Goal: Task Accomplishment & Management: Manage account settings

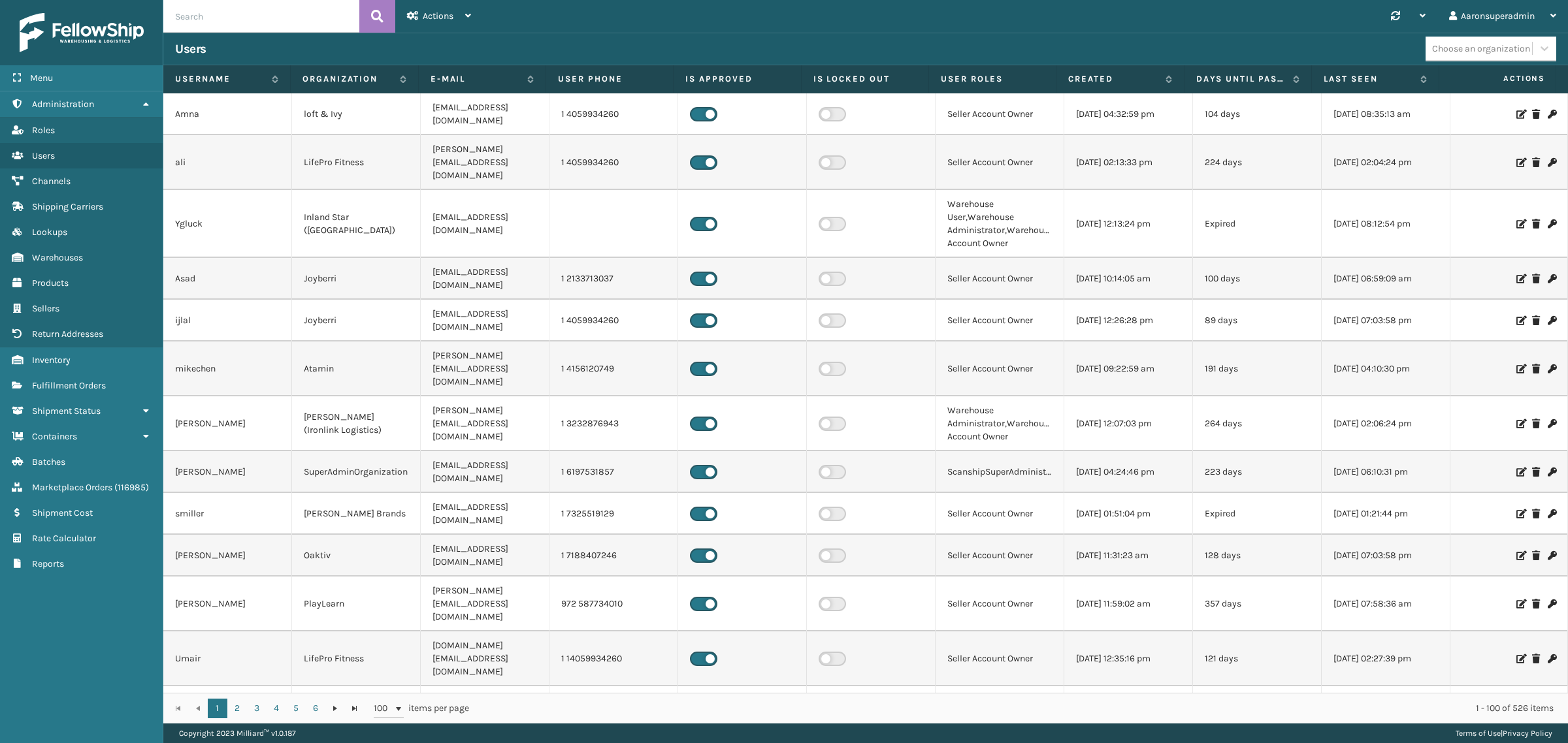
click at [223, 25] on input "text" at bounding box center [261, 16] width 196 height 33
click at [278, 27] on input "mi" at bounding box center [261, 16] width 196 height 33
click at [276, 27] on input "mi" at bounding box center [261, 16] width 196 height 33
paste input "Mlimones"
type input "Mlimones"
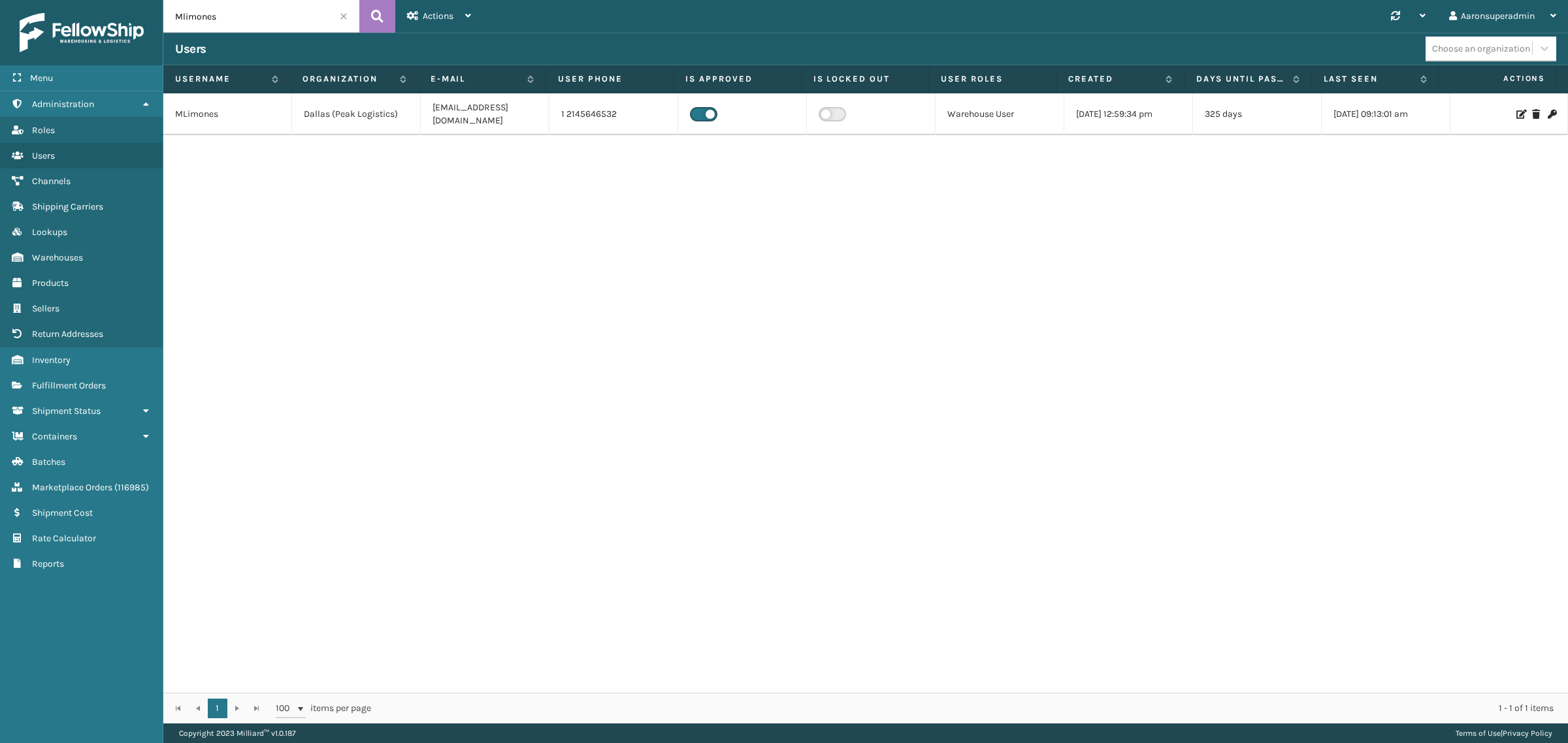
click at [1517, 110] on icon at bounding box center [1521, 114] width 8 height 9
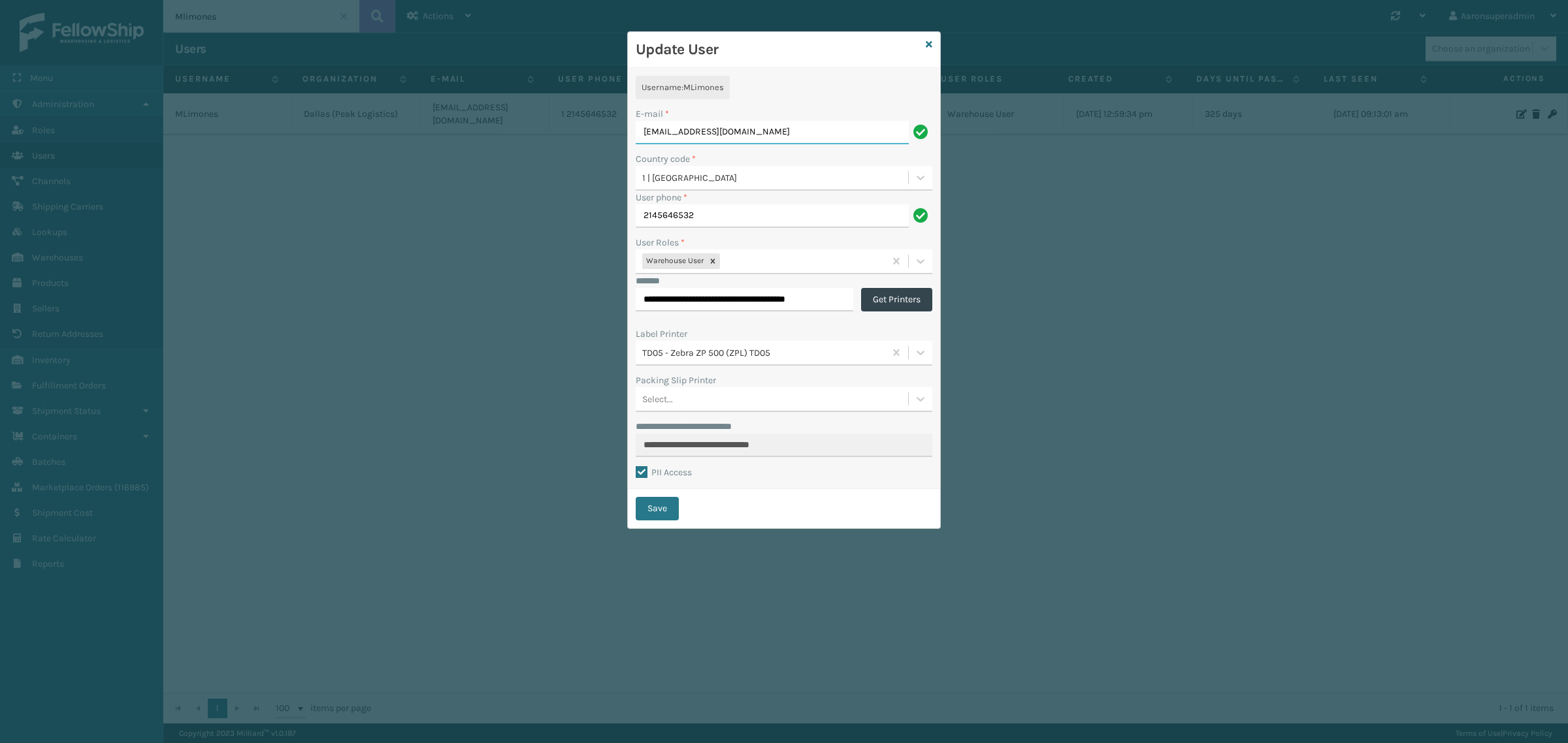
click at [665, 134] on input "mlimones@peaklogistics.com" at bounding box center [772, 132] width 273 height 23
paste input "GLoughridge"
type input "GLoughridge@peaklogistics.com"
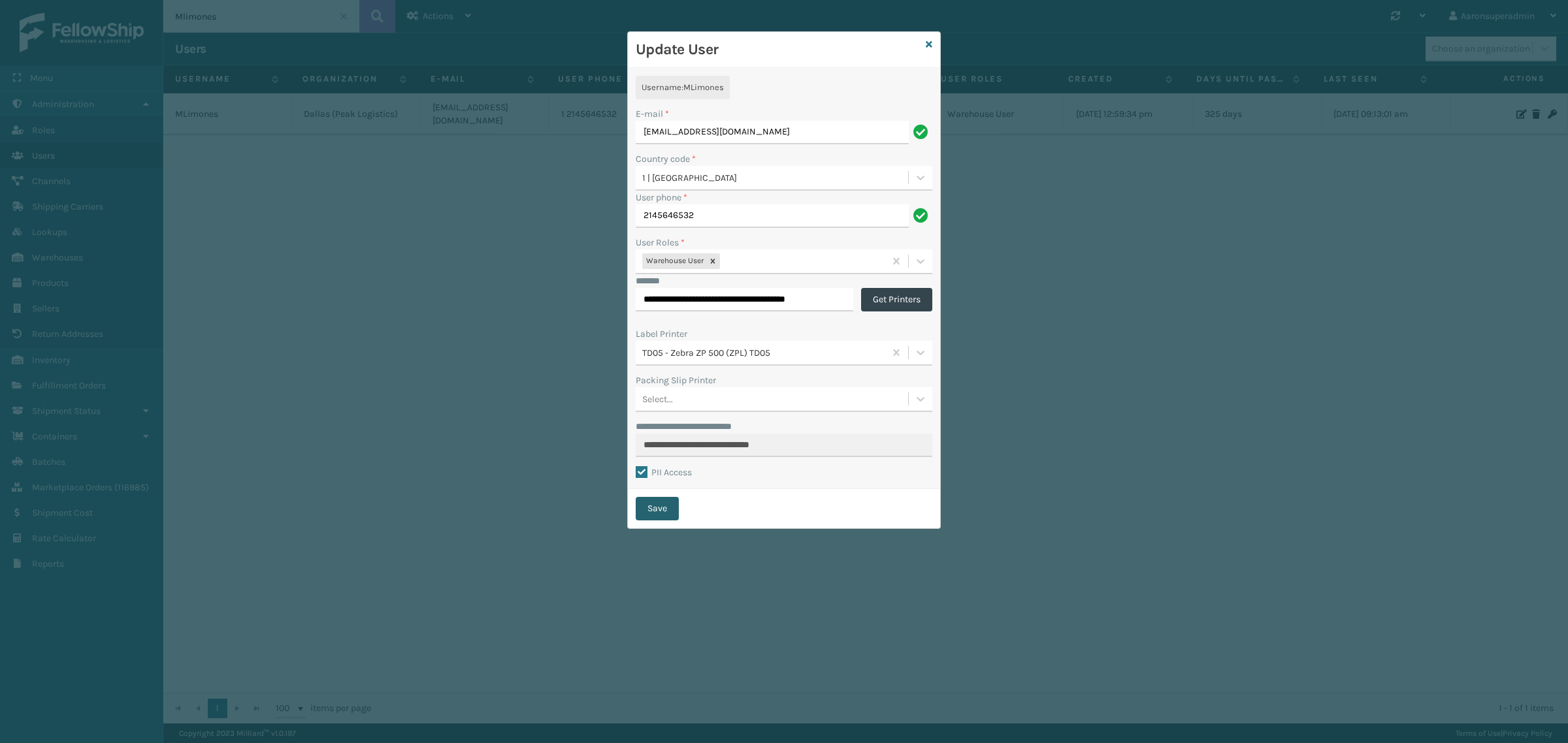
click at [668, 508] on button "Save" at bounding box center [657, 508] width 43 height 23
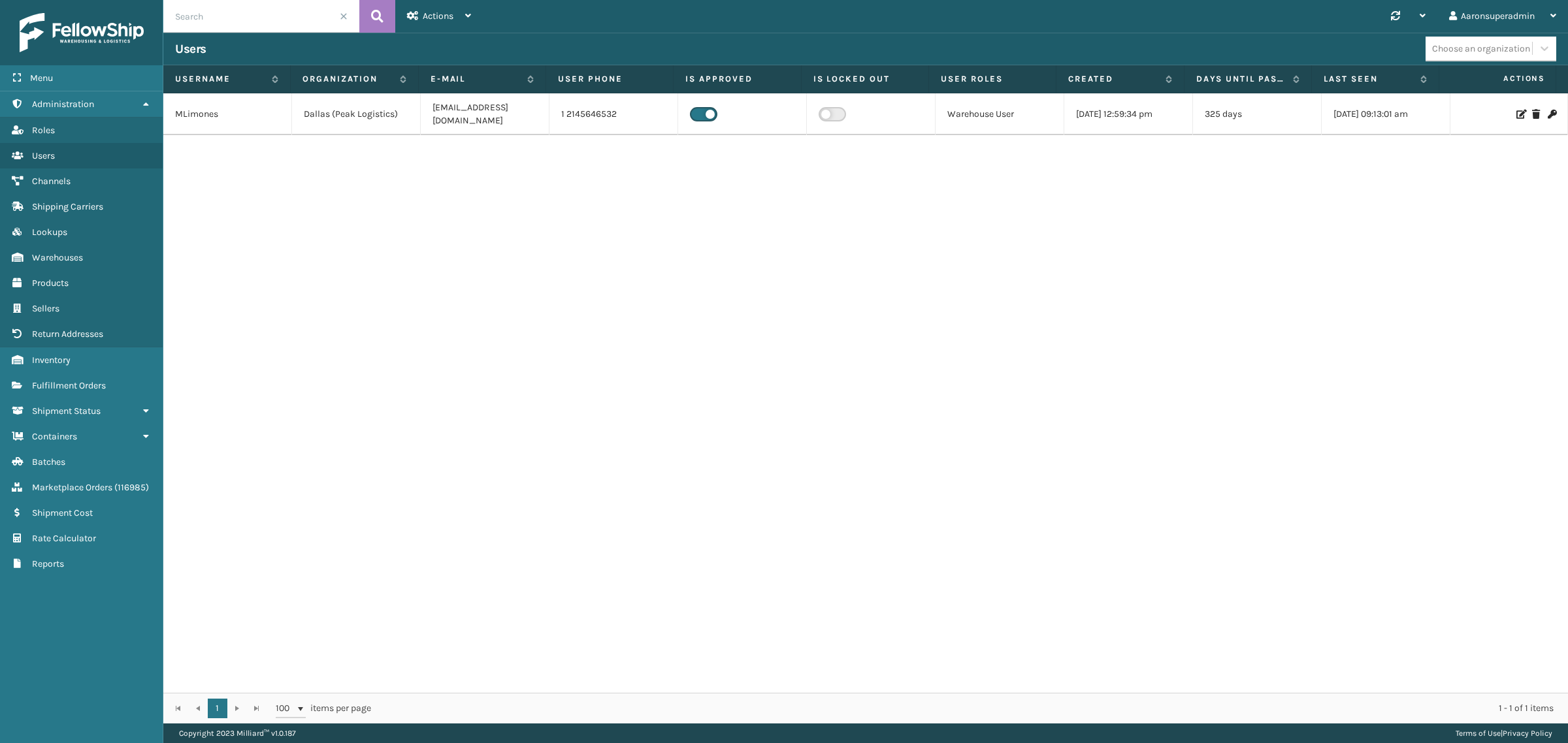
click at [1517, 110] on icon at bounding box center [1521, 114] width 8 height 9
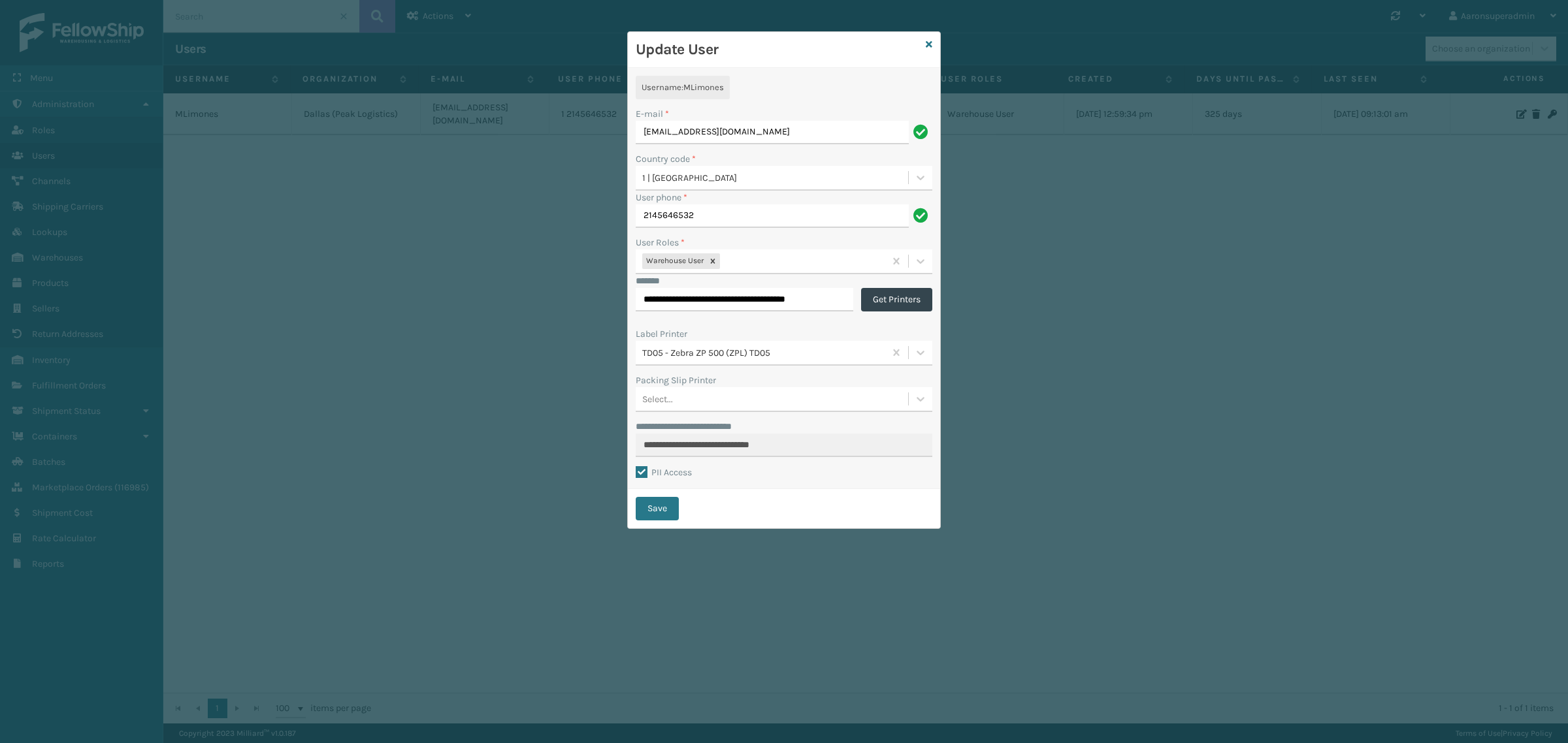
click at [797, 134] on input "[EMAIL_ADDRESS][DOMAIN_NAME]" at bounding box center [772, 132] width 273 height 23
type input "[EMAIL_ADDRESS][DOMAIN_NAME]"
click at [663, 504] on button "Save" at bounding box center [657, 508] width 43 height 23
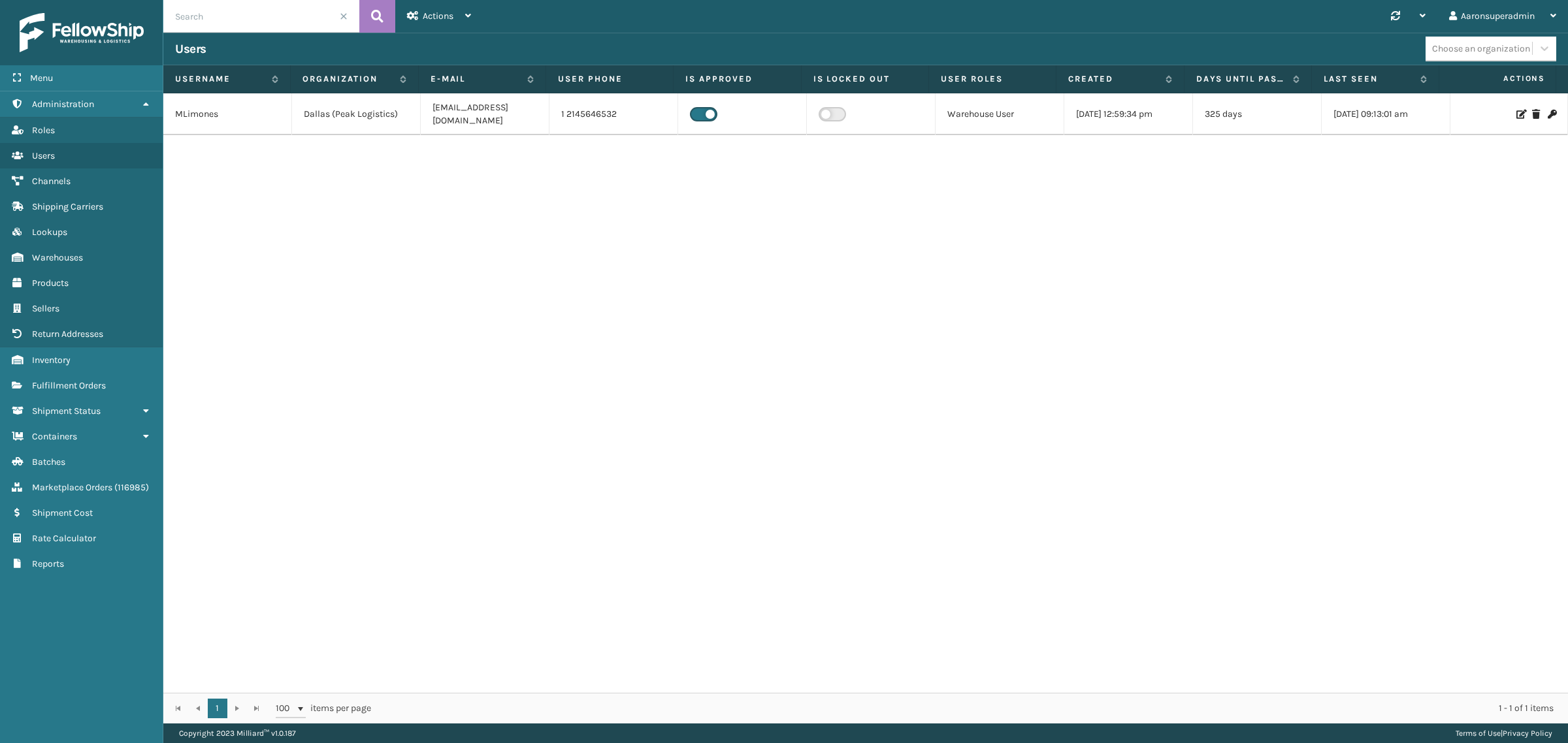
click at [1517, 110] on icon at bounding box center [1521, 114] width 8 height 9
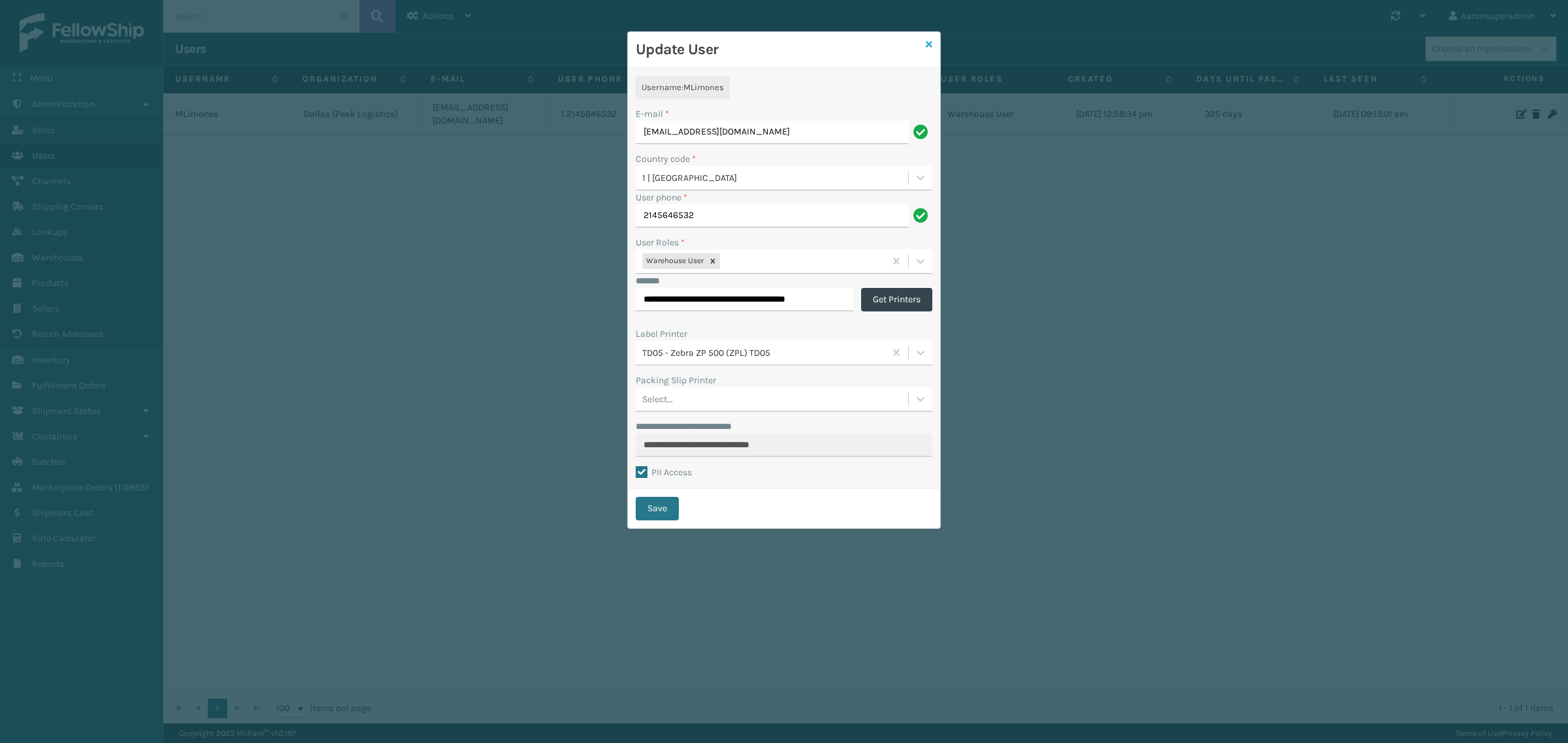
click at [927, 43] on icon at bounding box center [929, 44] width 6 height 9
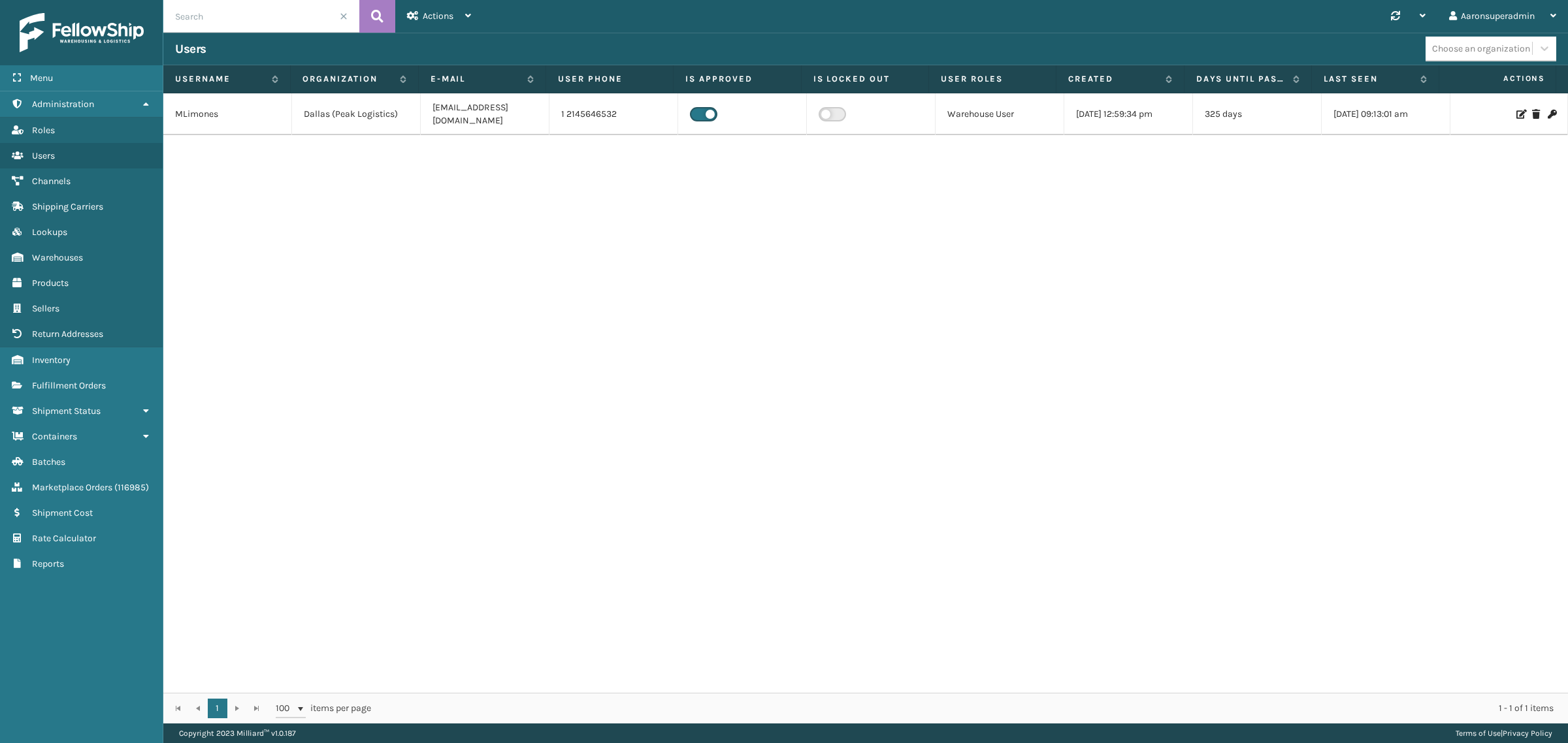
click at [1517, 110] on icon at bounding box center [1521, 114] width 8 height 9
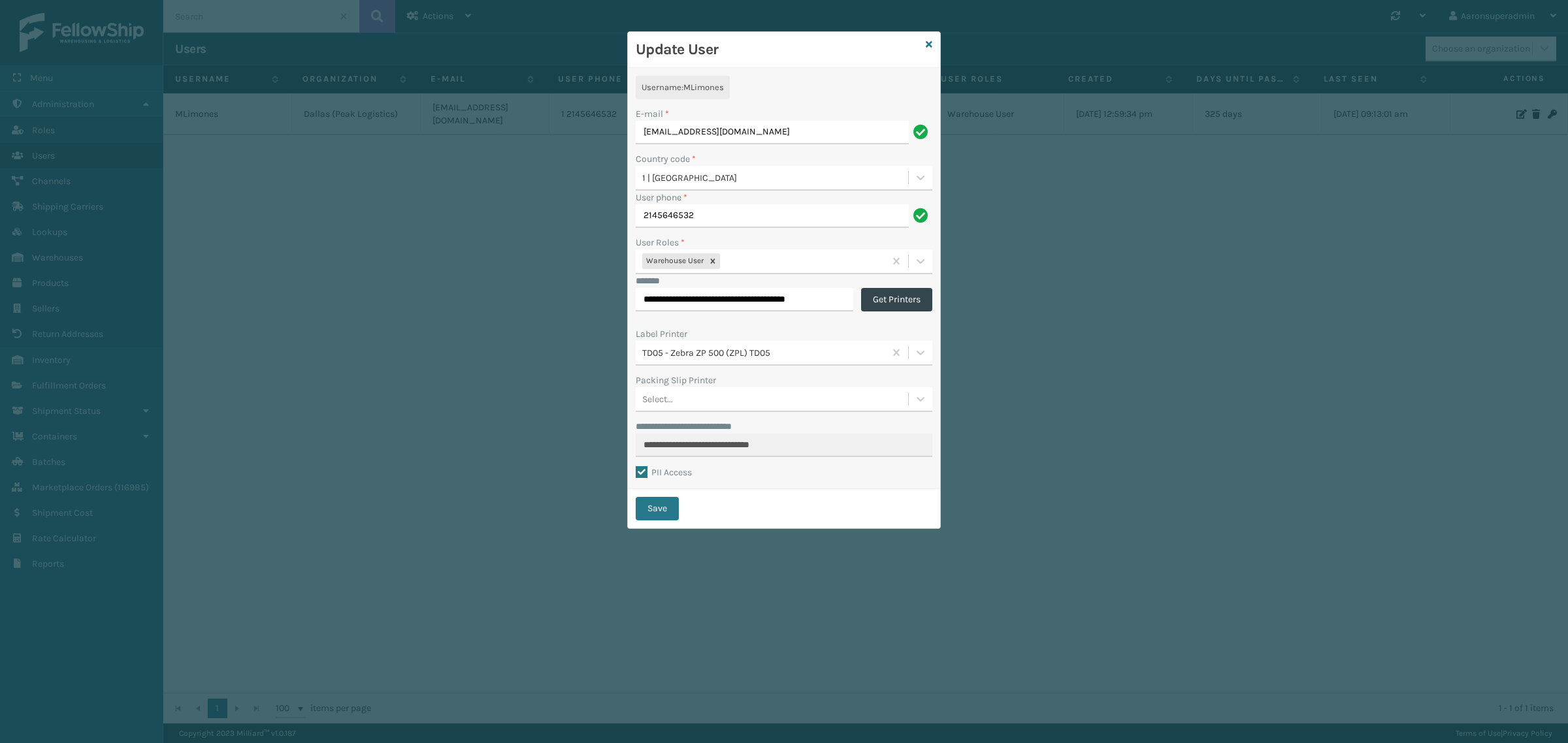
click at [751, 136] on input "[EMAIL_ADDRESS][DOMAIN_NAME]" at bounding box center [772, 132] width 273 height 23
type input "GLoughridge@peaklogistics.com"
click at [653, 511] on button "Save" at bounding box center [657, 508] width 43 height 23
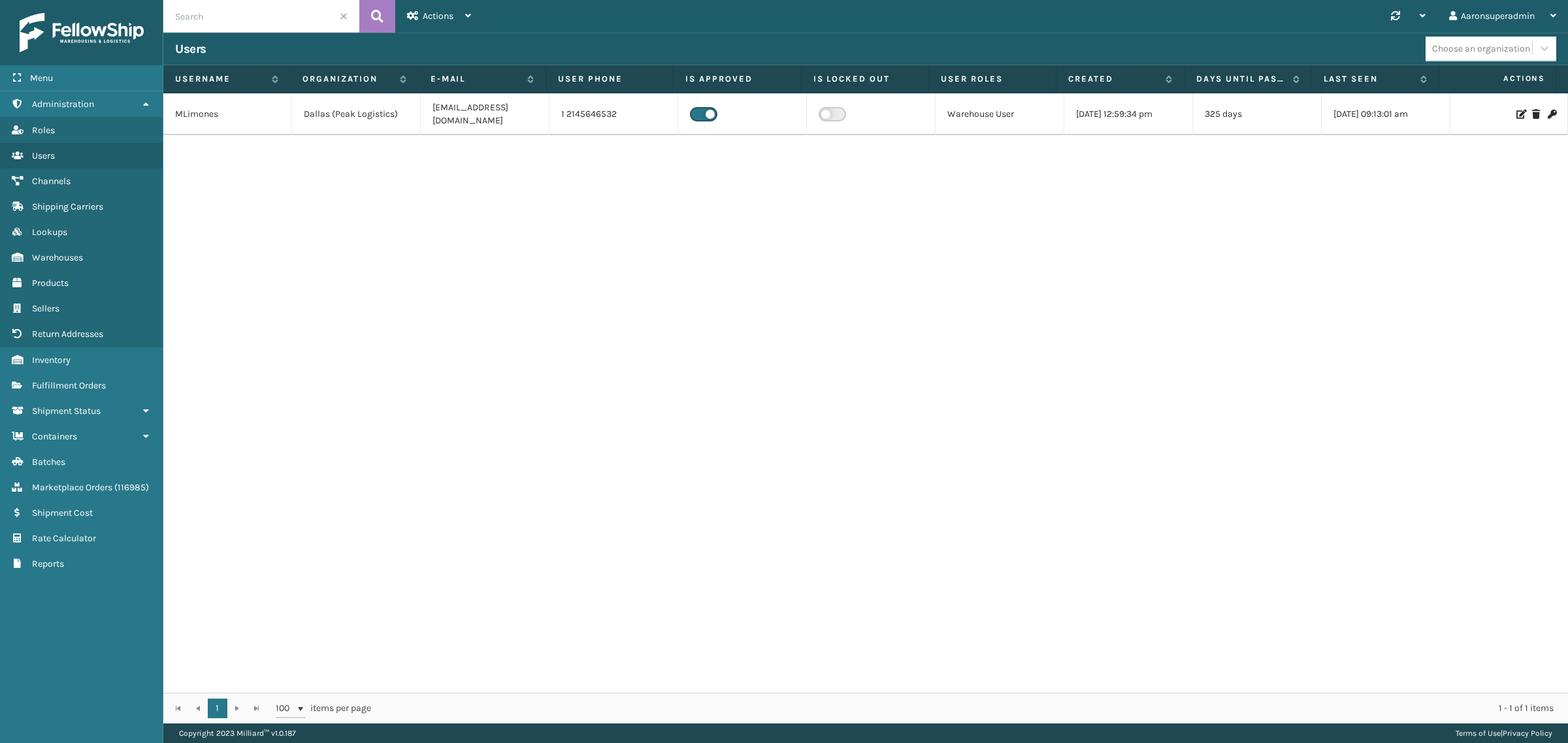
click at [1517, 110] on icon at bounding box center [1521, 114] width 8 height 9
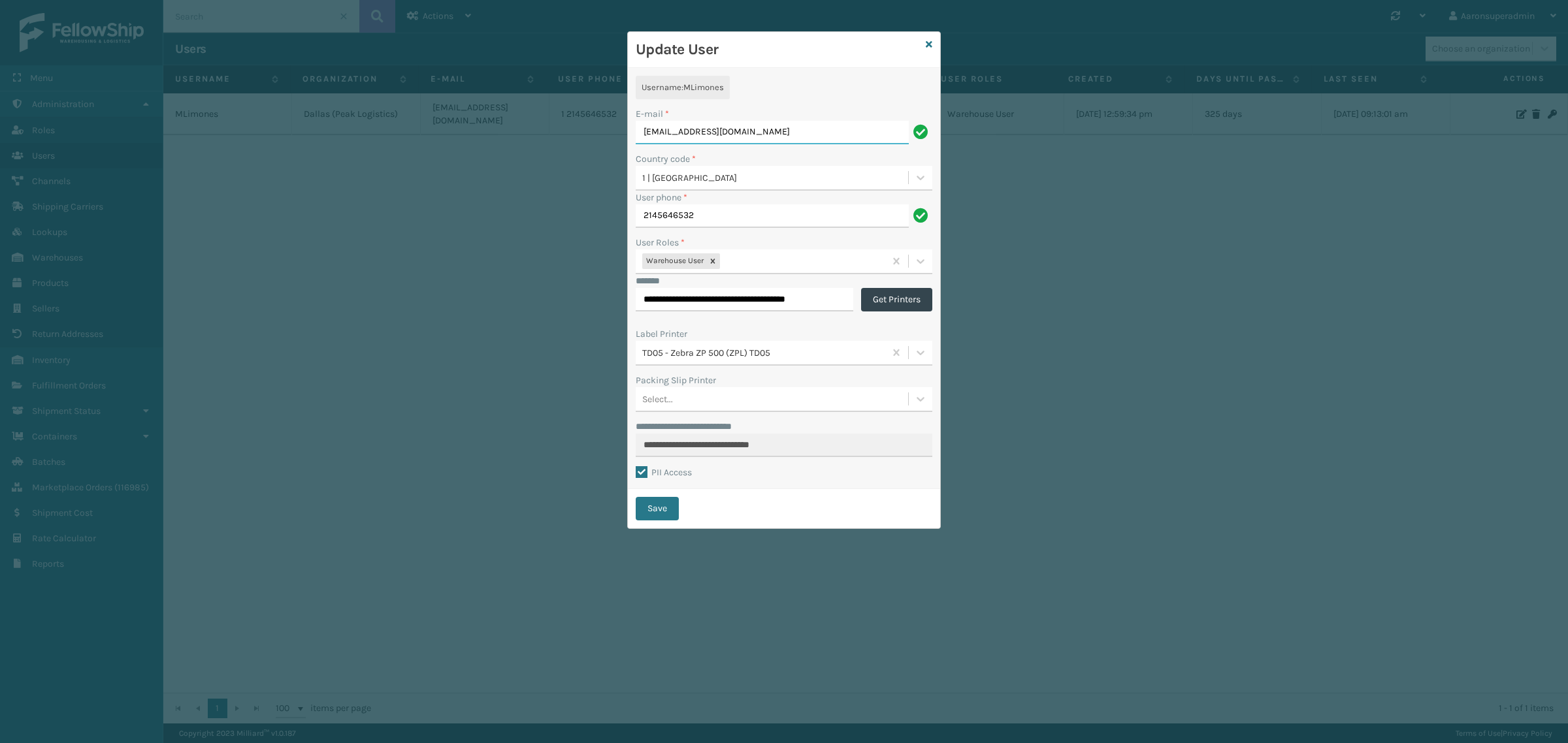
click at [739, 133] on input "[EMAIL_ADDRESS][DOMAIN_NAME]" at bounding box center [772, 132] width 273 height 23
click at [648, 212] on input "2145646532" at bounding box center [772, 215] width 273 height 23
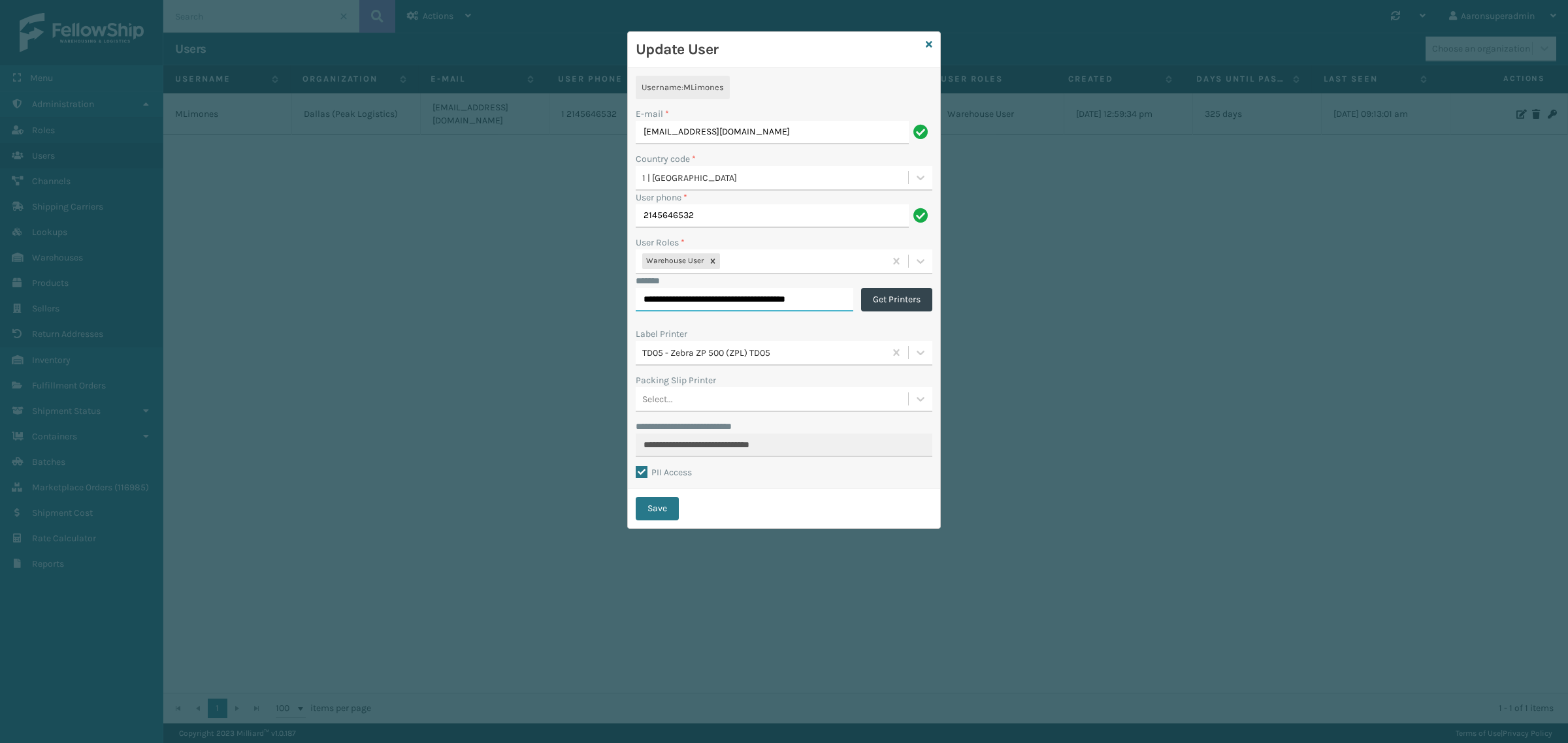
click at [721, 302] on input "**********" at bounding box center [744, 299] width 218 height 23
click at [934, 40] on div "Update User" at bounding box center [784, 50] width 313 height 36
click at [929, 43] on icon at bounding box center [929, 44] width 6 height 9
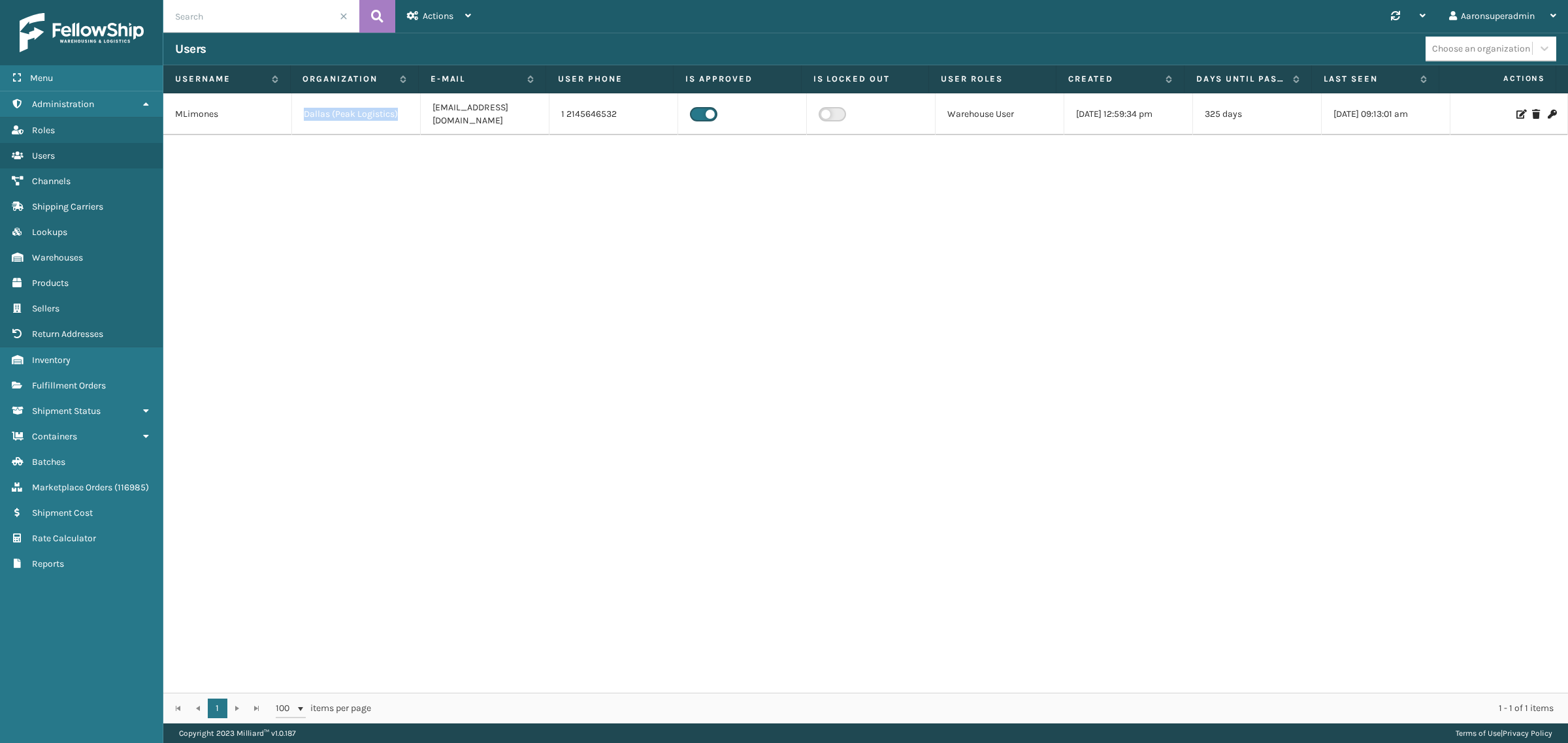
drag, startPoint x: 403, startPoint y: 108, endPoint x: 301, endPoint y: 116, distance: 102.3
click at [301, 116] on td "Dallas (Peak Logistics)" at bounding box center [356, 114] width 129 height 42
copy td "Dallas (Peak Logistics)"
click at [1532, 110] on icon at bounding box center [1536, 114] width 8 height 9
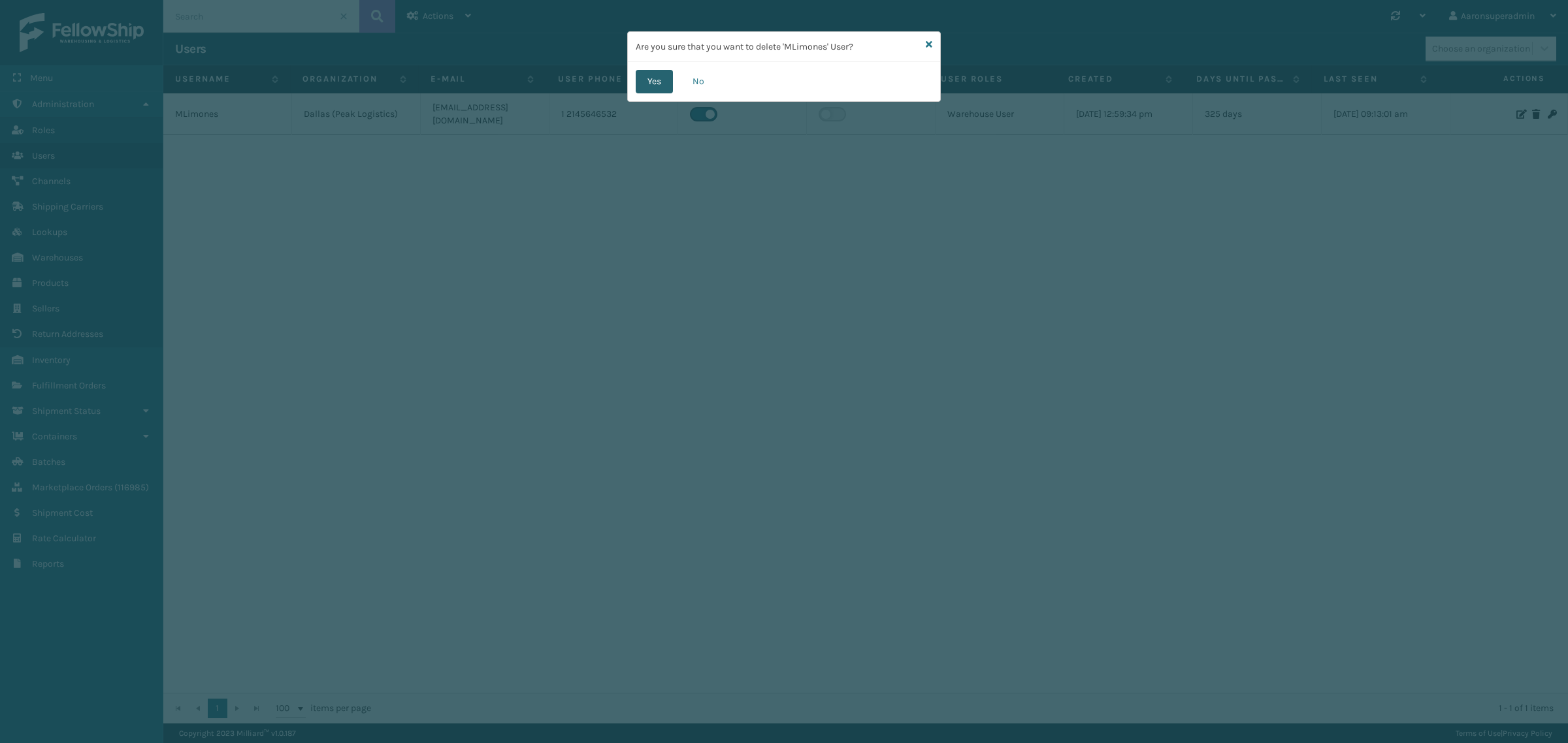
click at [647, 89] on button "Yes" at bounding box center [654, 81] width 37 height 23
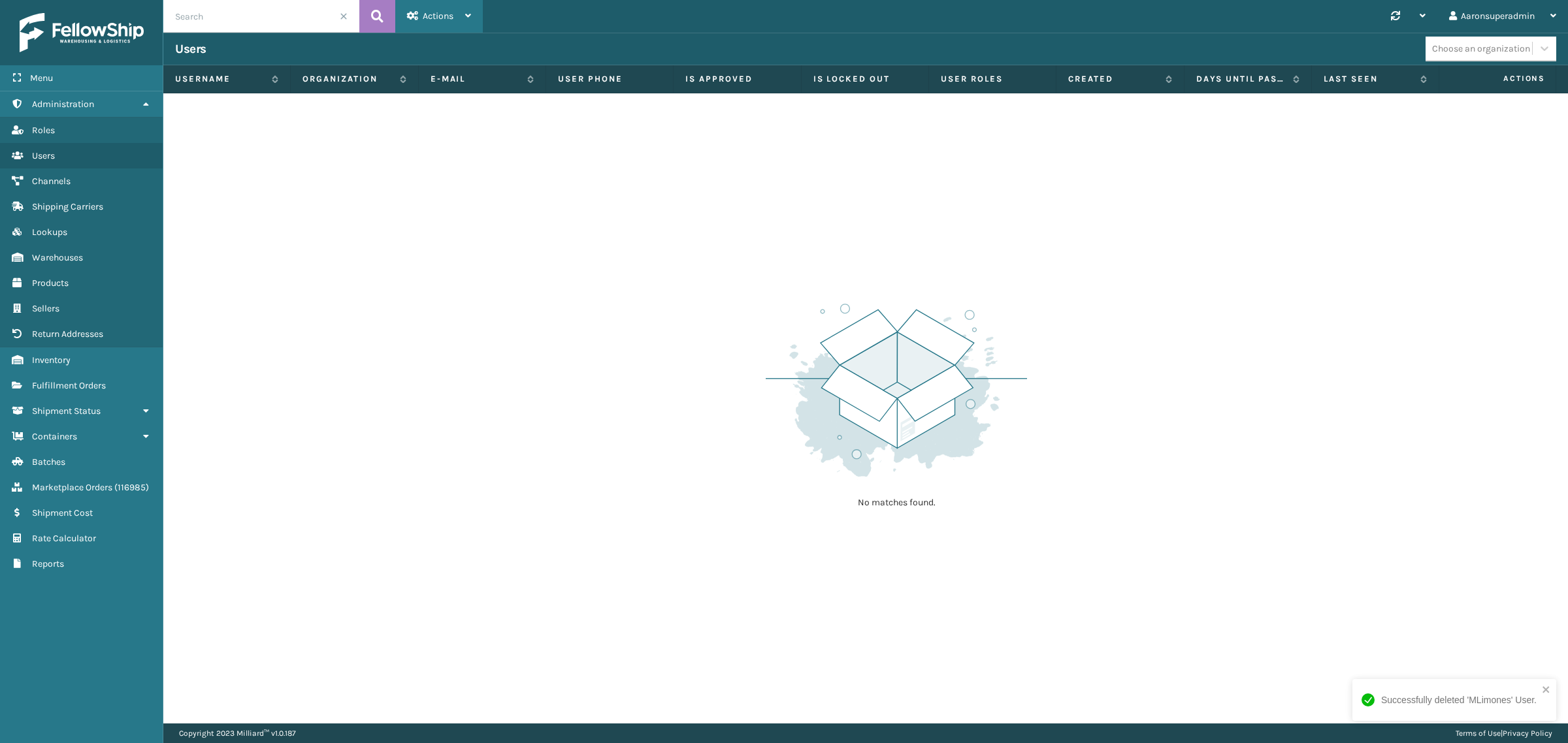
click at [430, 8] on div "Actions" at bounding box center [439, 16] width 64 height 33
click at [442, 47] on button "New User" at bounding box center [484, 50] width 175 height 34
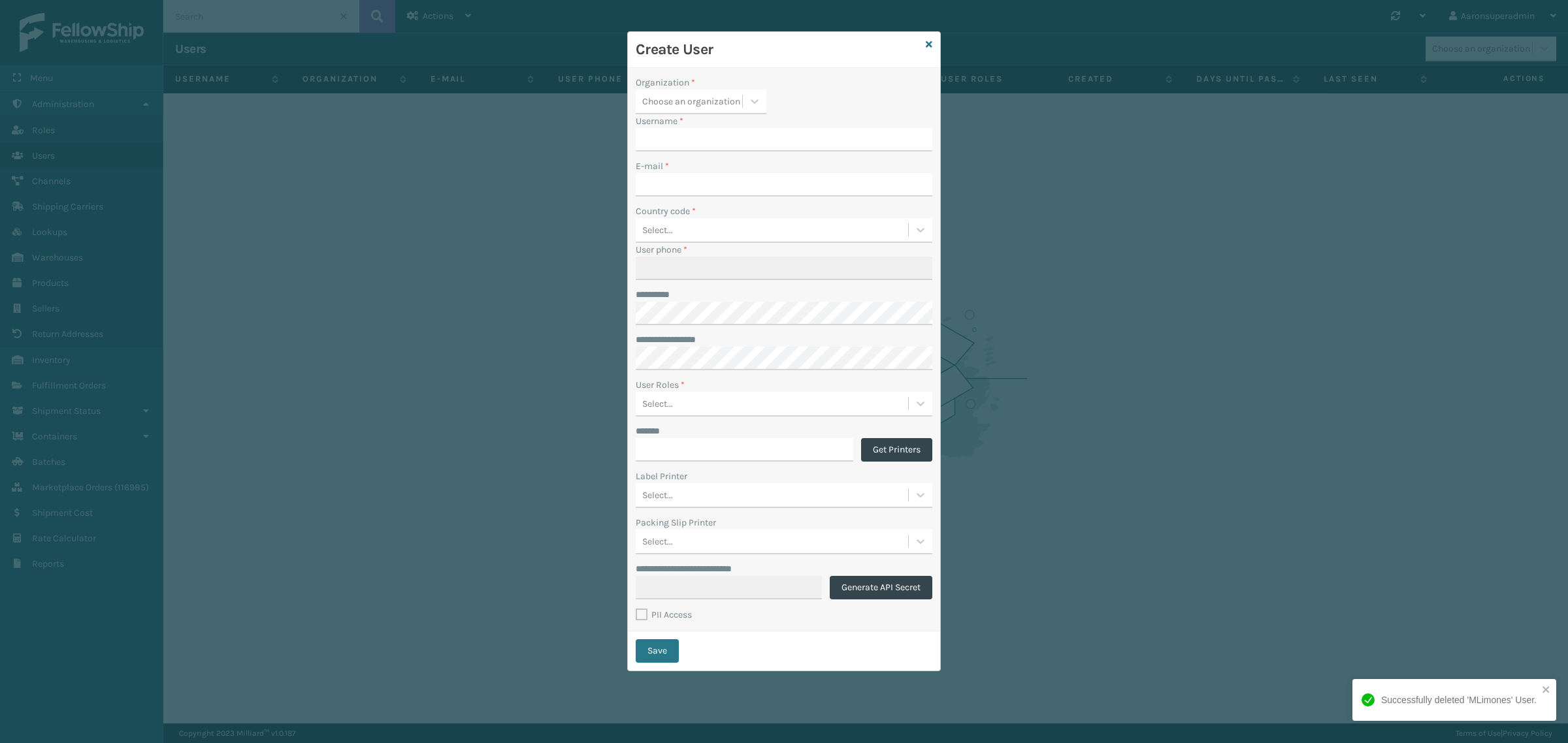
type input "aaronsuperadmin"
click at [673, 96] on div "Choose an organization" at bounding box center [691, 101] width 98 height 14
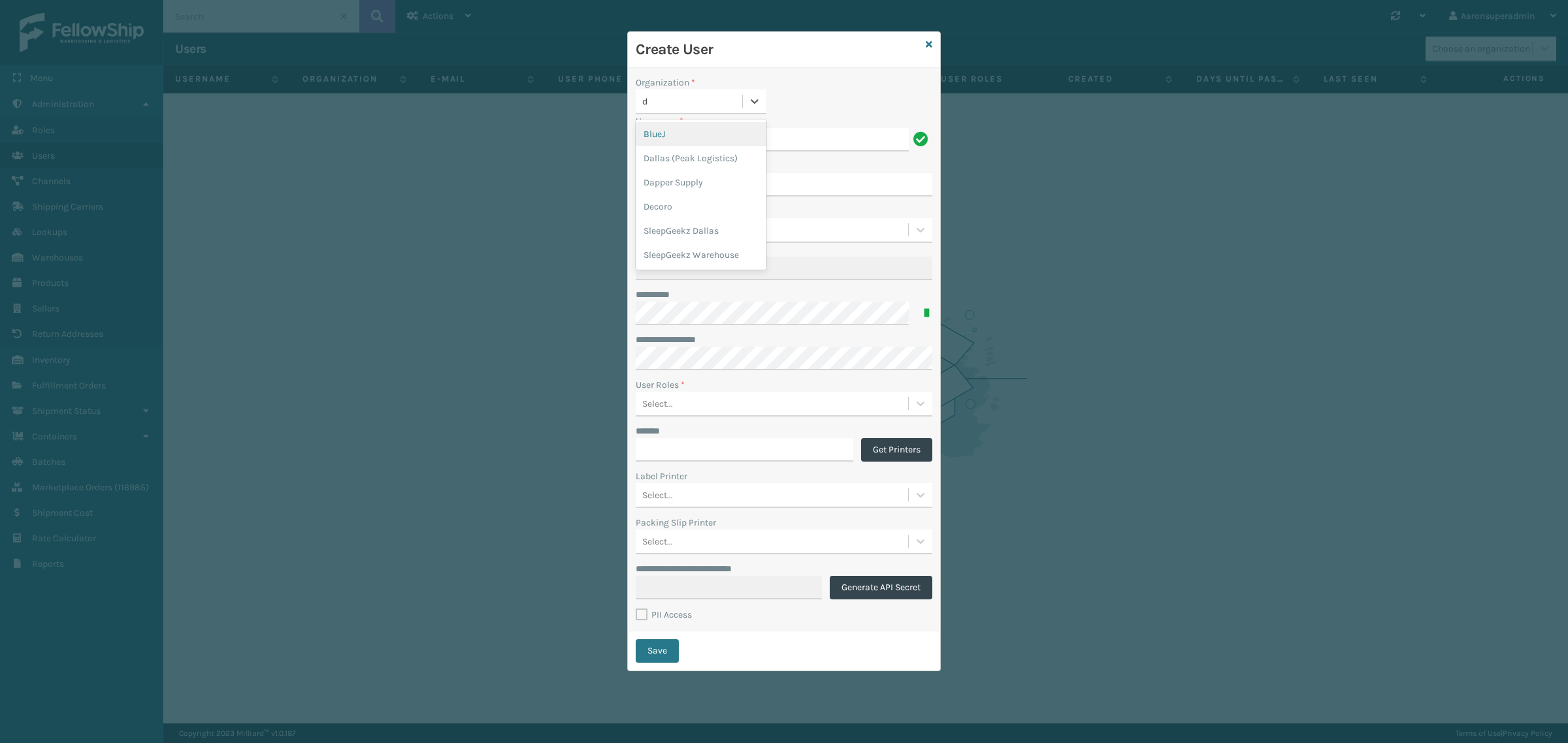
type input "da"
click at [665, 135] on div "Dallas (Peak Logistics)" at bounding box center [701, 134] width 131 height 24
click at [714, 139] on input "aaronsuperadmin" at bounding box center [772, 139] width 273 height 23
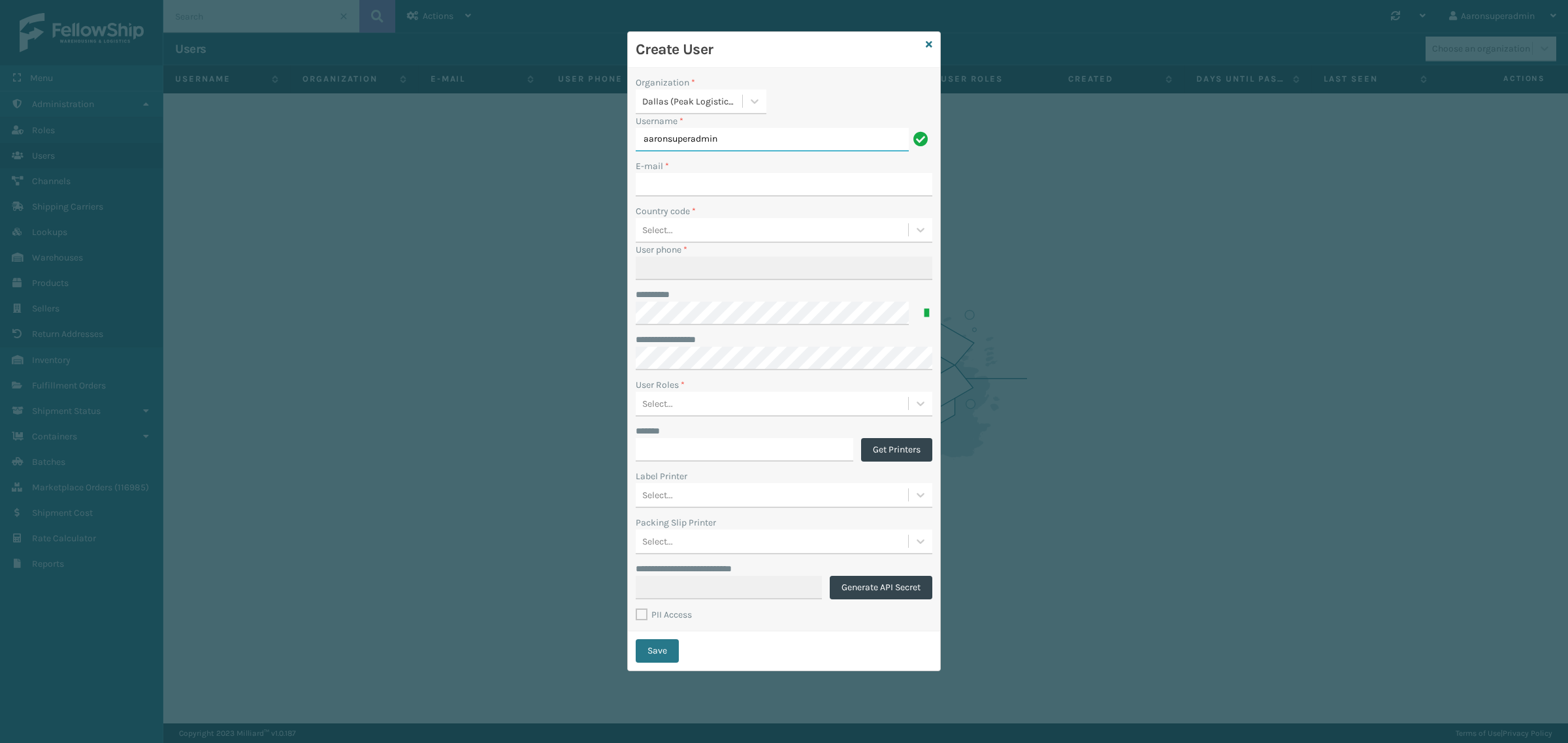
paste input "Mlimones"
type input "Mlimones"
click at [739, 190] on input "E-mail *" at bounding box center [784, 184] width 297 height 23
paste input "[EMAIL_ADDRESS][DOMAIN_NAME]"
type input "[EMAIL_ADDRESS][DOMAIN_NAME]"
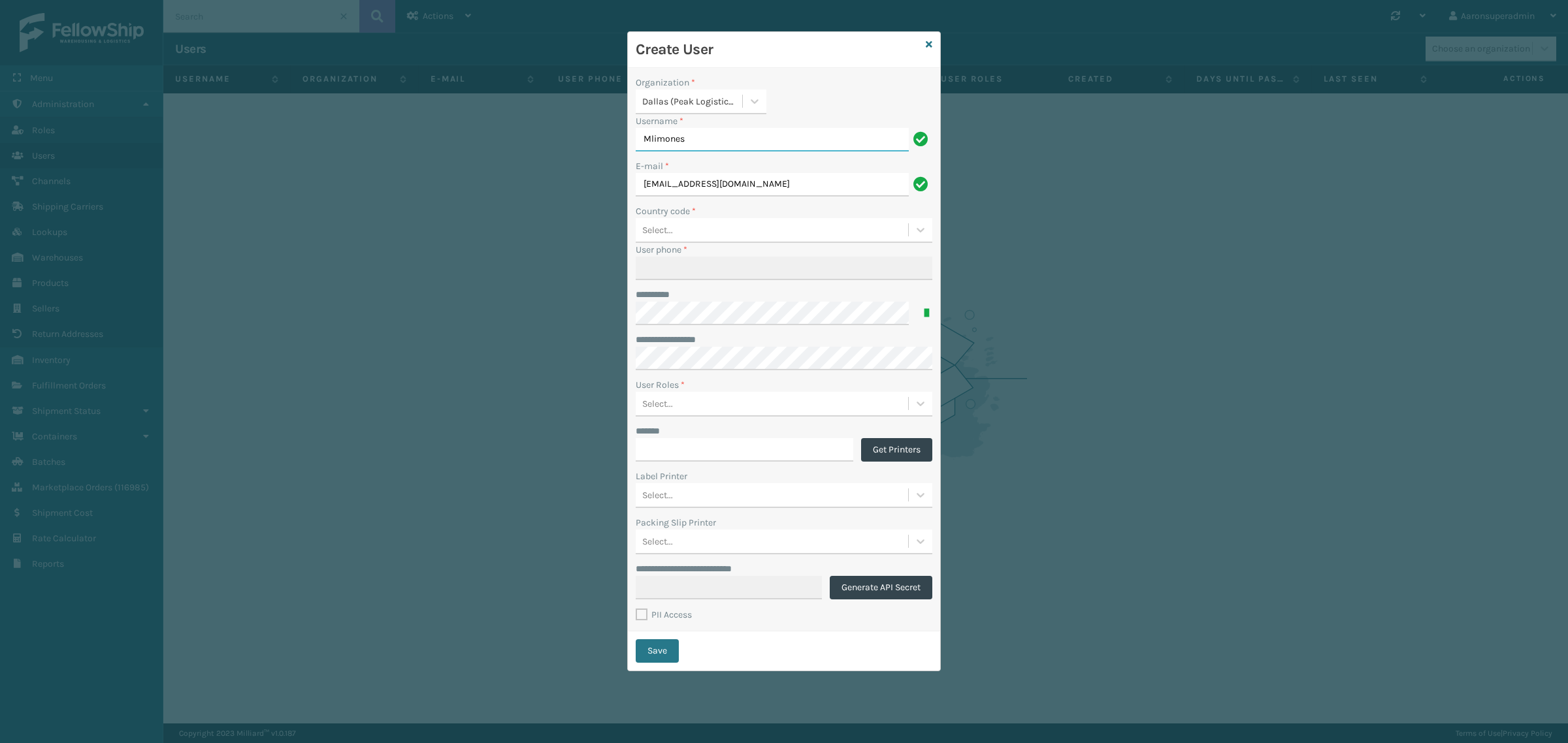
click at [647, 147] on input "Mlimones" at bounding box center [772, 139] width 273 height 23
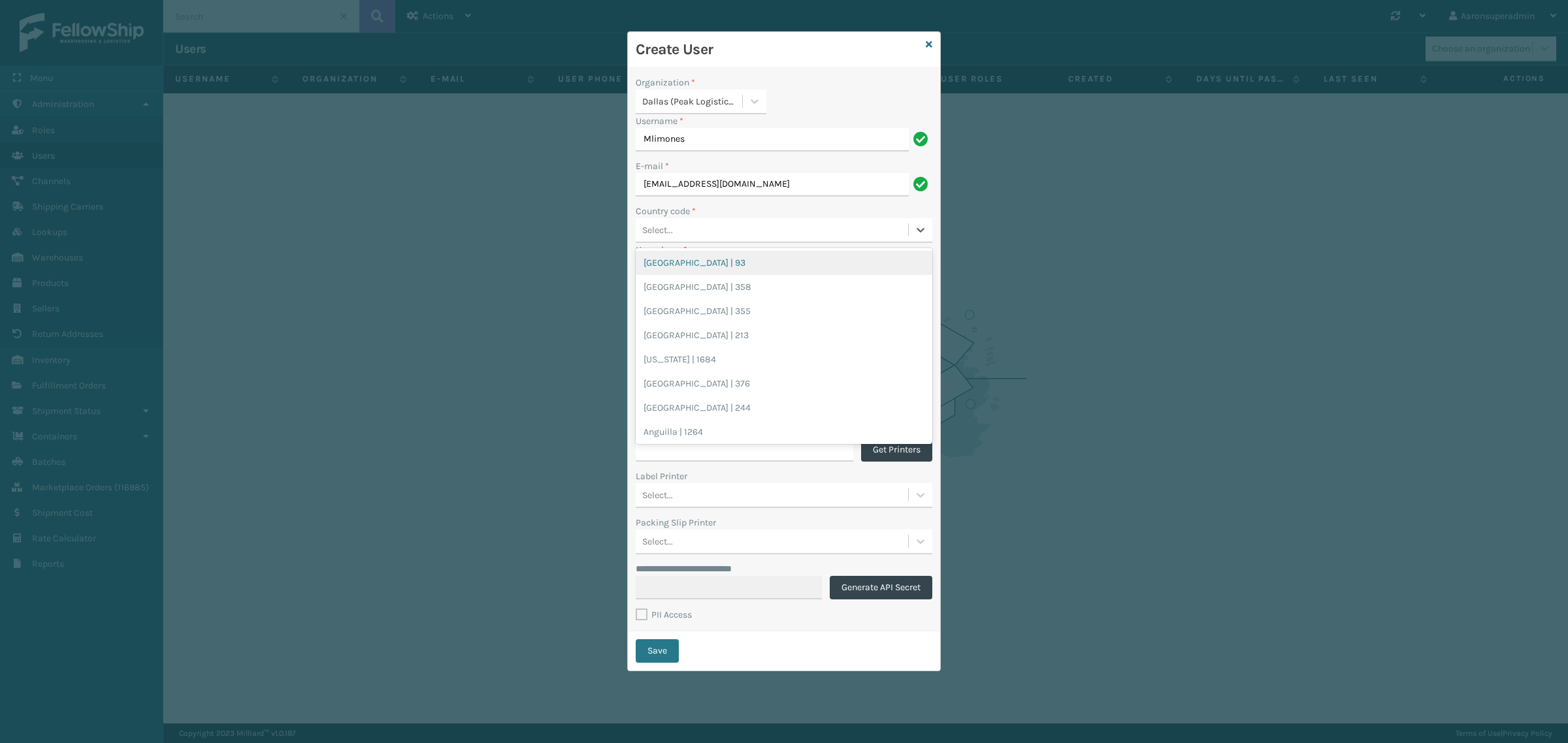
click at [674, 227] on div "Select..." at bounding box center [772, 230] width 272 height 22
type input "un"
click at [696, 387] on div "[GEOGRAPHIC_DATA] | 1" at bounding box center [784, 381] width 297 height 24
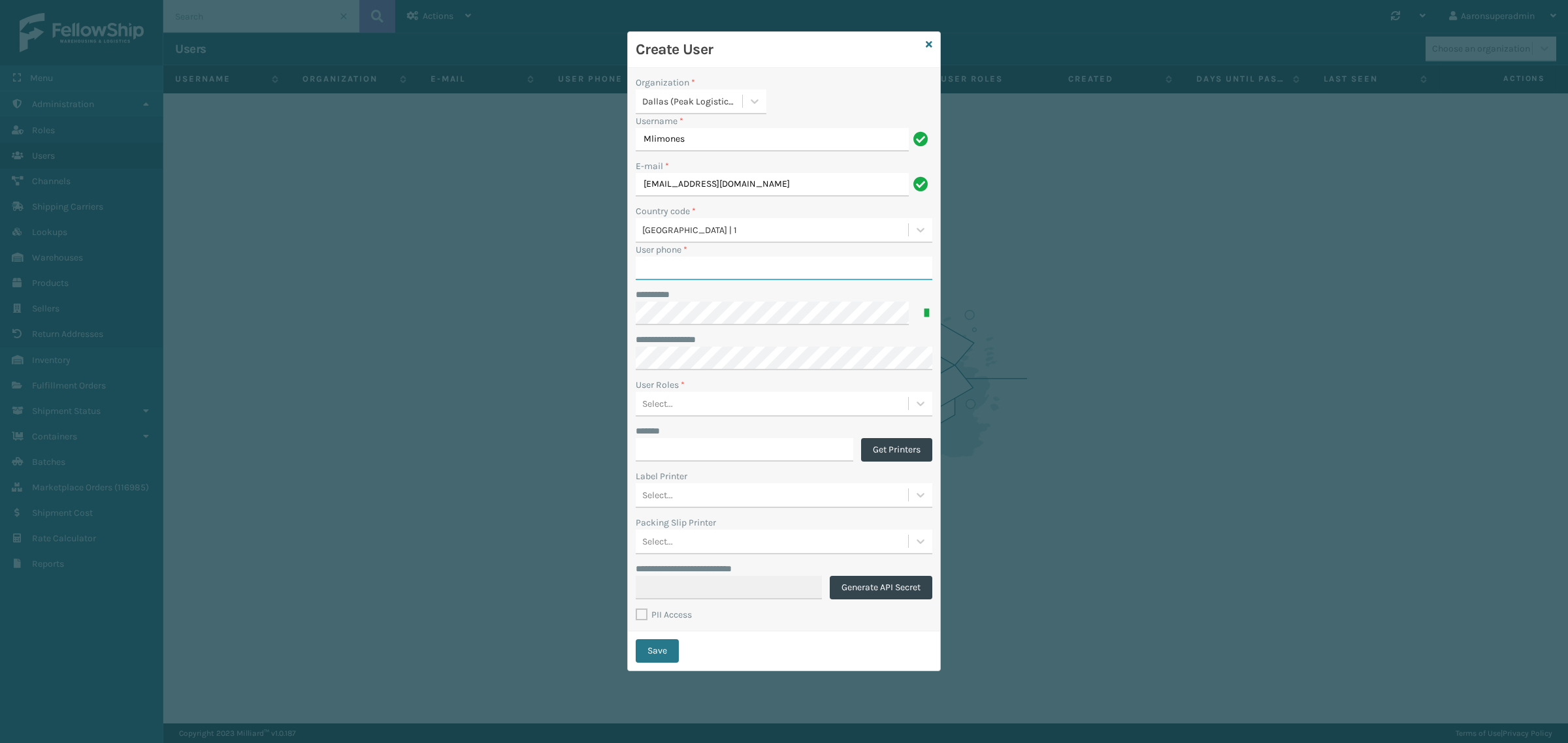
click at [661, 267] on input "User phone *" at bounding box center [784, 267] width 297 height 23
paste input "2145646532"
type input "2145646532"
click at [702, 403] on div "Select..." at bounding box center [772, 403] width 272 height 22
click at [683, 443] on div "Warehouse User" at bounding box center [784, 436] width 297 height 24
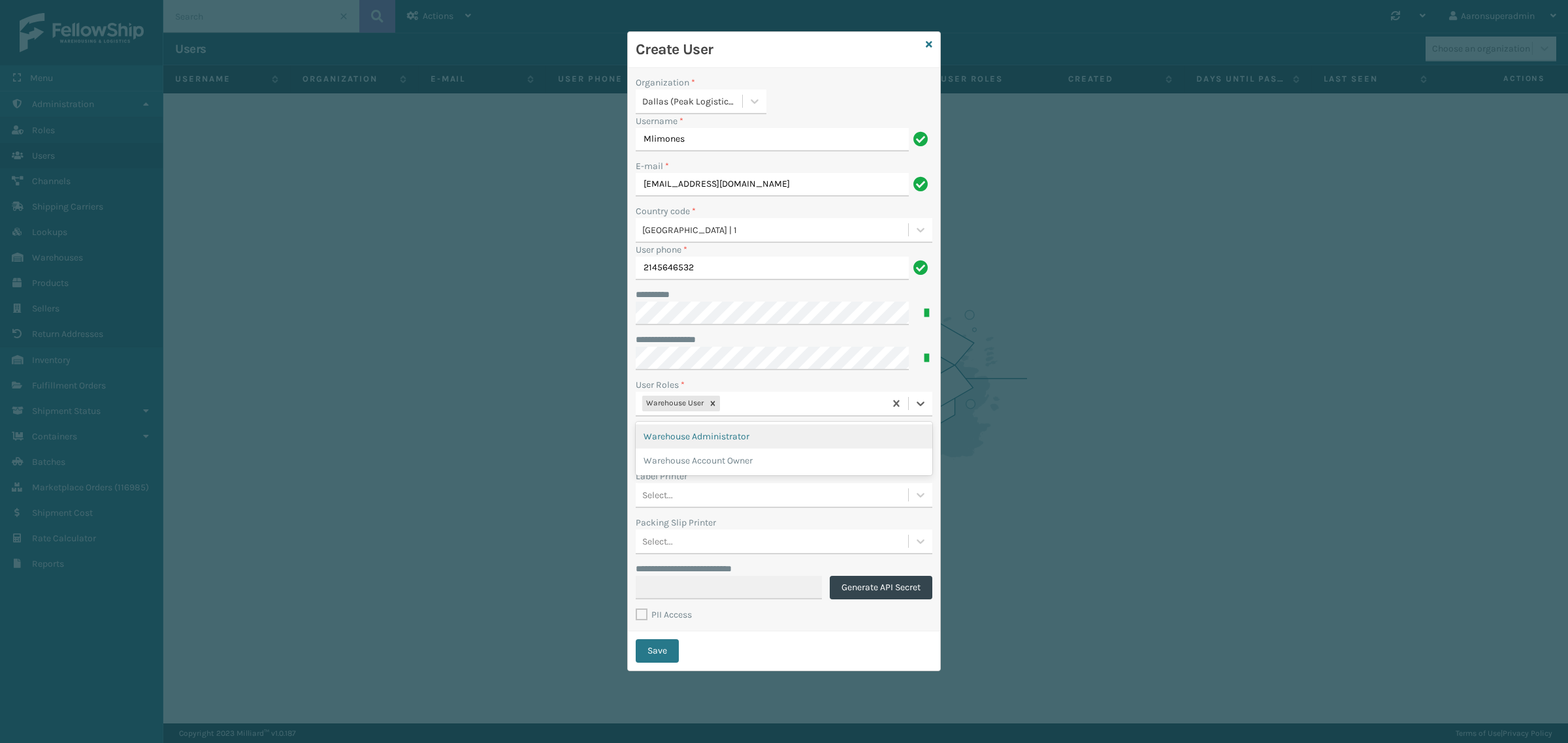
click at [735, 408] on div "Warehouse User" at bounding box center [760, 403] width 249 height 22
click at [737, 442] on div "Warehouse Administrator" at bounding box center [784, 436] width 297 height 24
click at [702, 448] on input "*******" at bounding box center [744, 449] width 218 height 23
click at [707, 451] on input "*******" at bounding box center [744, 449] width 218 height 23
paste input "**********"
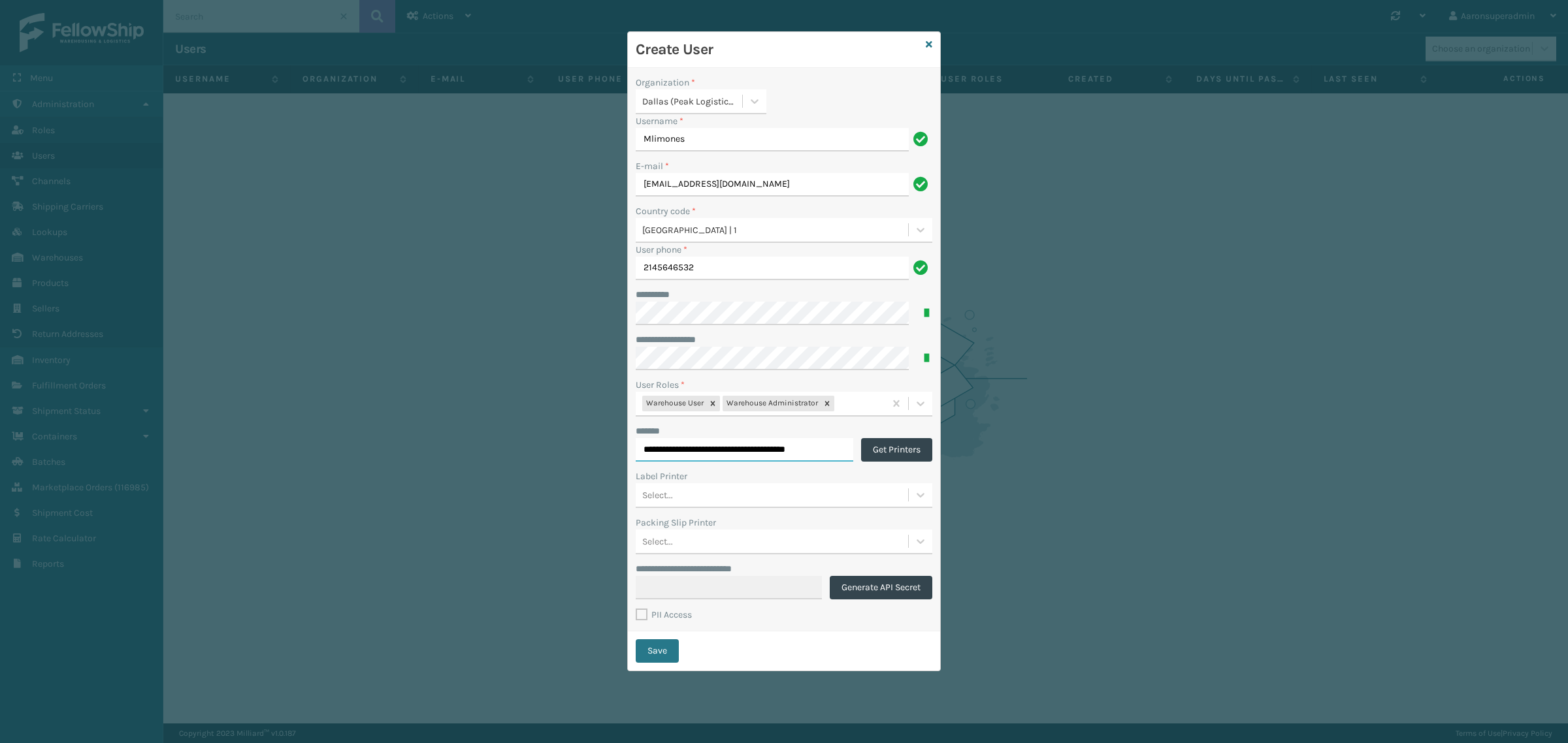
scroll to position [0, 34]
type input "**********"
click at [881, 454] on button "Get Printers" at bounding box center [896, 449] width 72 height 23
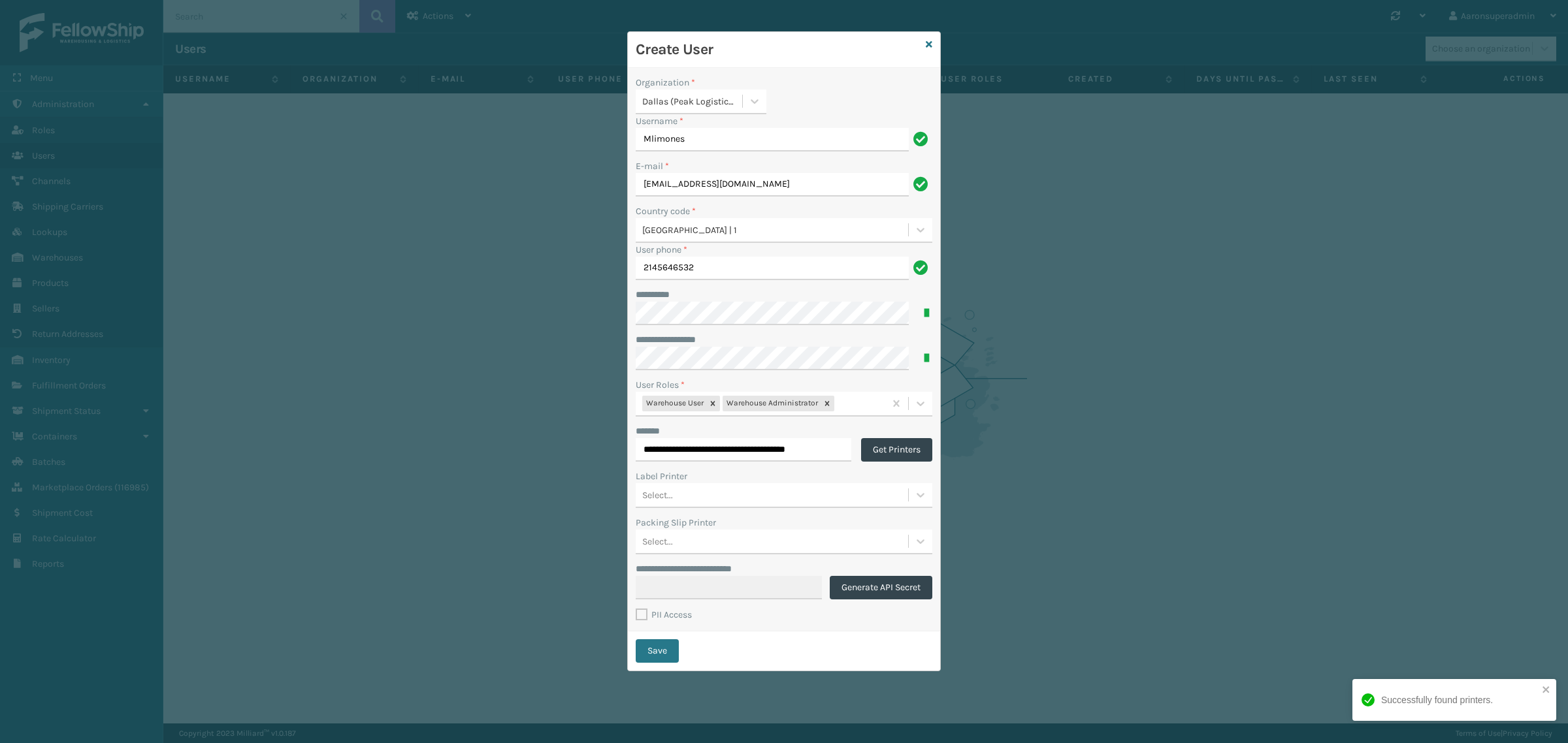
click at [742, 509] on div "**********" at bounding box center [784, 350] width 313 height 564
click at [703, 504] on div "Select..." at bounding box center [772, 494] width 272 height 22
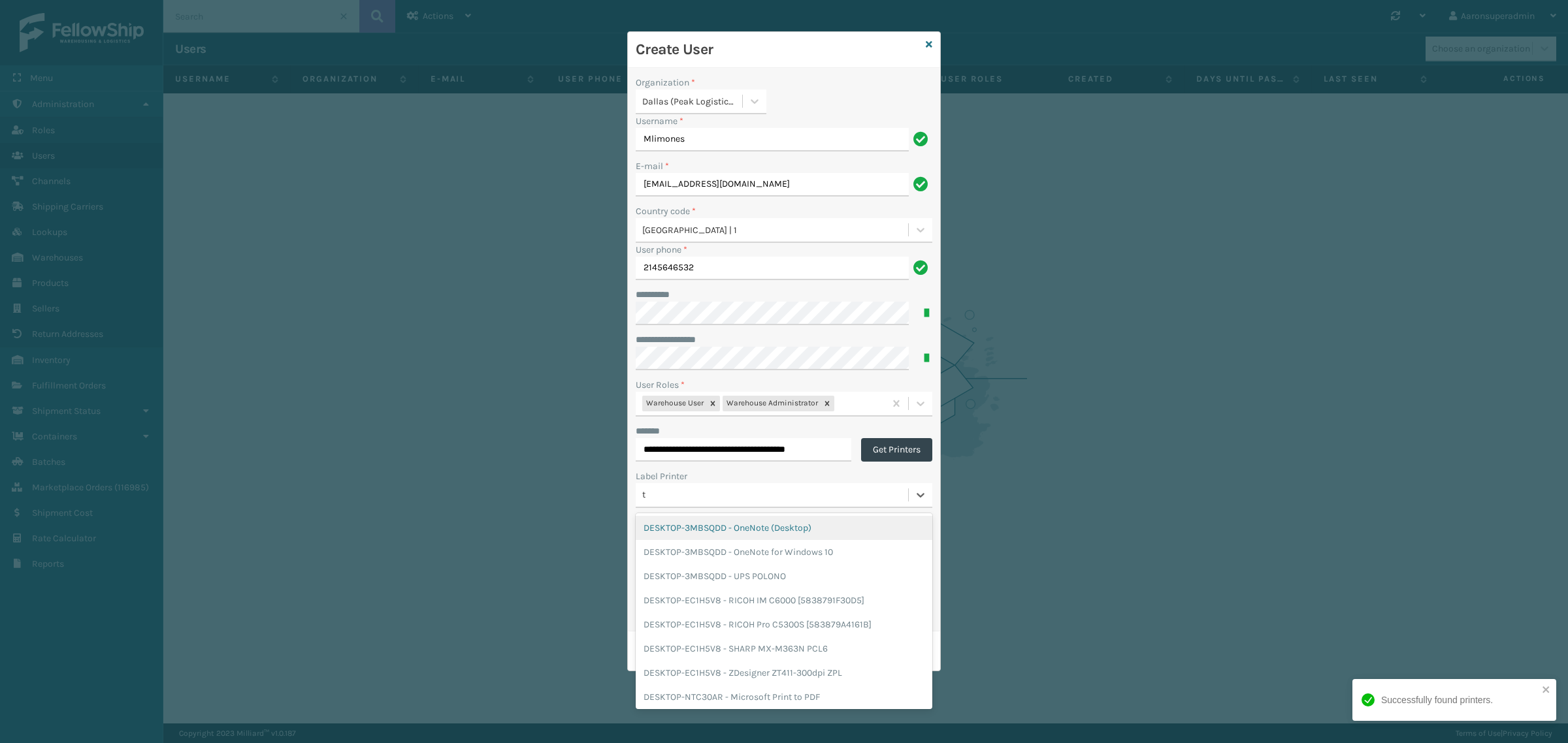
type input "td"
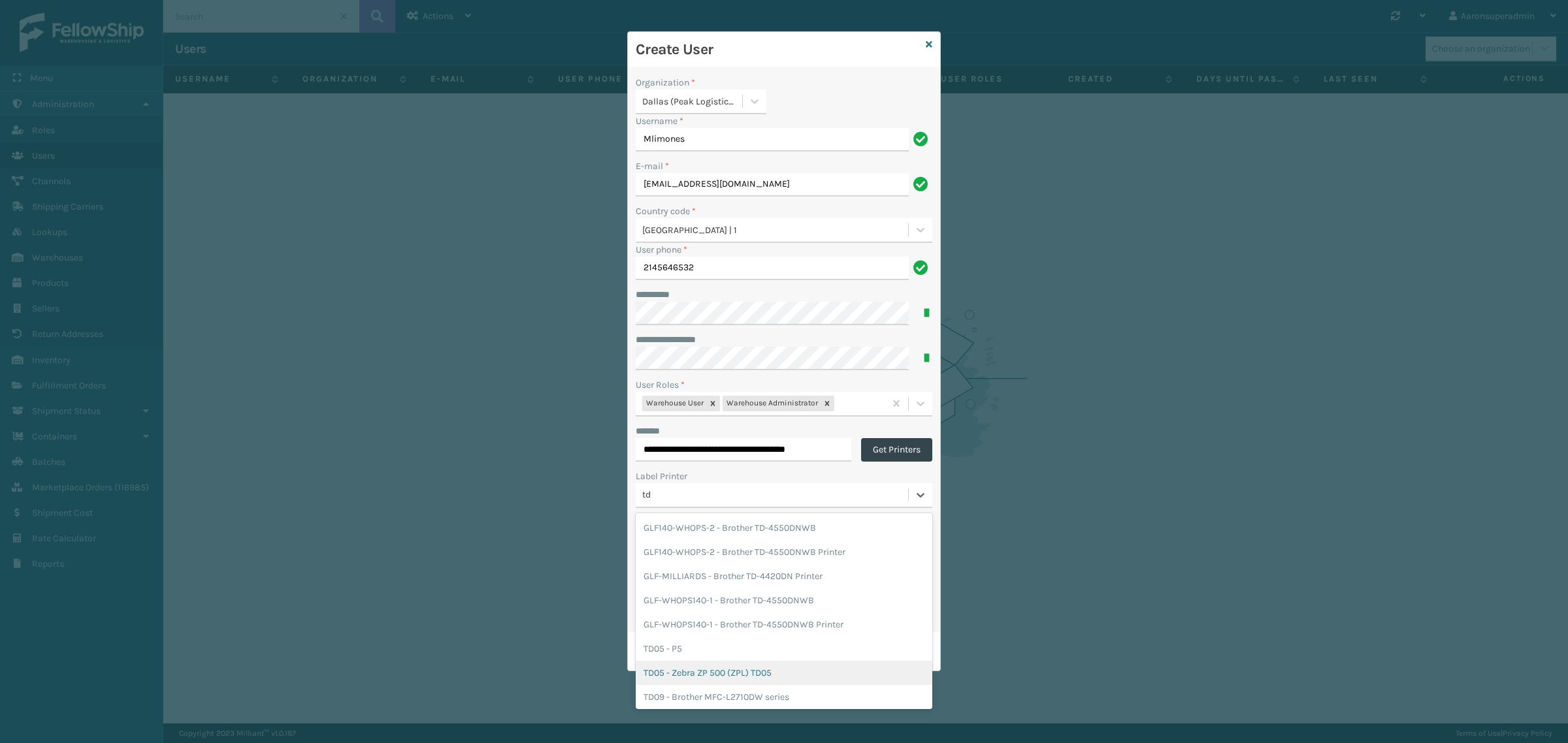
click at [682, 672] on div "TD05 - Zebra ZP 500 (ZPL) TD05" at bounding box center [784, 673] width 297 height 24
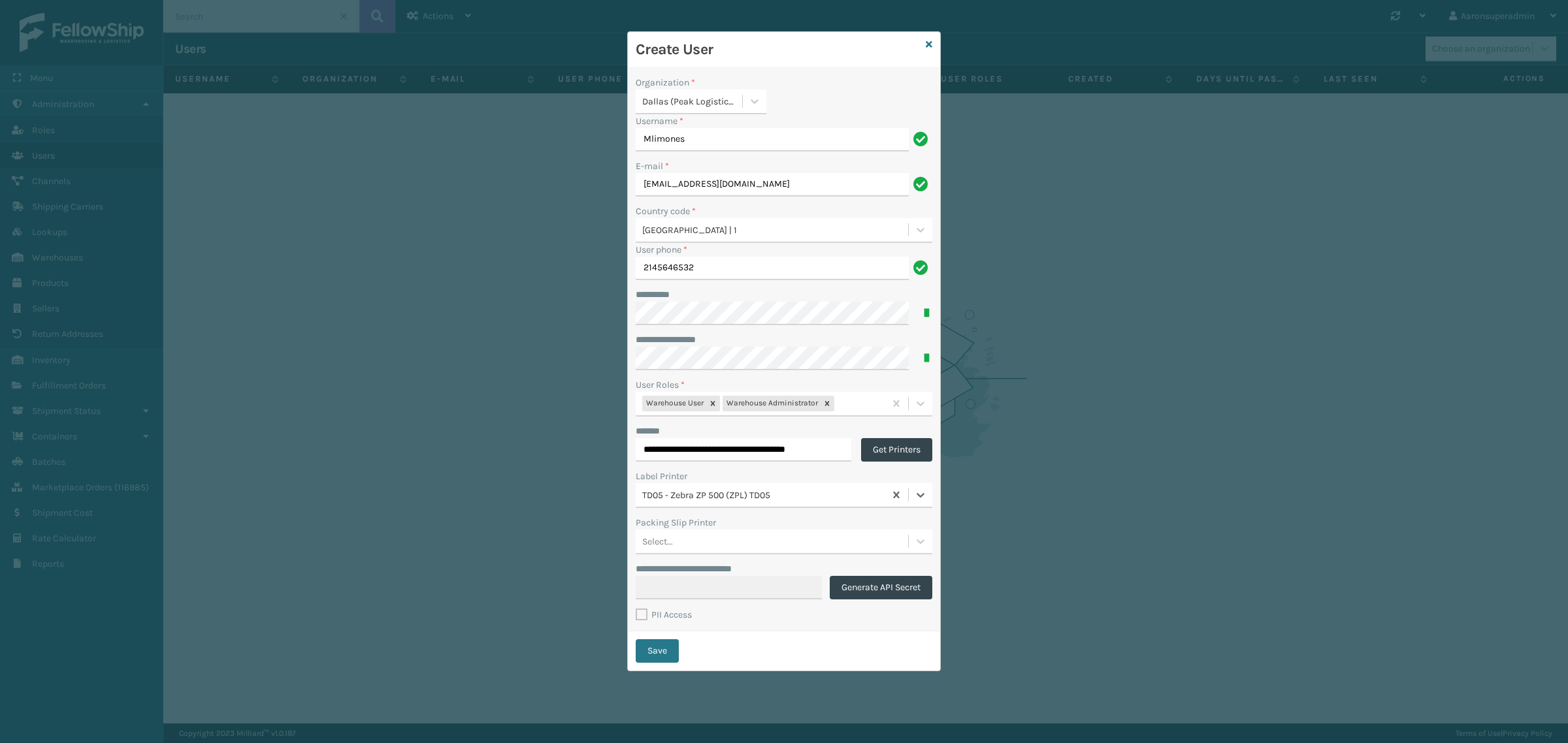
click at [817, 500] on div "TD05 - Zebra ZP 500 (ZPL) TD05" at bounding box center [764, 494] width 244 height 14
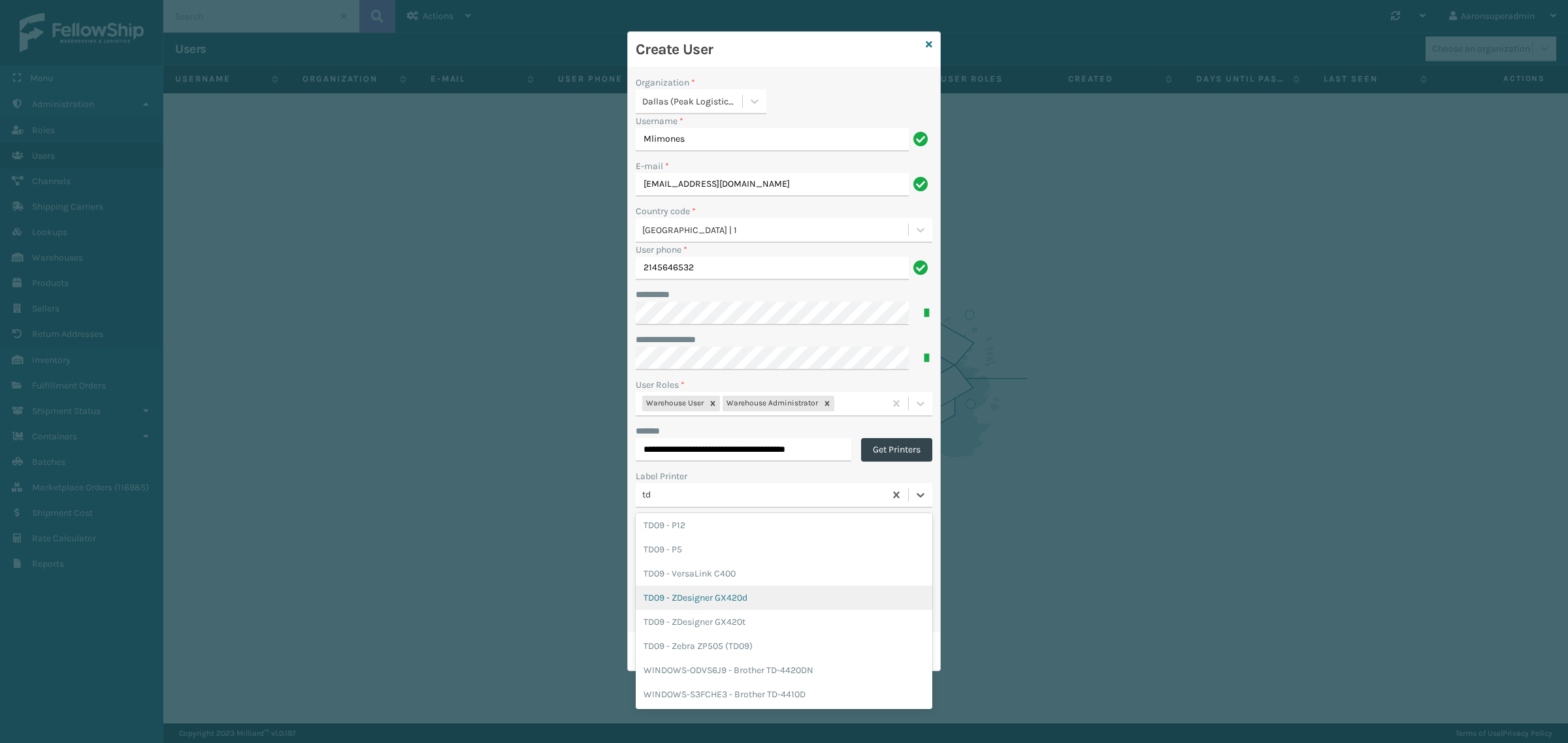
scroll to position [299, 0]
type input "td"
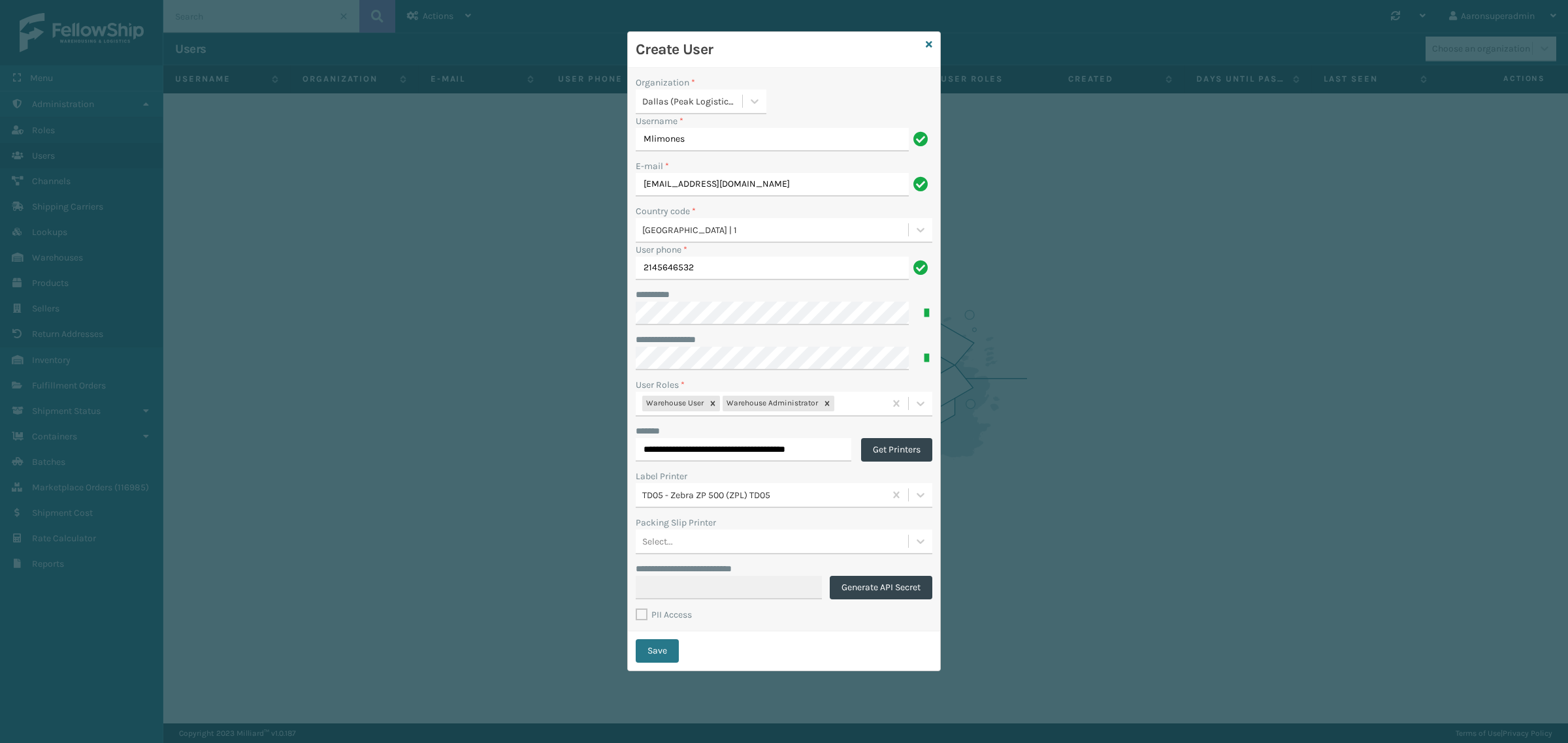
click at [792, 496] on div "TD05 - Zebra ZP 500 (ZPL) TD05" at bounding box center [764, 494] width 244 height 14
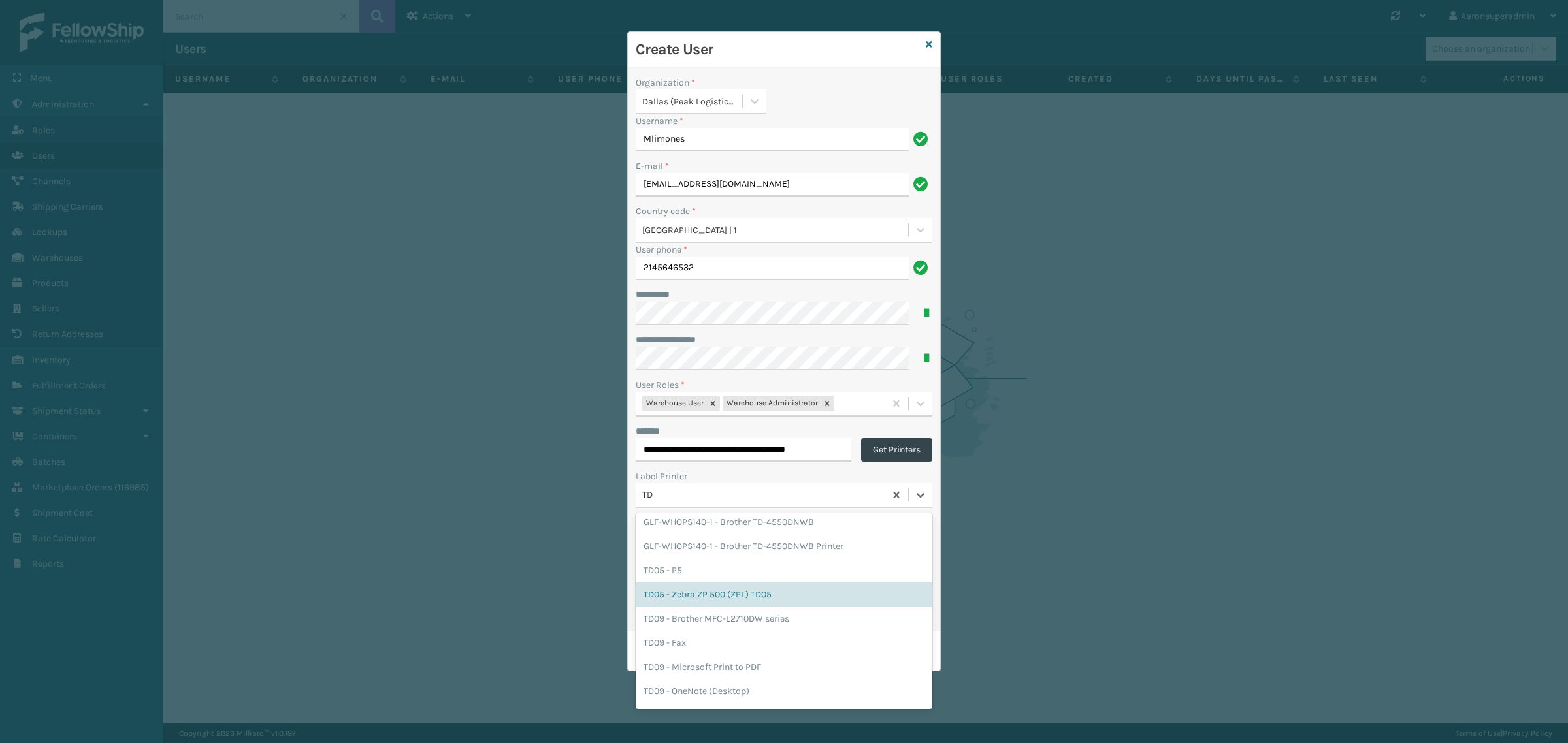
scroll to position [707, 0]
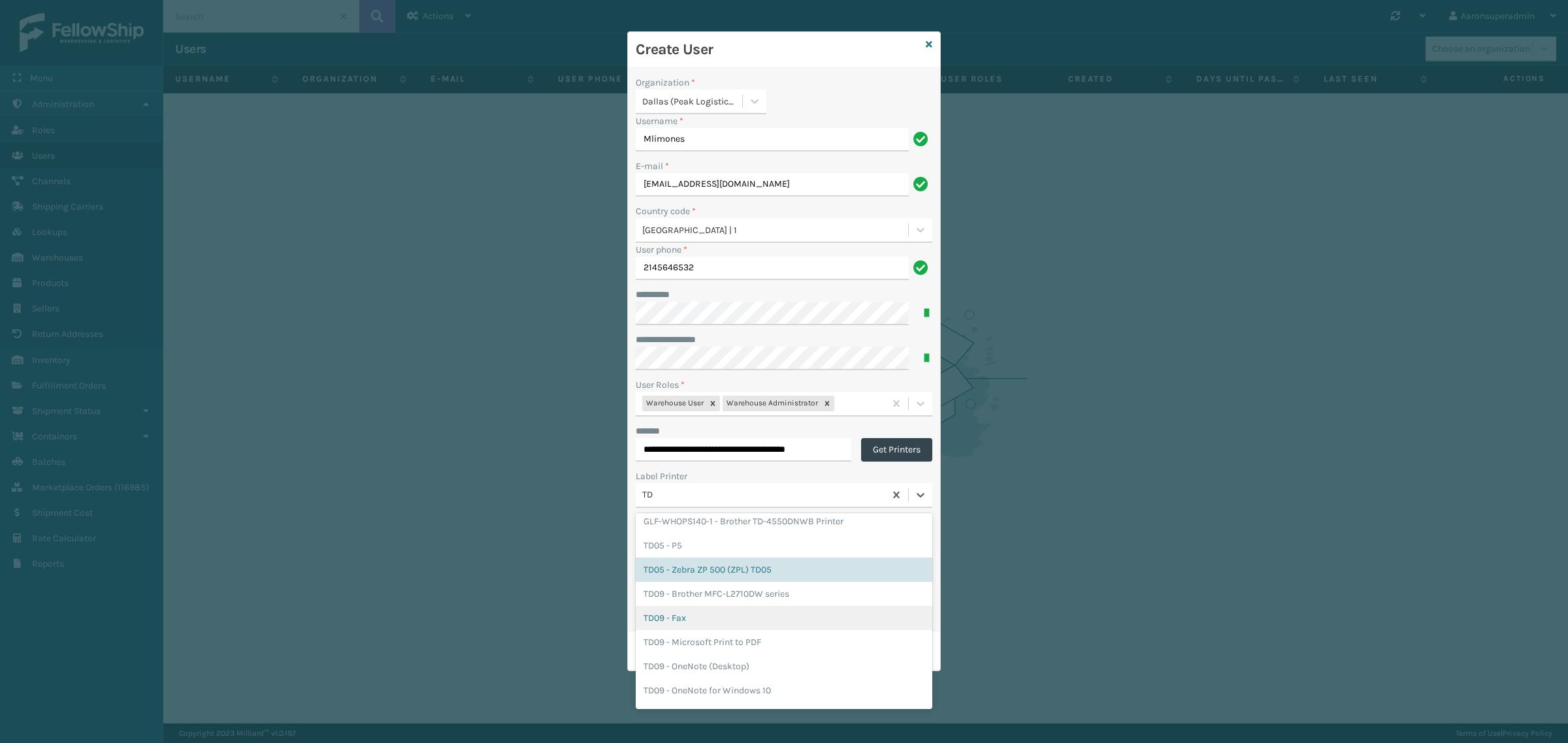
click at [244, 448] on div "**********" at bounding box center [784, 371] width 1568 height 743
click at [1144, 396] on div "**********" at bounding box center [784, 371] width 1568 height 743
click at [1108, 116] on div "**********" at bounding box center [784, 371] width 1568 height 743
type input "TD"
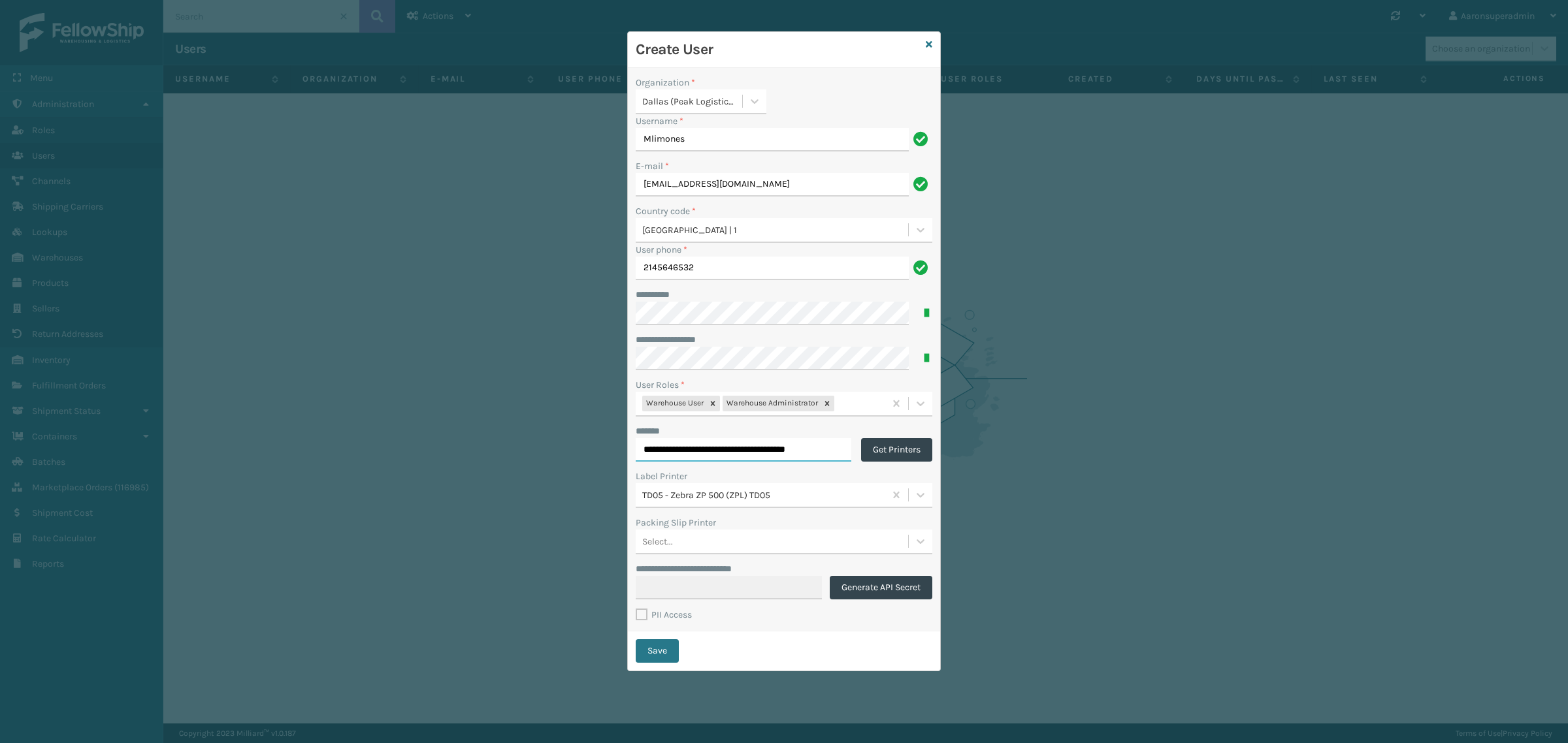
click at [801, 452] on input "**********" at bounding box center [743, 449] width 215 height 23
click at [896, 455] on button "Get Printers" at bounding box center [896, 449] width 72 height 23
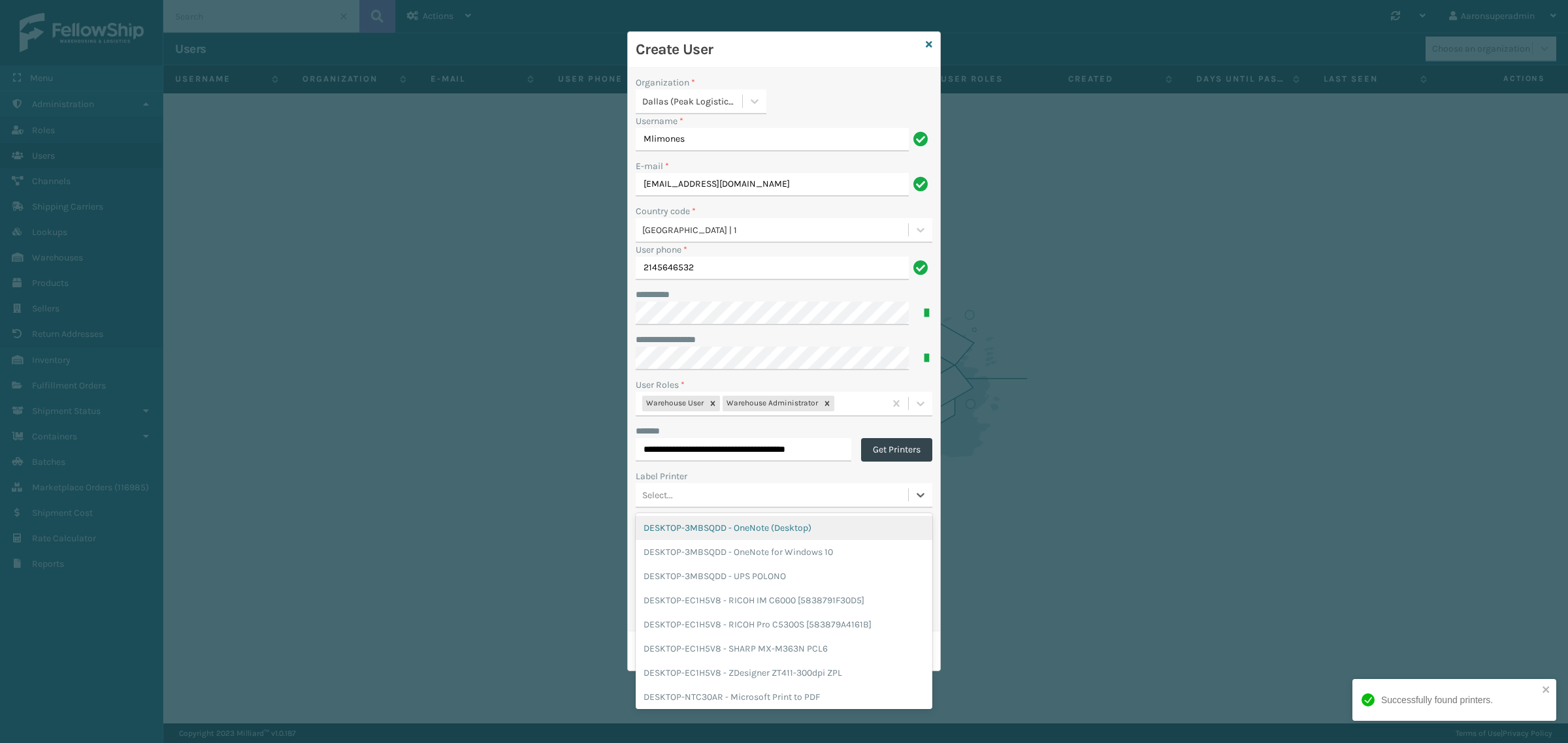
click at [755, 501] on div "Select..." at bounding box center [772, 494] width 272 height 22
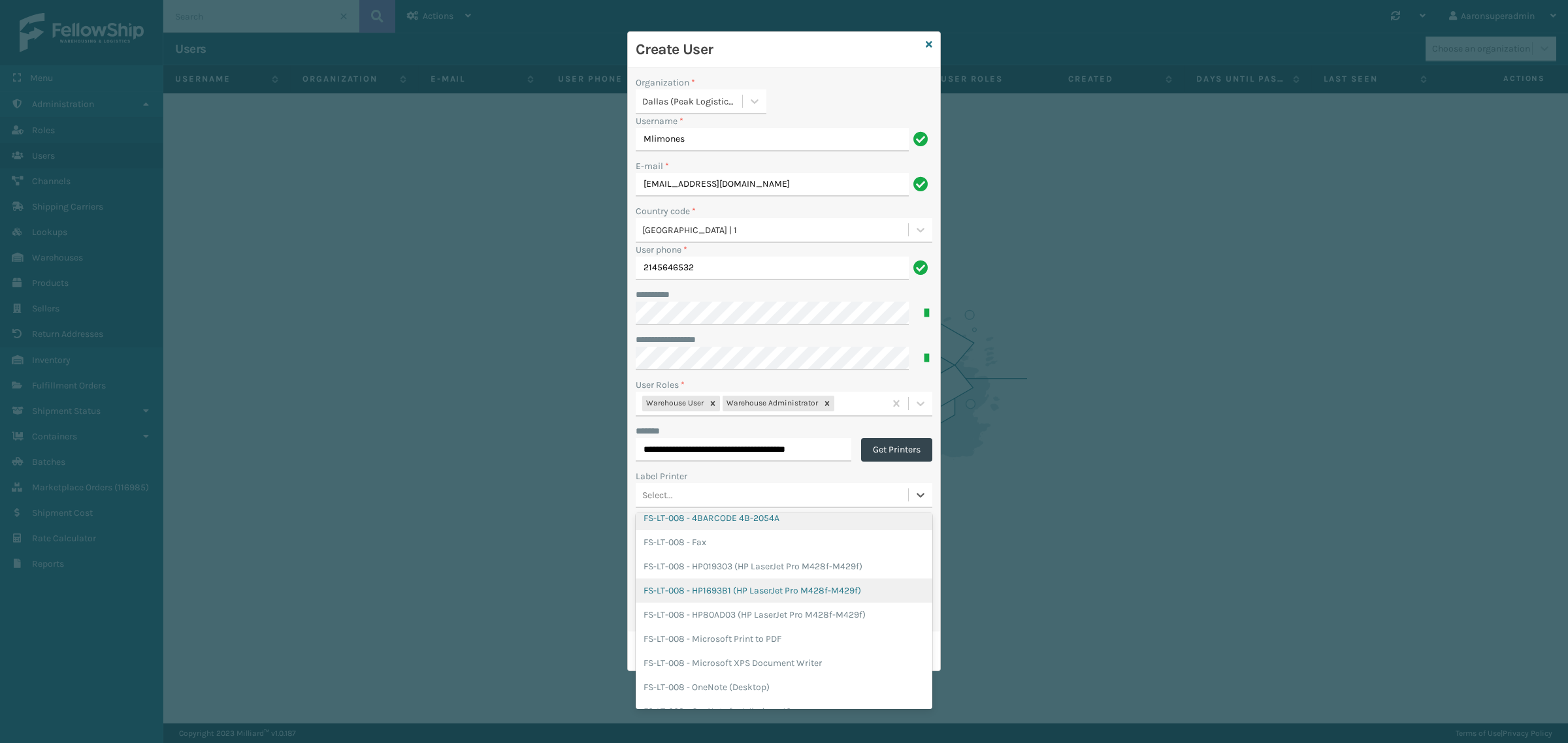
scroll to position [1061, 0]
type input "TD"
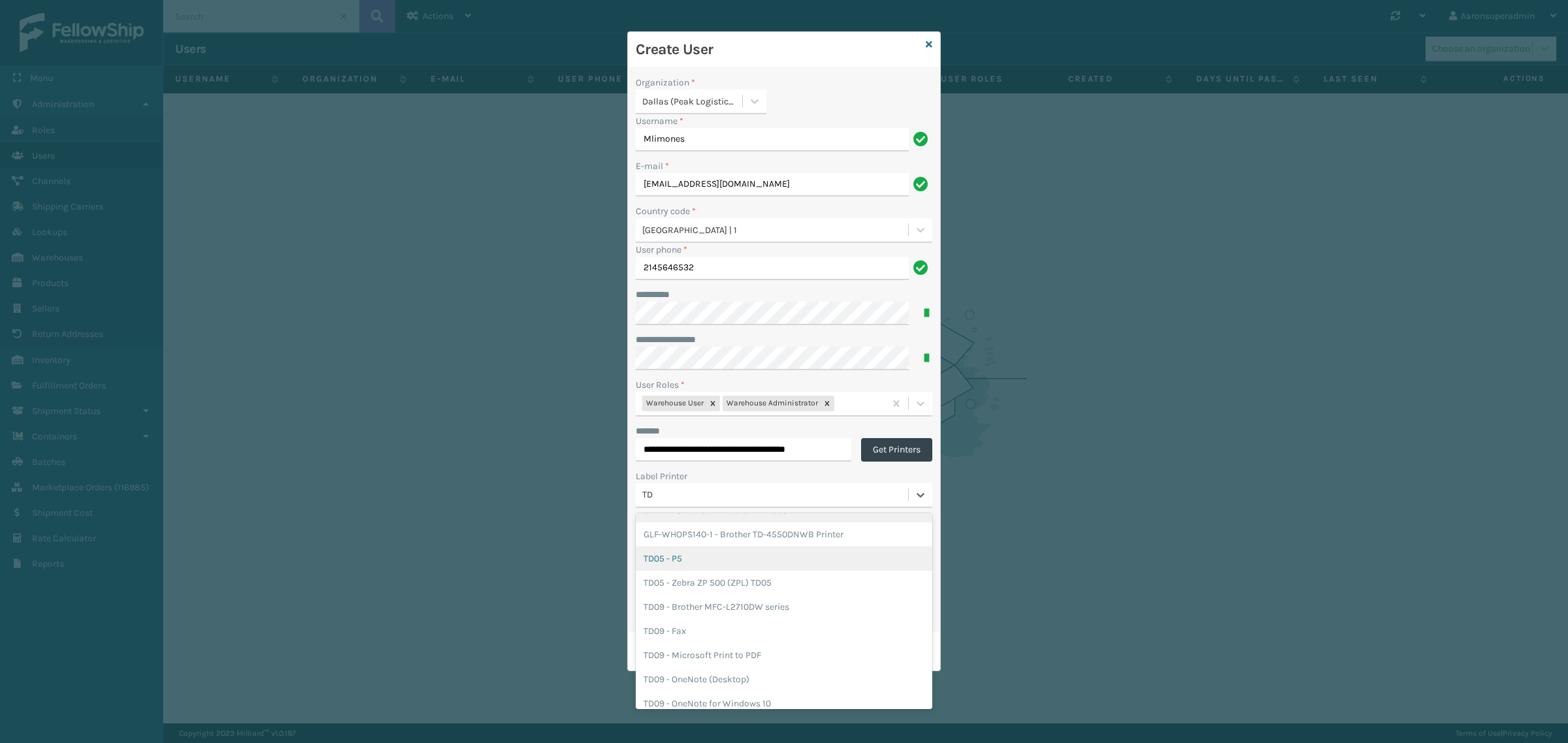
scroll to position [712, 0]
click at [690, 558] on div "TD05 - Zebra ZP 500 (ZPL) TD05" at bounding box center [784, 565] width 297 height 24
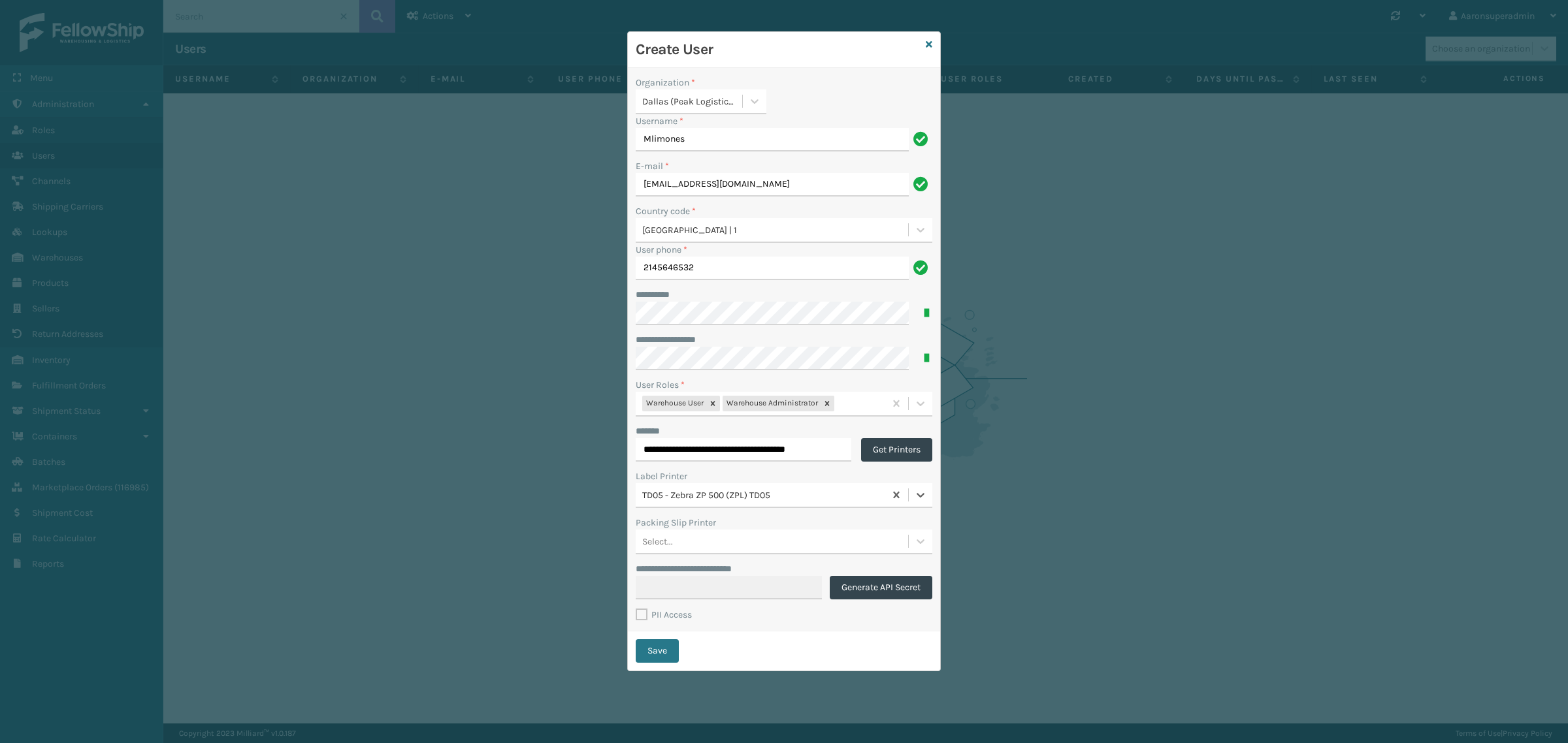
scroll to position [0, 0]
click at [673, 542] on div "Select..." at bounding box center [772, 541] width 272 height 22
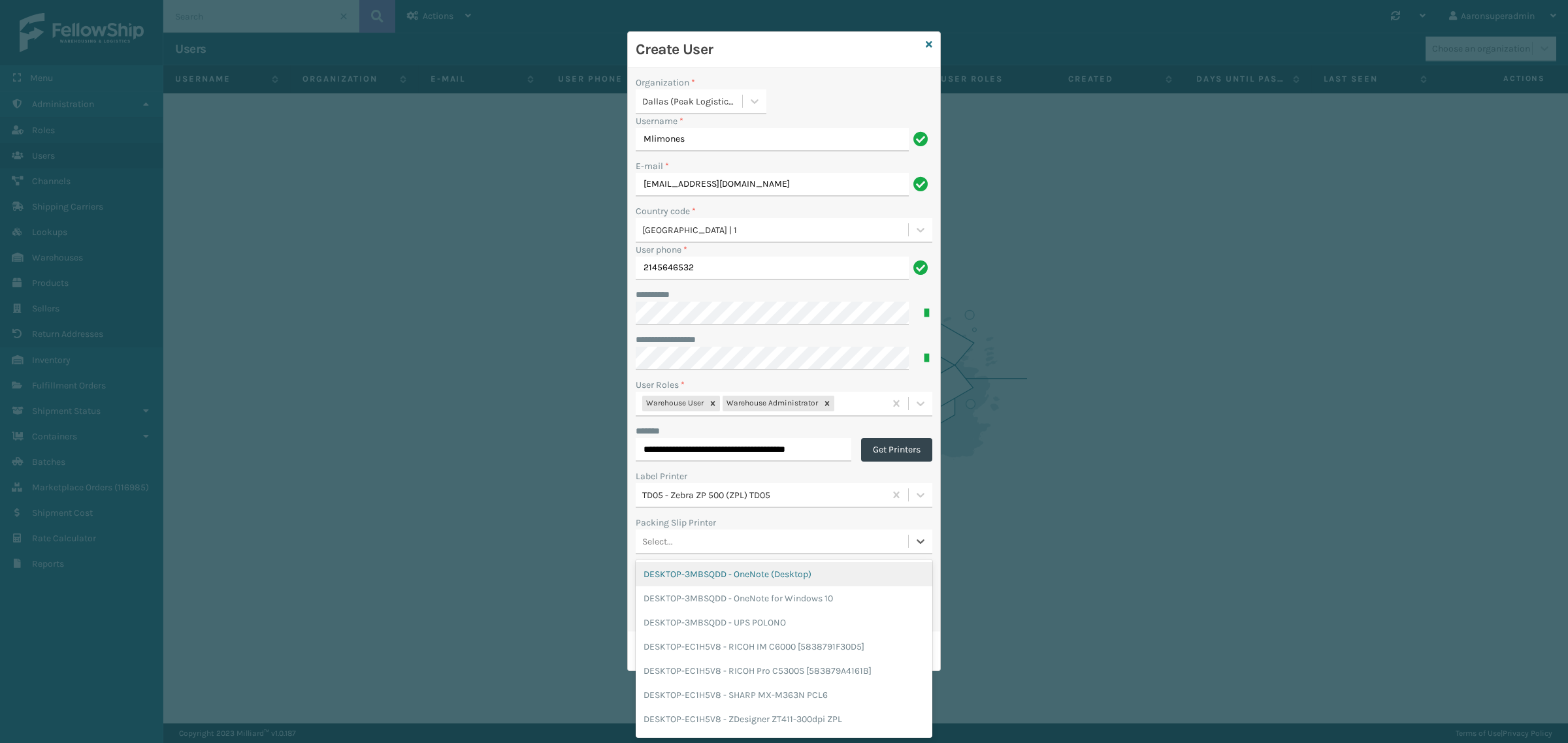
click at [618, 526] on div "**********" at bounding box center [784, 371] width 1568 height 743
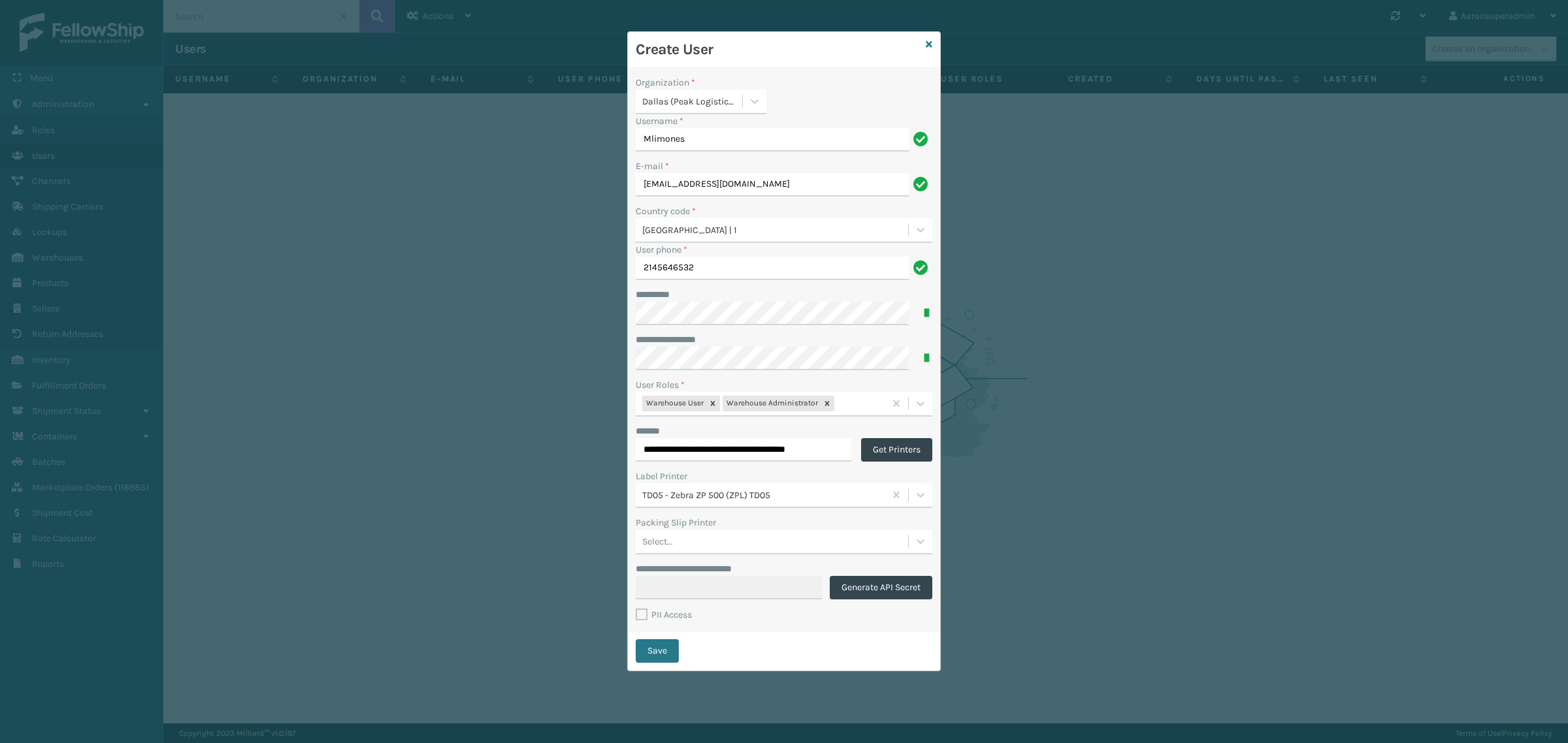
click at [665, 529] on label "Packing Slip Printer" at bounding box center [676, 522] width 80 height 14
click at [843, 451] on input "**********" at bounding box center [743, 449] width 215 height 23
click at [843, 449] on input "**********" at bounding box center [743, 449] width 215 height 23
click at [641, 617] on label "PII Access" at bounding box center [664, 614] width 56 height 11
click at [637, 616] on input "PII Access" at bounding box center [636, 611] width 1 height 9
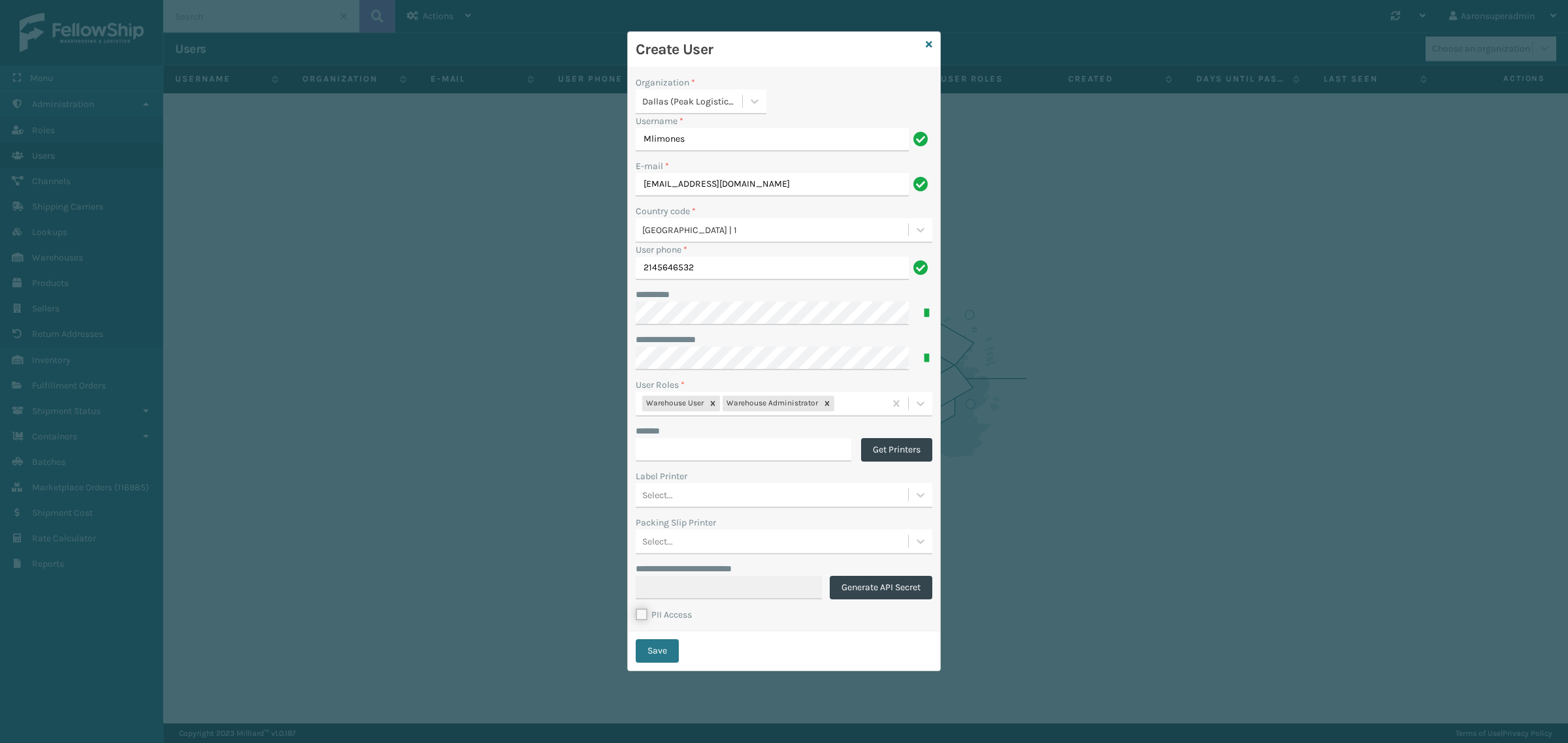
checkbox input "true"
drag, startPoint x: 664, startPoint y: 656, endPoint x: 706, endPoint y: 647, distance: 43.0
click at [706, 647] on div "Save" at bounding box center [784, 651] width 313 height 39
click at [665, 653] on button "Save" at bounding box center [657, 651] width 43 height 23
click at [928, 44] on icon at bounding box center [929, 44] width 6 height 9
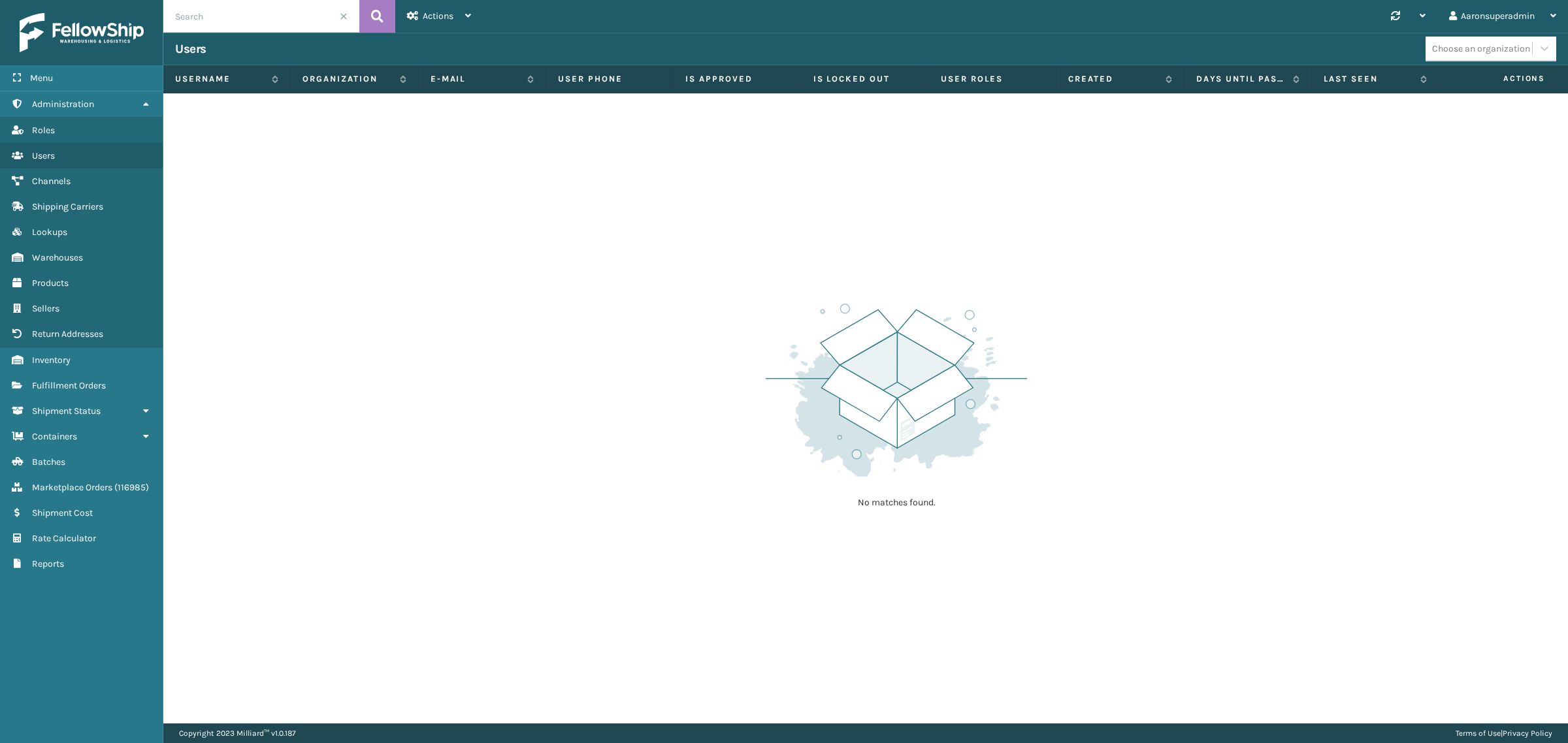
click at [249, 21] on input "text" at bounding box center [261, 16] width 196 height 33
paste input "hMOE3Pj1ngZMd8xmbZtNNSEPW0lTUcHY2wb992eDb9U"
click at [276, 19] on input "hMOE" at bounding box center [261, 16] width 196 height 33
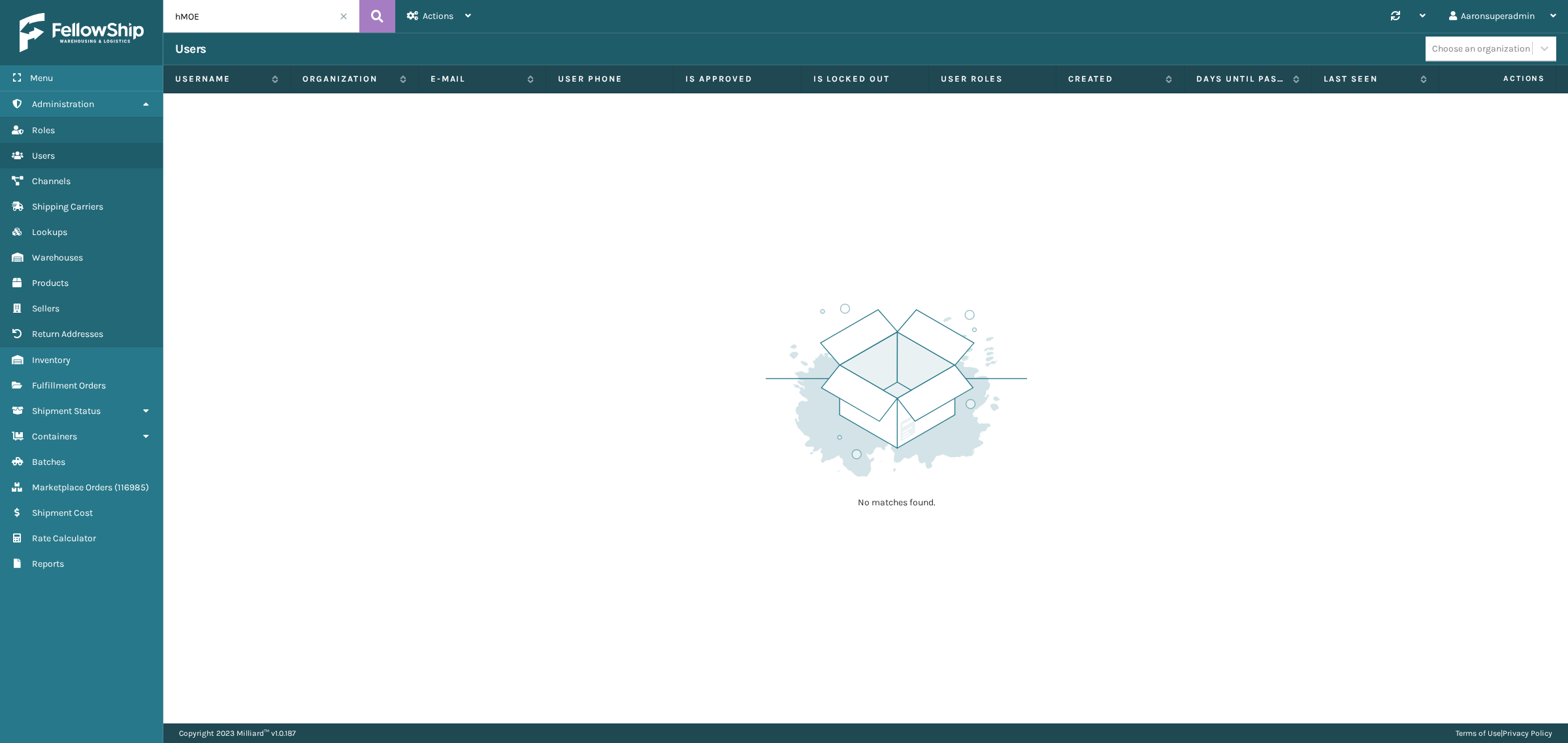
paste input "Mlimones"
type input "Mlimones"
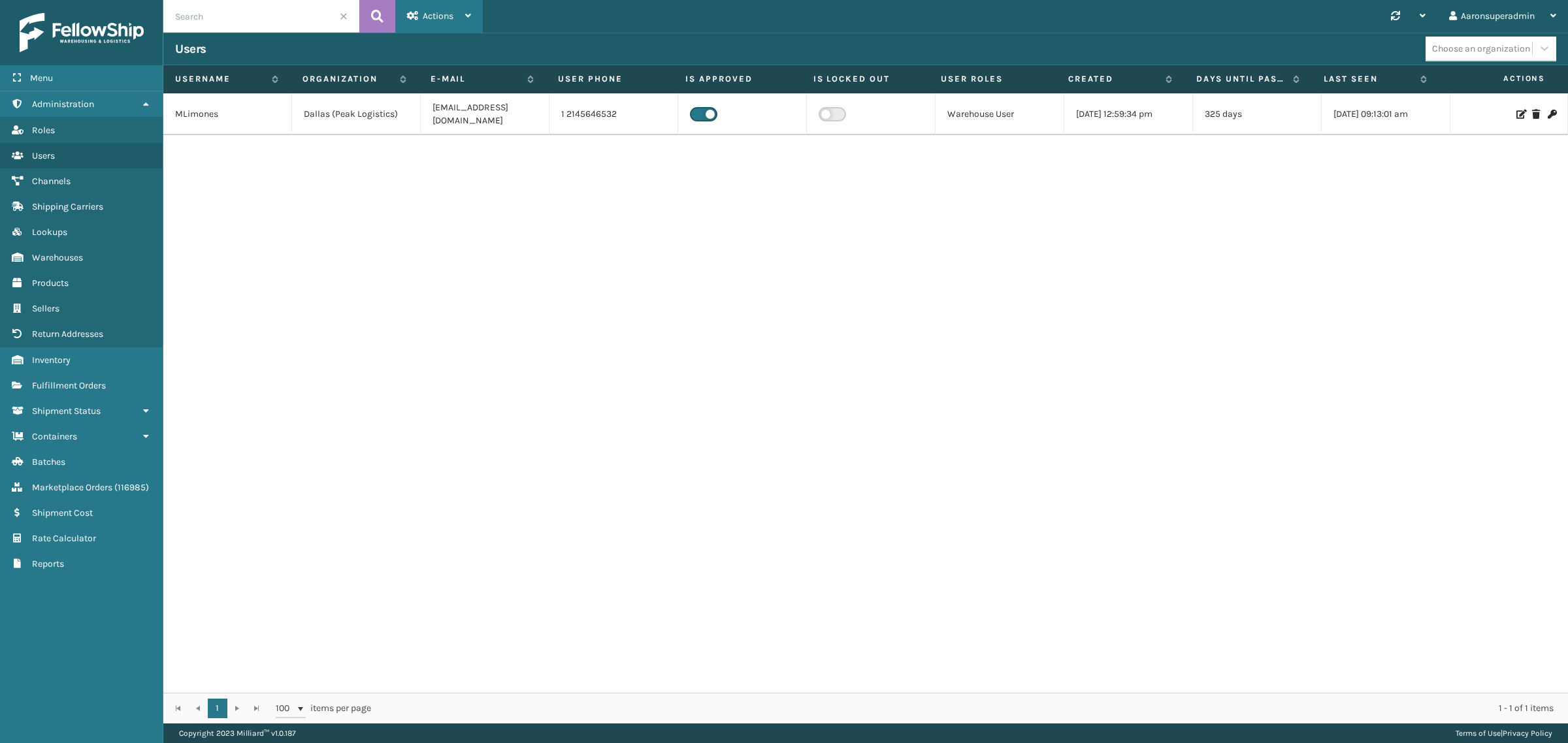
click at [446, 15] on span "Actions" at bounding box center [438, 16] width 31 height 11
click at [448, 53] on button "New User" at bounding box center [484, 50] width 175 height 34
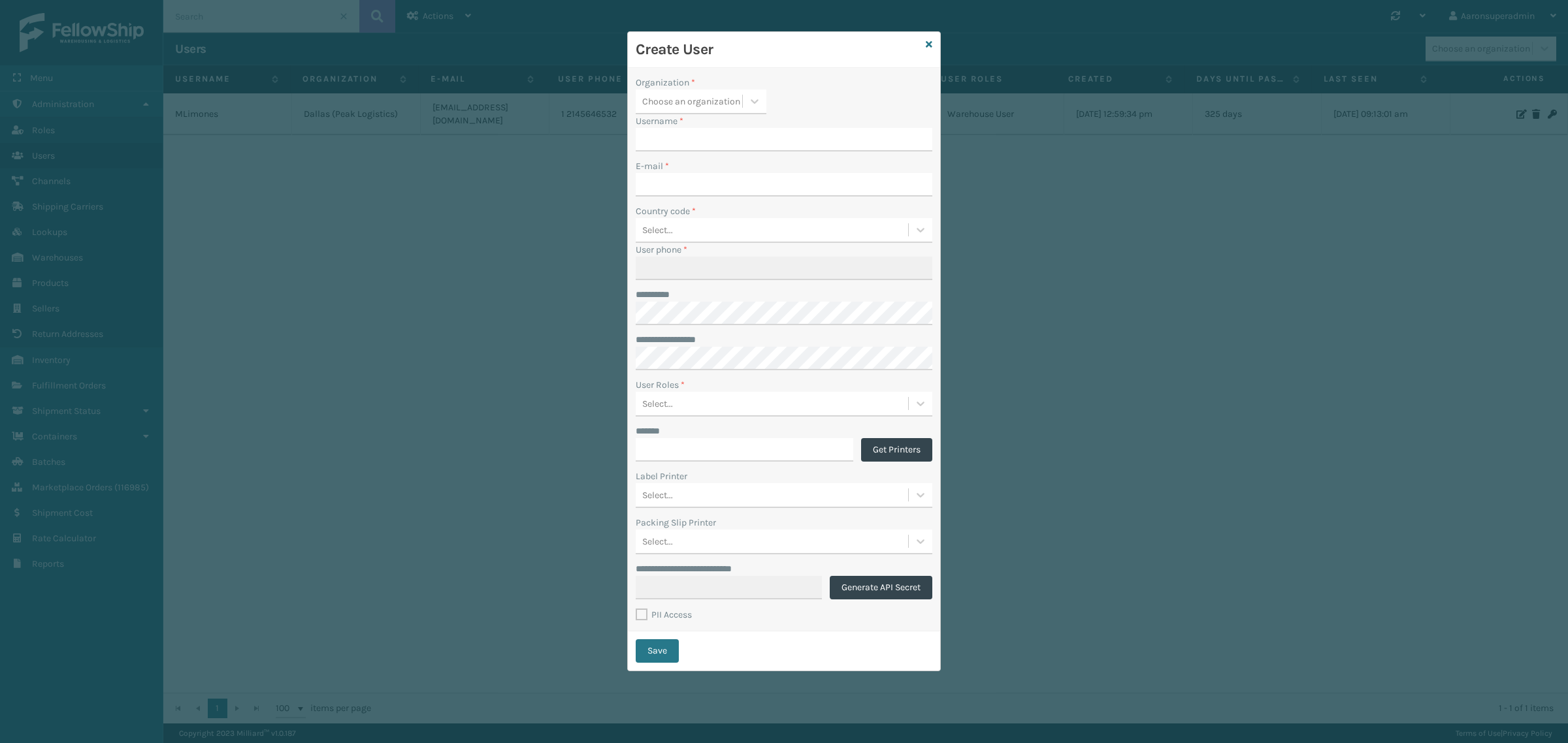
type input "aaronsuperadmin"
click at [697, 108] on div "Choose an organization" at bounding box center [691, 101] width 98 height 14
click at [682, 183] on div "Dallas (Peak Logistics)" at bounding box center [701, 179] width 131 height 24
click at [778, 131] on input "aaronsuperadmin" at bounding box center [772, 139] width 273 height 23
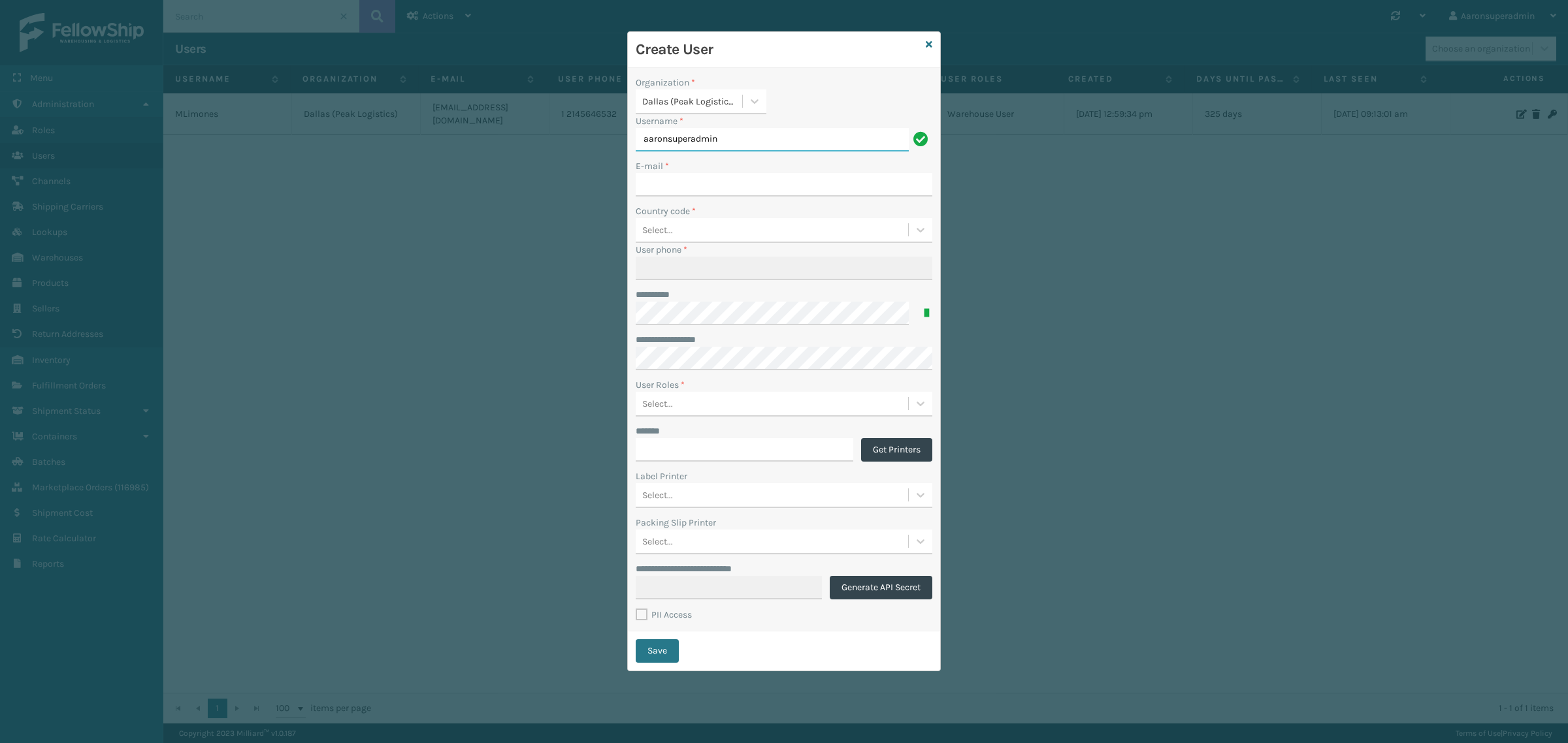
click at [778, 131] on input "aaronsuperadmin" at bounding box center [772, 139] width 273 height 23
click at [661, 183] on input "E-mail *" at bounding box center [784, 184] width 297 height 23
click at [658, 183] on input "E-mail *" at bounding box center [784, 184] width 297 height 23
paste input "[EMAIL_ADDRESS][DOMAIN_NAME]"
type input "[EMAIL_ADDRESS][DOMAIN_NAME]"
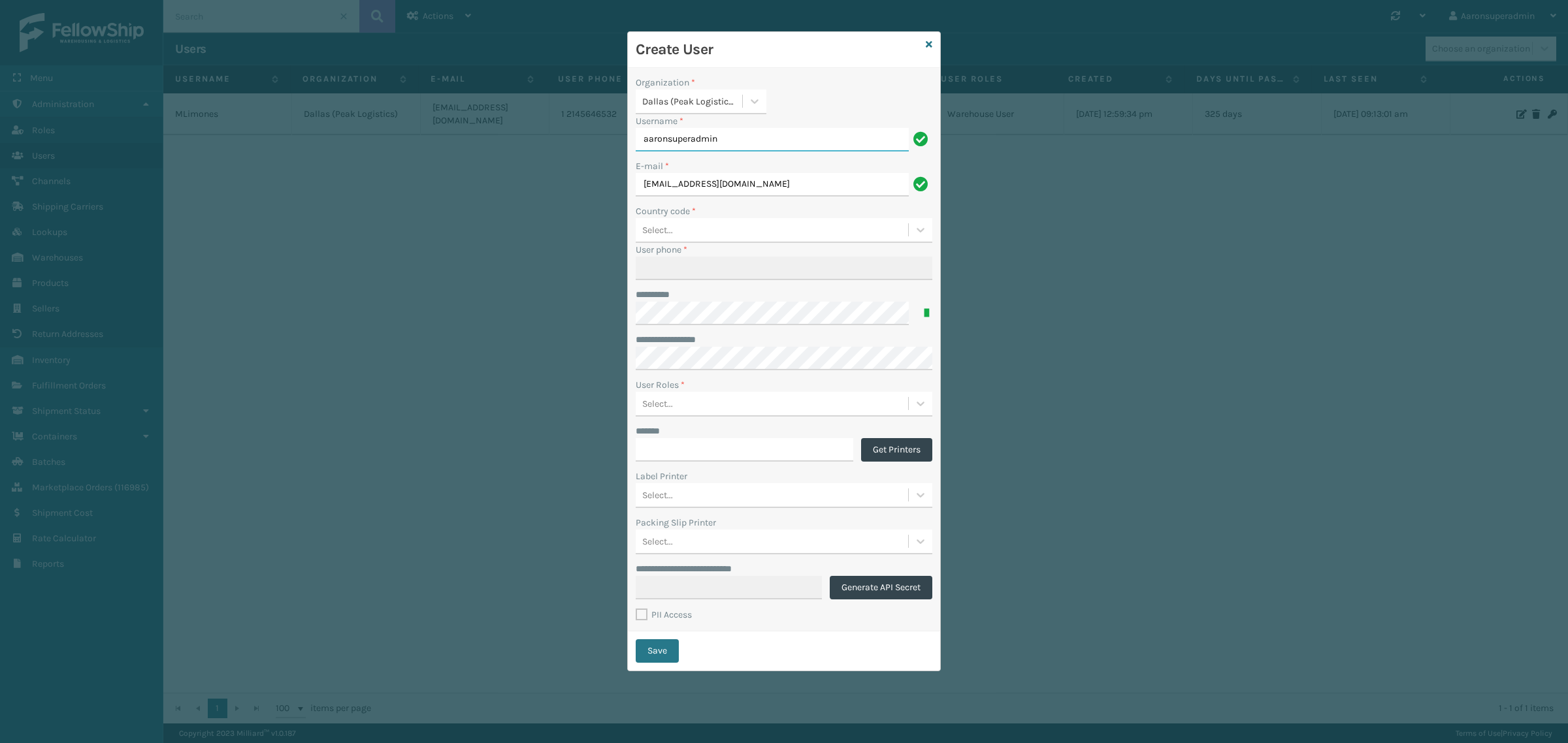
click at [755, 138] on input "aaronsuperadmin" at bounding box center [772, 139] width 273 height 23
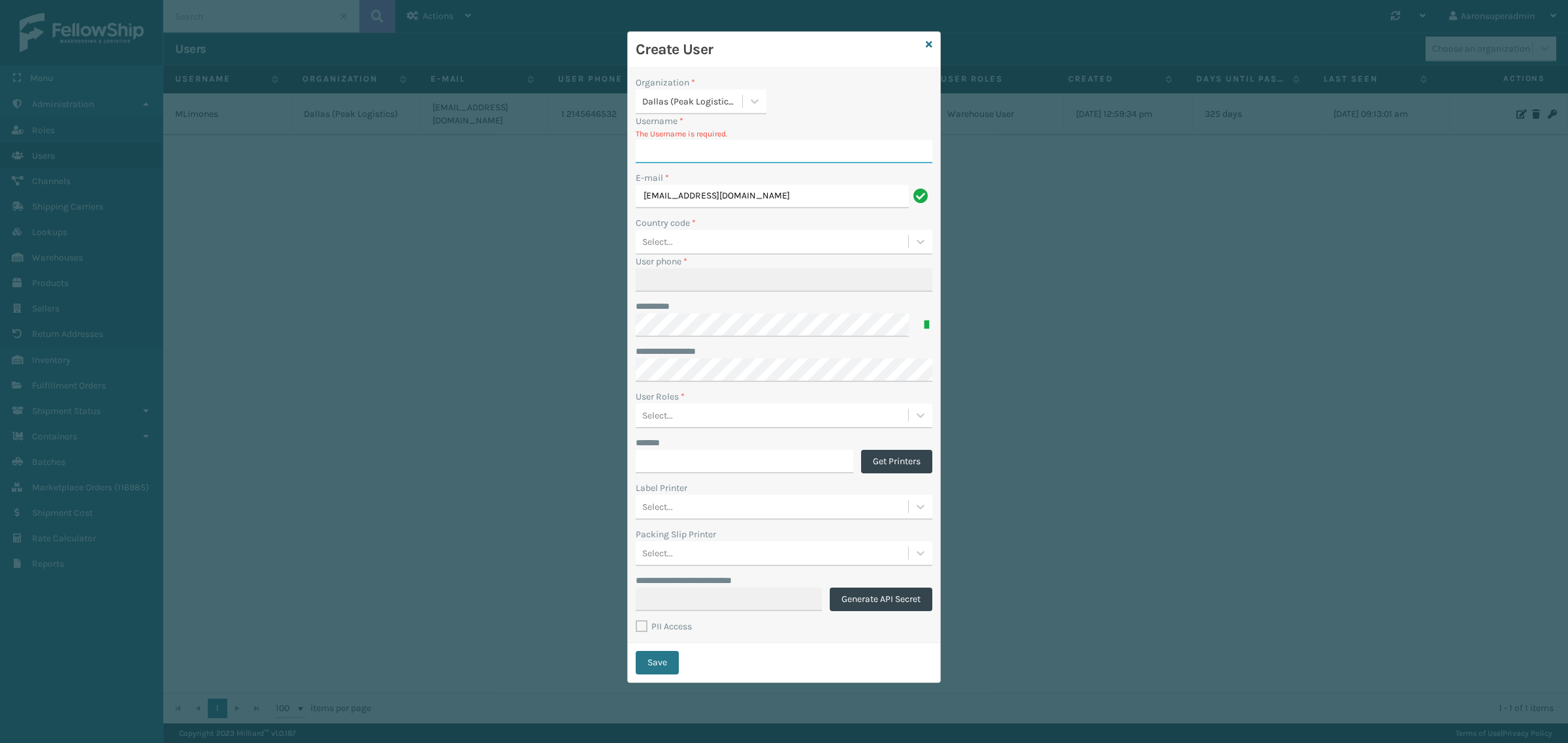
type input "M"
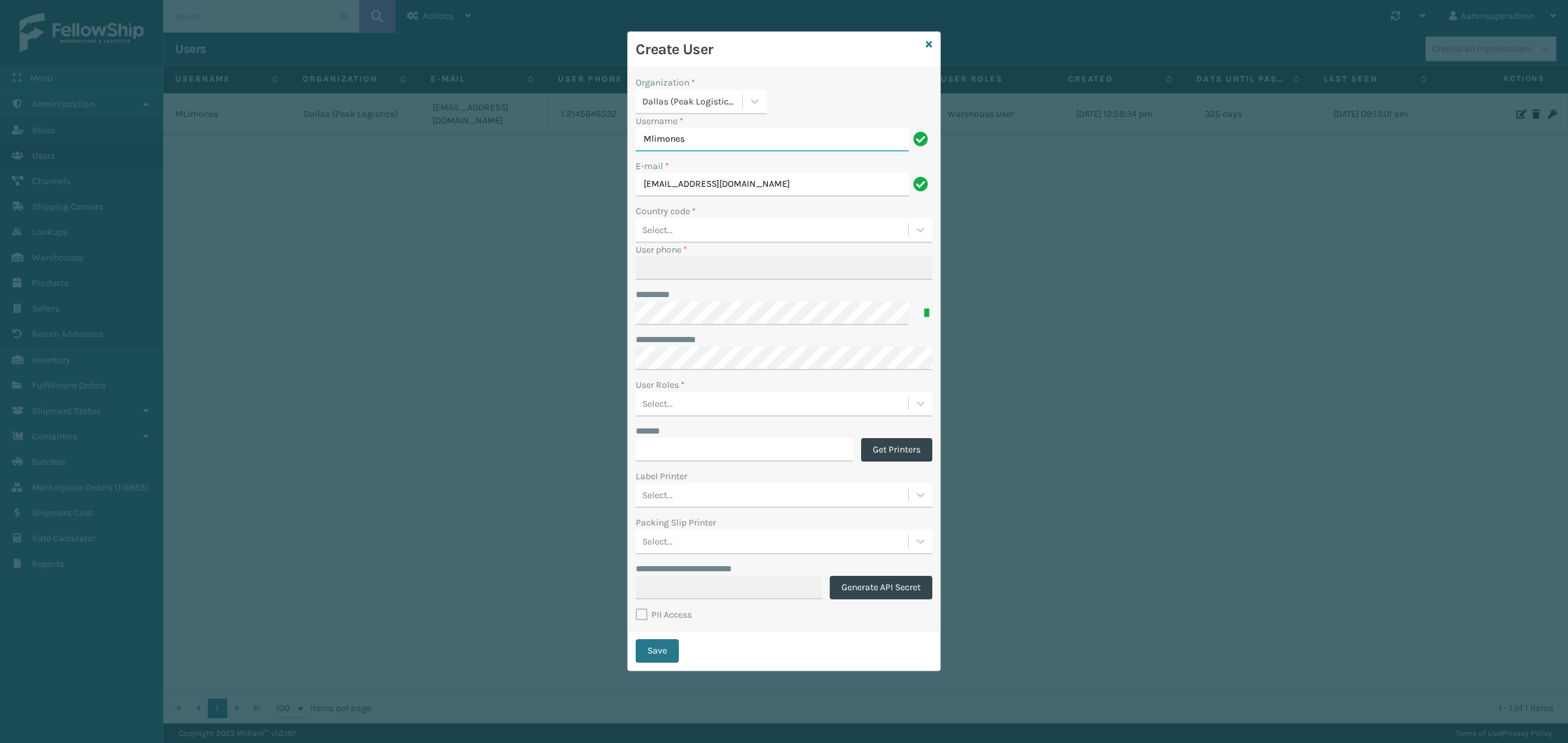
type input "Mlimones"
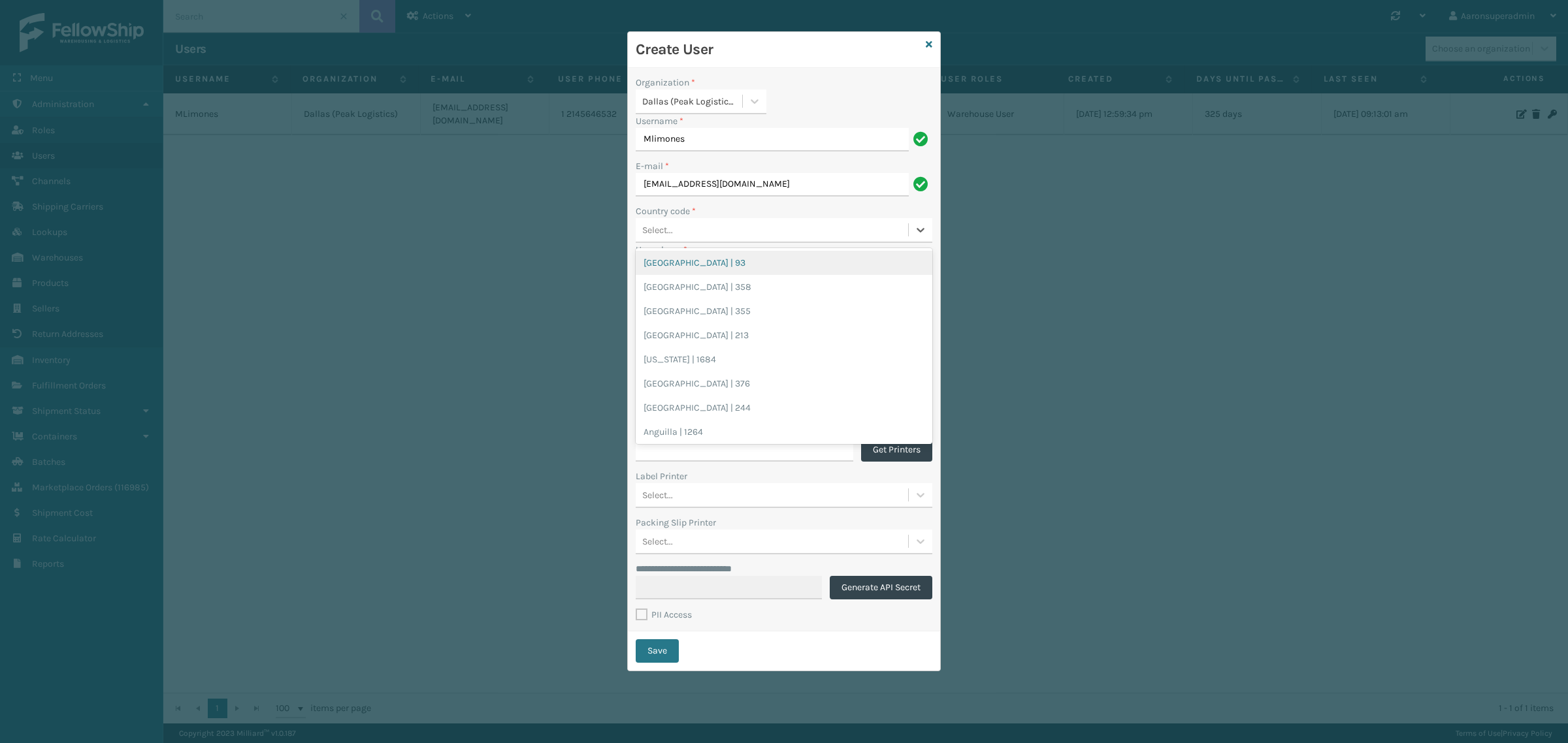
click at [706, 226] on div "Select..." at bounding box center [772, 230] width 272 height 22
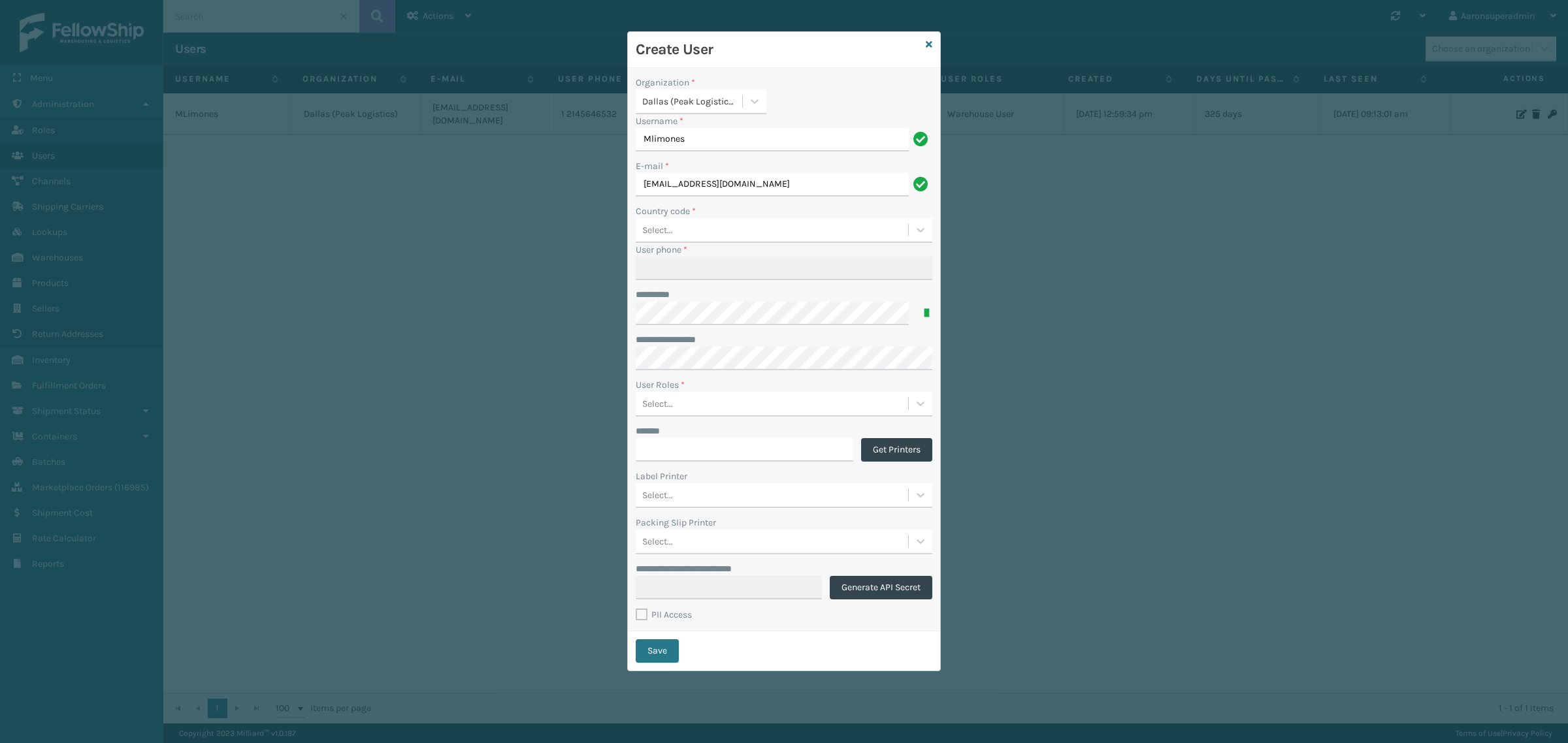
click at [742, 227] on div "Select..." at bounding box center [772, 230] width 272 height 22
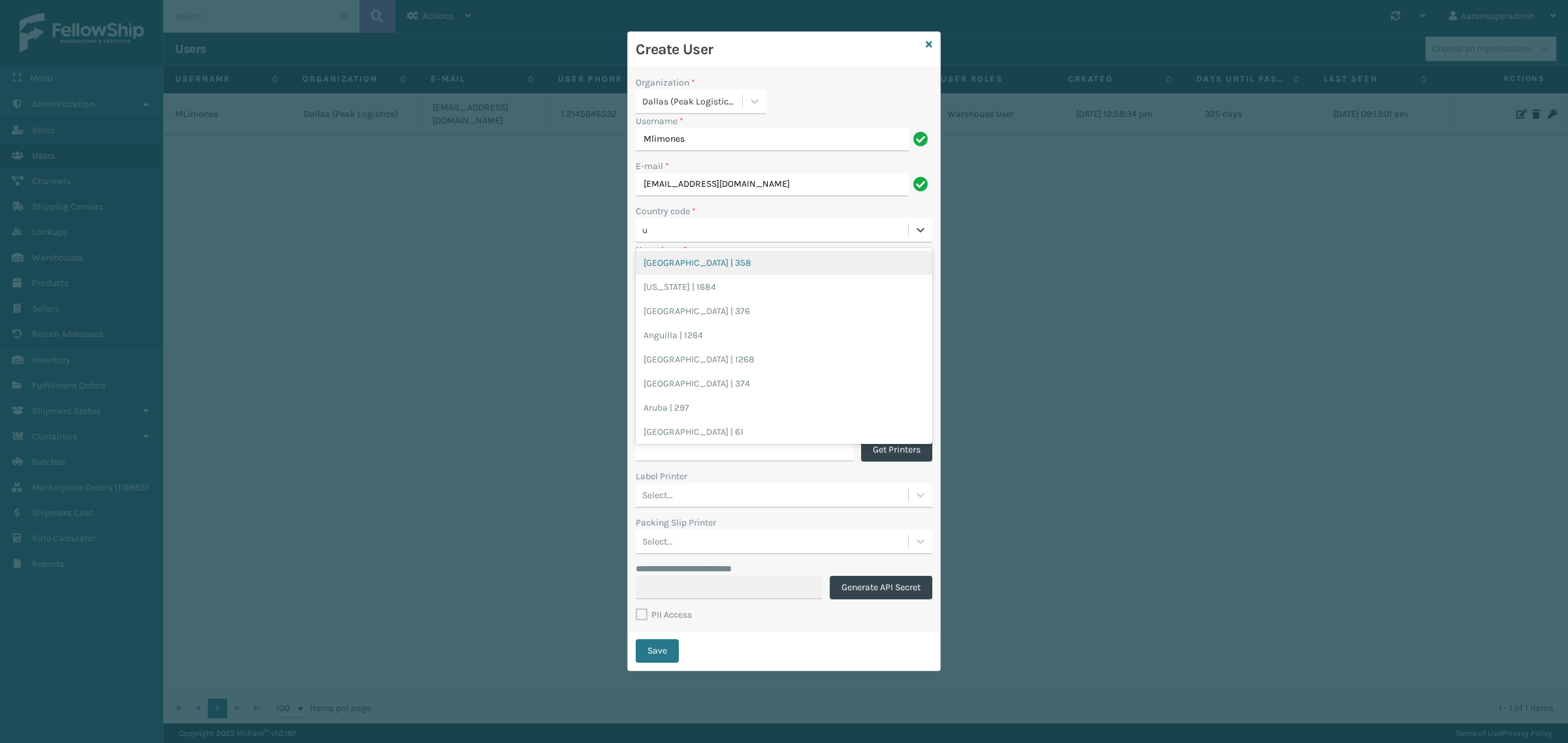
type input "un"
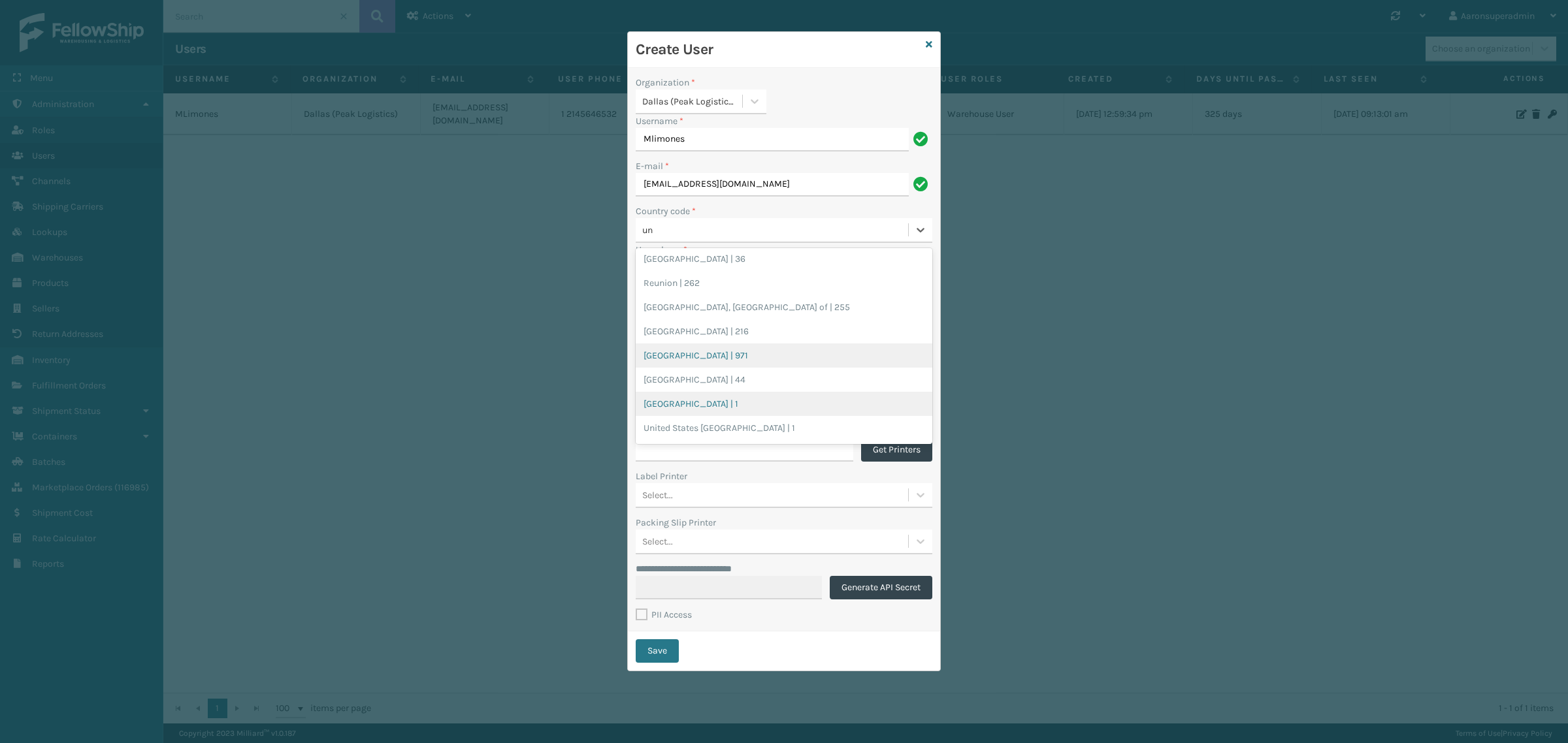
scroll to position [54, 0]
click at [693, 408] on div "[GEOGRAPHIC_DATA] | 1" at bounding box center [784, 402] width 297 height 24
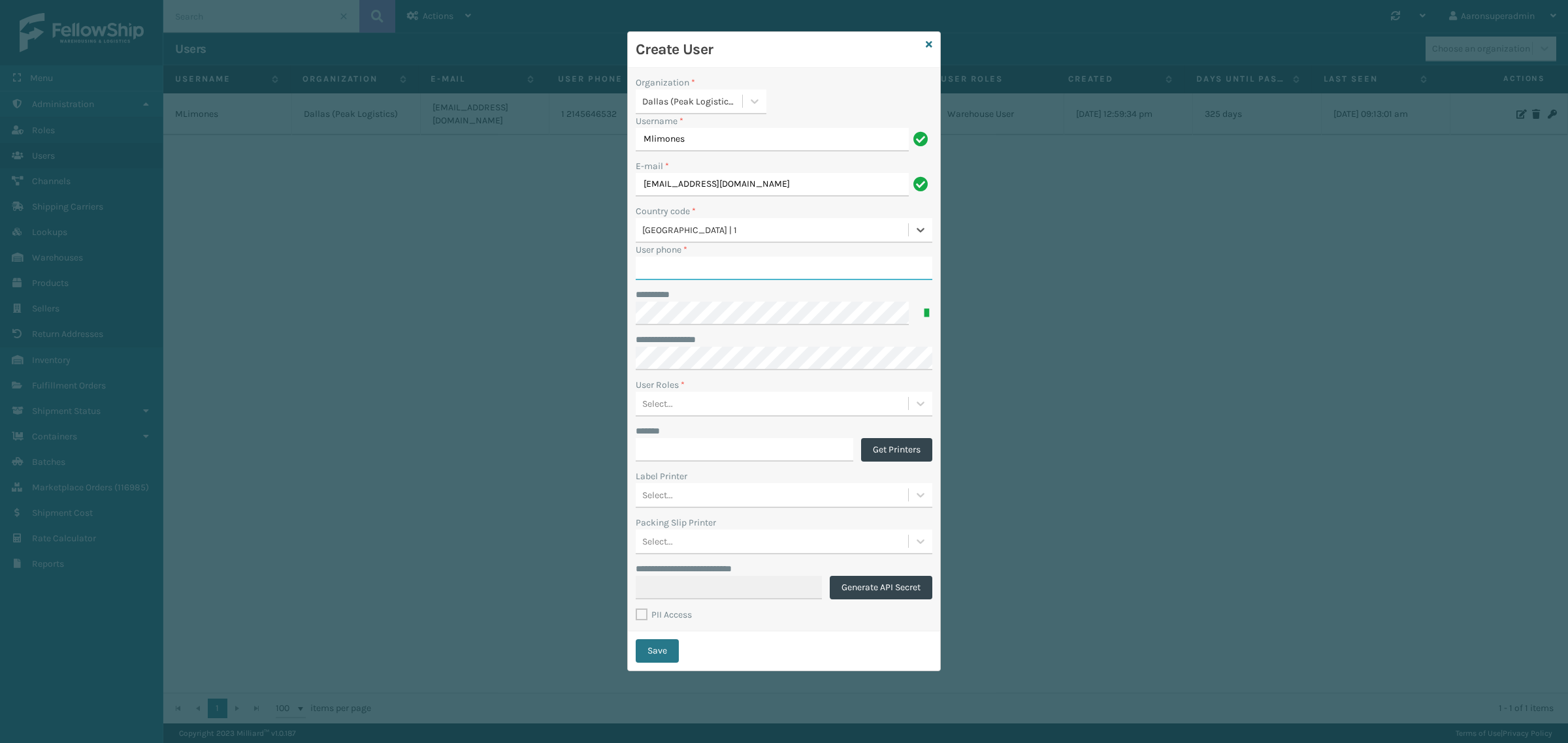
click at [645, 271] on input "User phone *" at bounding box center [784, 267] width 297 height 23
paste input "2145646532"
type input "2145646532"
click at [673, 406] on div "Select..." at bounding box center [772, 403] width 272 height 22
click at [685, 439] on div "Warehouse User" at bounding box center [784, 436] width 297 height 24
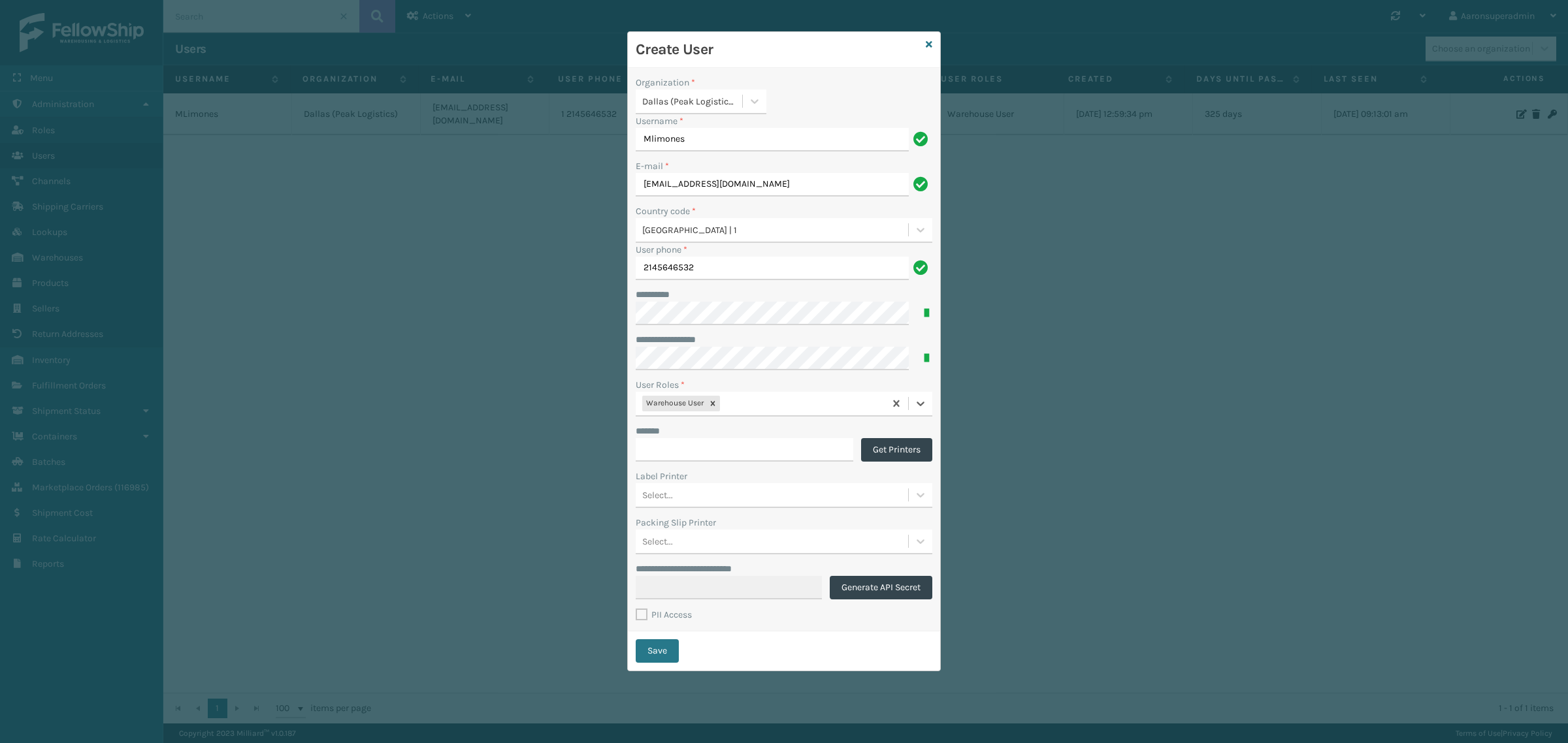
click at [759, 406] on div "Warehouse User" at bounding box center [760, 403] width 249 height 22
click at [707, 435] on div "Warehouse Administrator" at bounding box center [784, 436] width 297 height 24
click at [682, 443] on input "*******" at bounding box center [744, 449] width 218 height 23
click at [671, 444] on input "*******" at bounding box center [744, 449] width 218 height 23
paste input "**********"
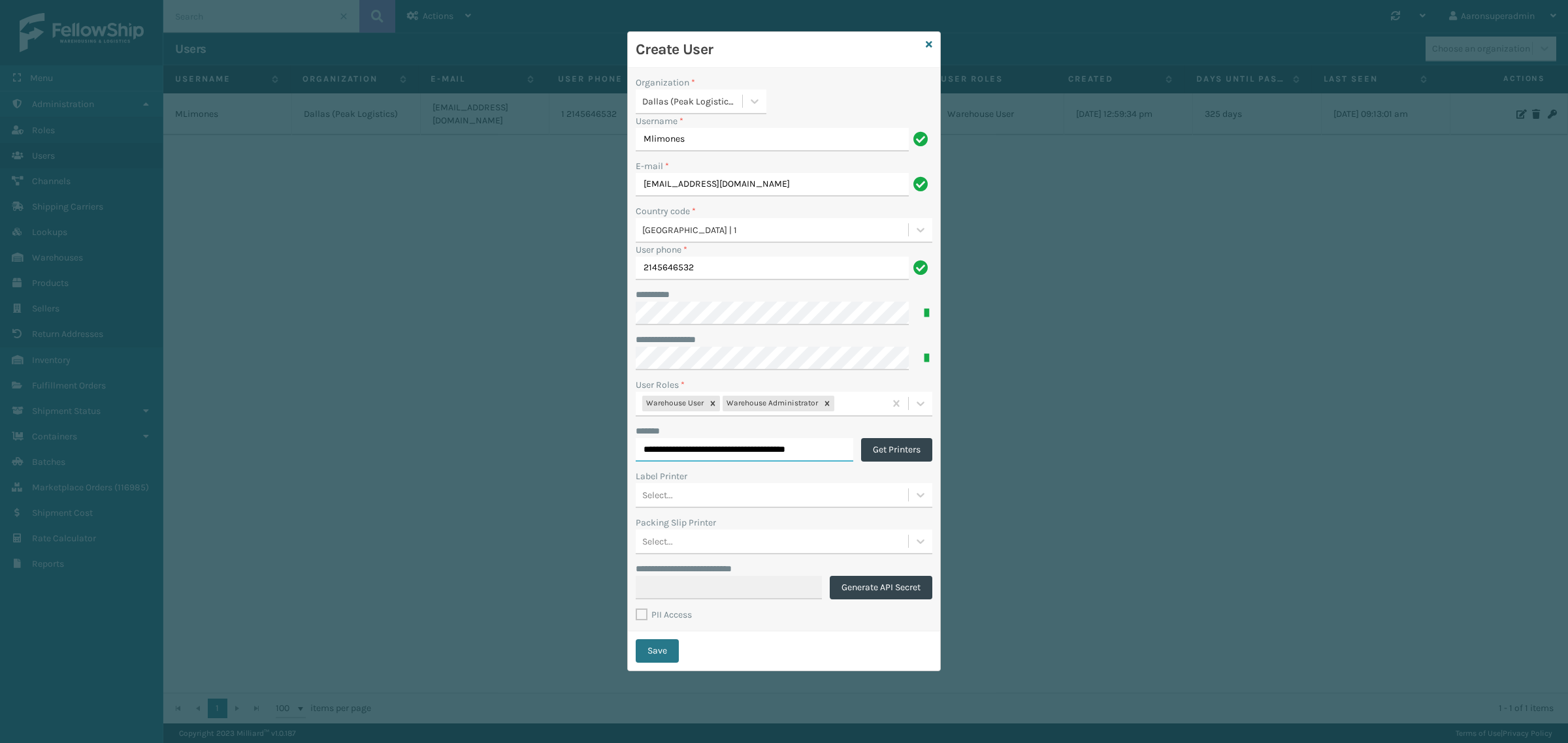
scroll to position [0, 34]
type input "**********"
click at [678, 492] on div "Select..." at bounding box center [772, 494] width 272 height 22
click at [912, 493] on div at bounding box center [920, 495] width 23 height 23
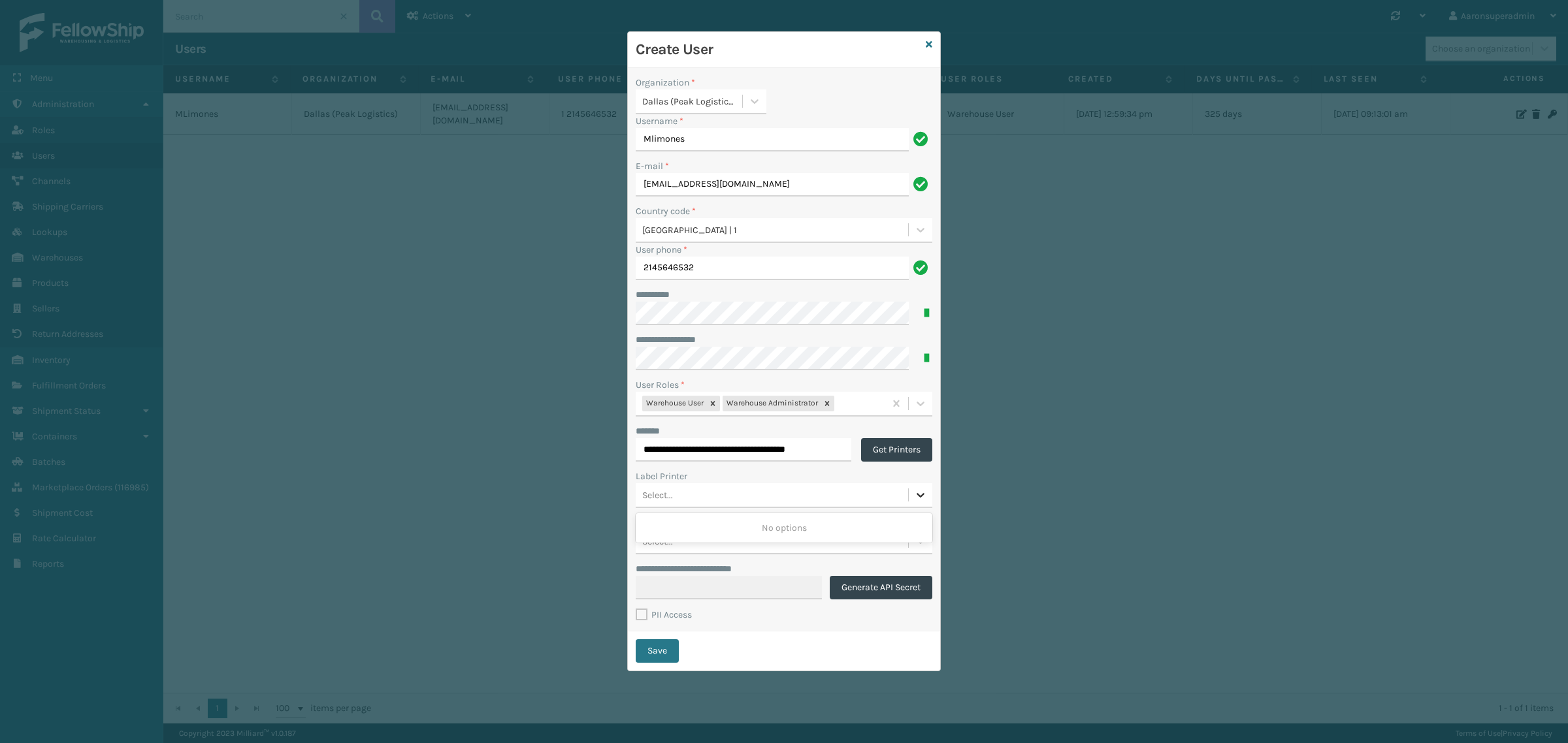
click at [914, 497] on icon at bounding box center [920, 495] width 13 height 13
click at [866, 494] on div "Select..." at bounding box center [772, 494] width 272 height 22
click at [680, 539] on div "Select..." at bounding box center [772, 541] width 272 height 22
paste input "Z2Fy5XyXAbW4k1wyLp5fhOcYM9HTIosK"
type input "Z2Fy5XyXAbW4k1wyLp5fhOcYM9HTIosK"
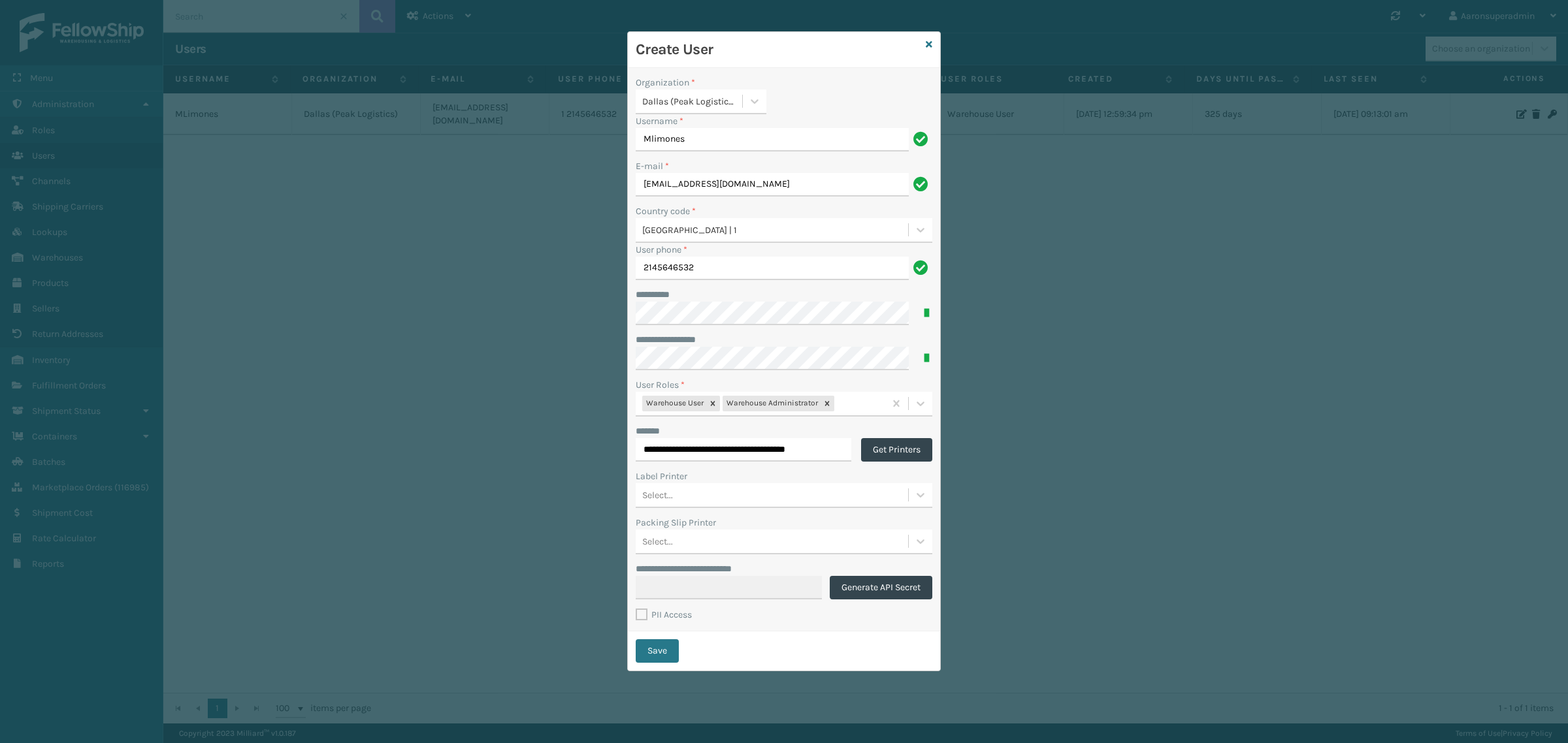
click at [647, 615] on label "PII Access" at bounding box center [664, 614] width 56 height 11
click at [637, 615] on input "PII Access" at bounding box center [636, 611] width 1 height 9
checkbox input "true"
click at [903, 451] on button "Get Printers" at bounding box center [896, 449] width 72 height 23
click at [815, 495] on div "Select..." at bounding box center [772, 494] width 272 height 22
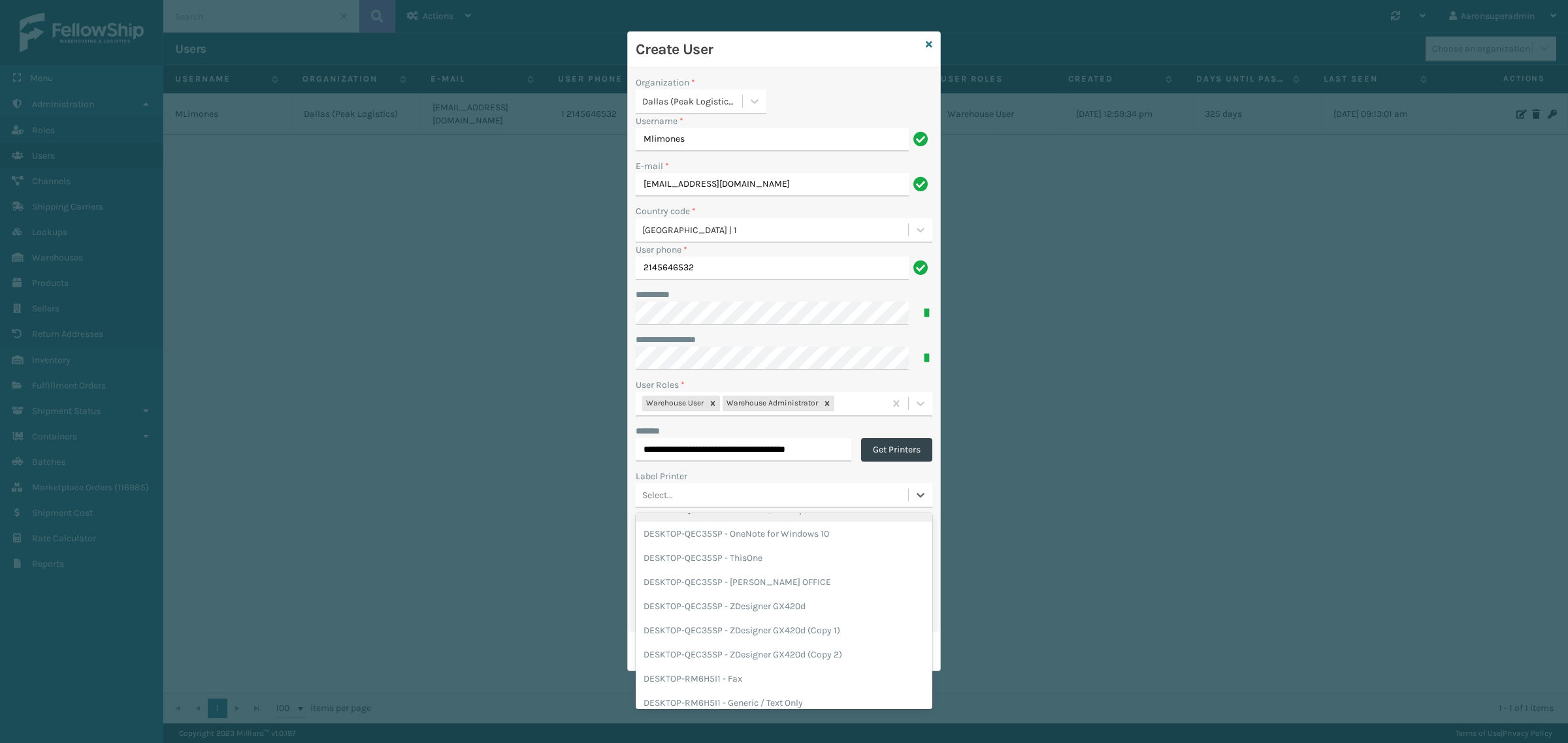
scroll to position [408, 0]
type input "TD"
click at [730, 536] on div "TD09 - Zebra ZP505 (TD09)" at bounding box center [784, 530] width 297 height 24
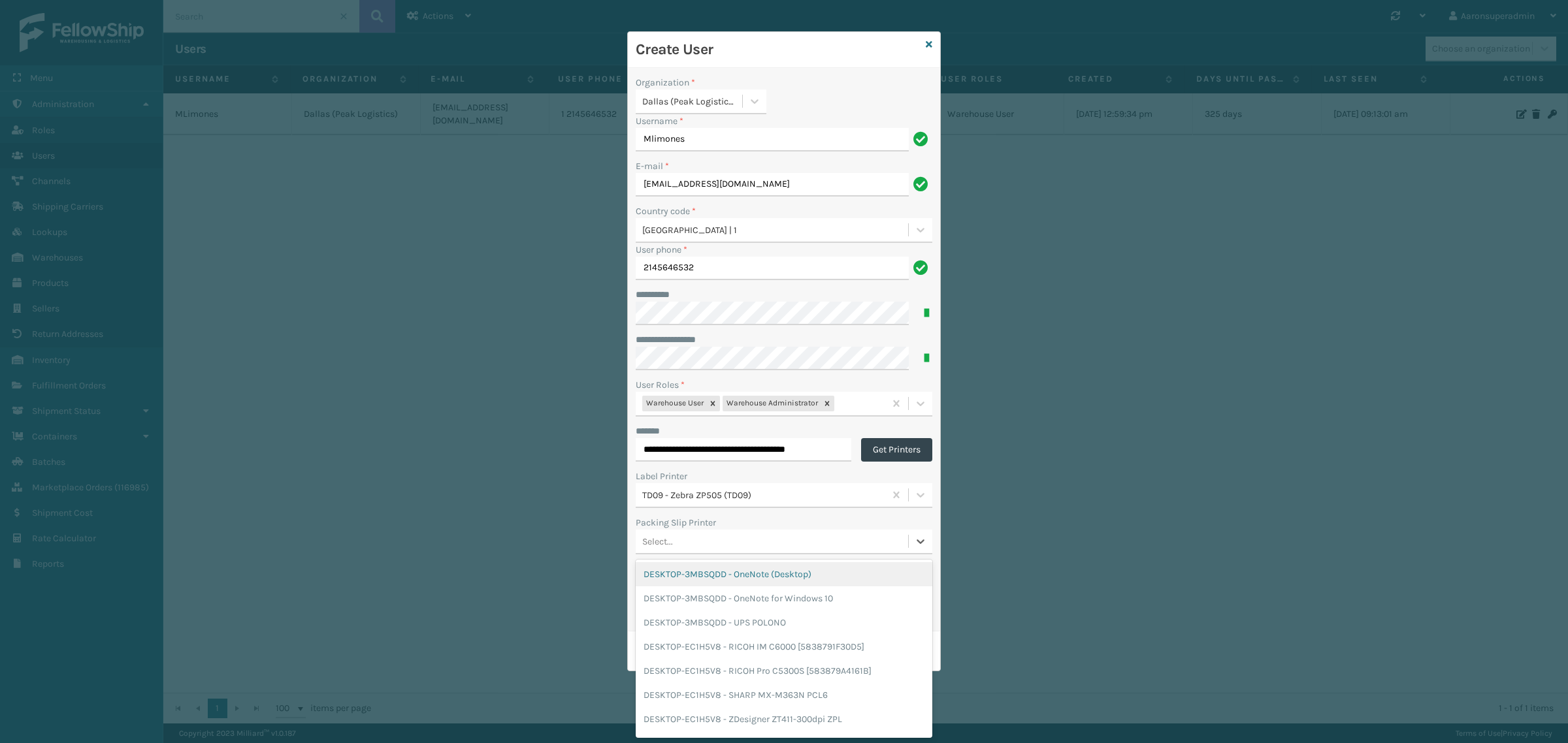
scroll to position [0, 0]
click at [665, 537] on div "Select..." at bounding box center [657, 541] width 31 height 14
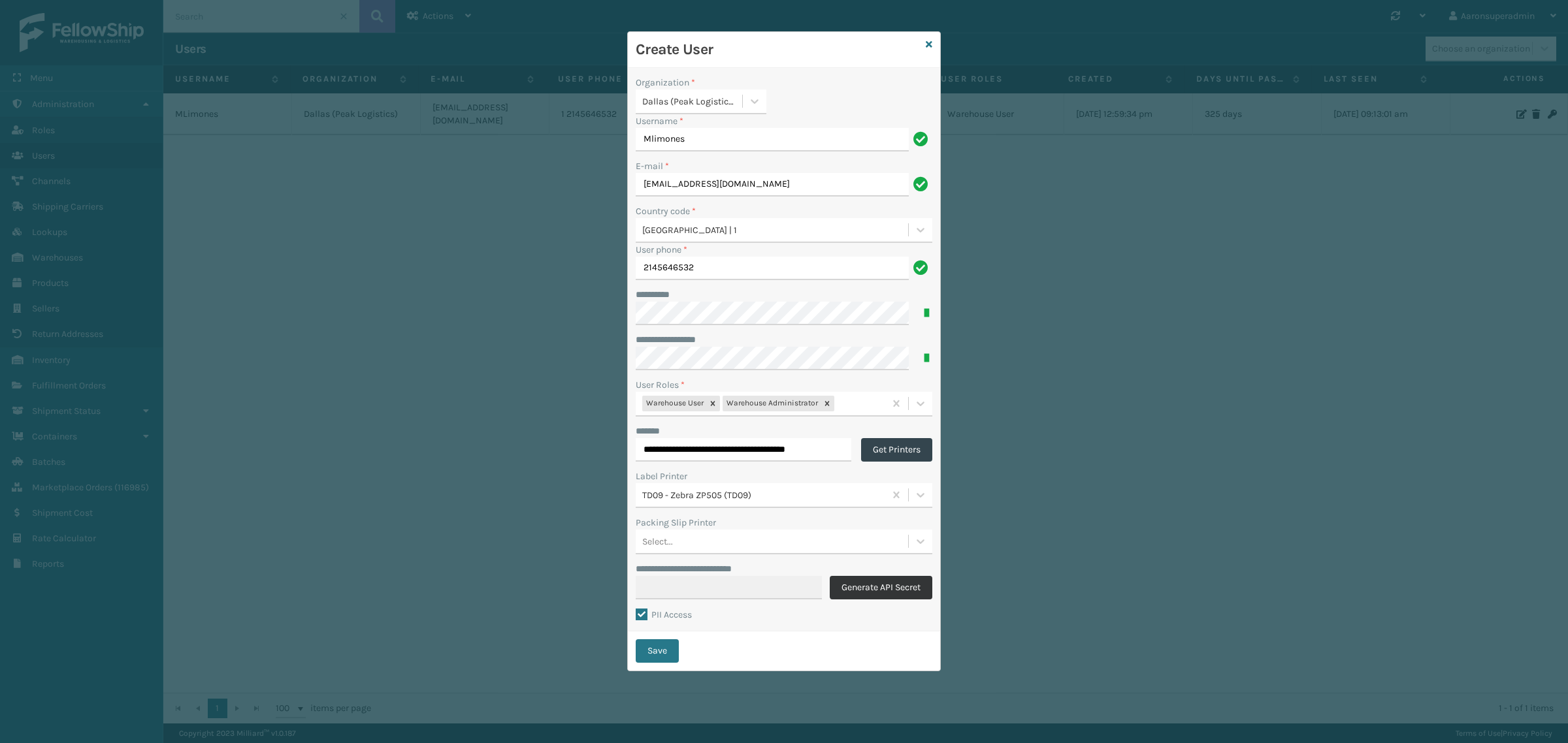
click at [900, 596] on button "Generate API Secret" at bounding box center [881, 587] width 103 height 23
type input "**********"
click at [645, 79] on label "Organization *" at bounding box center [665, 82] width 59 height 14
copy label "Organization"
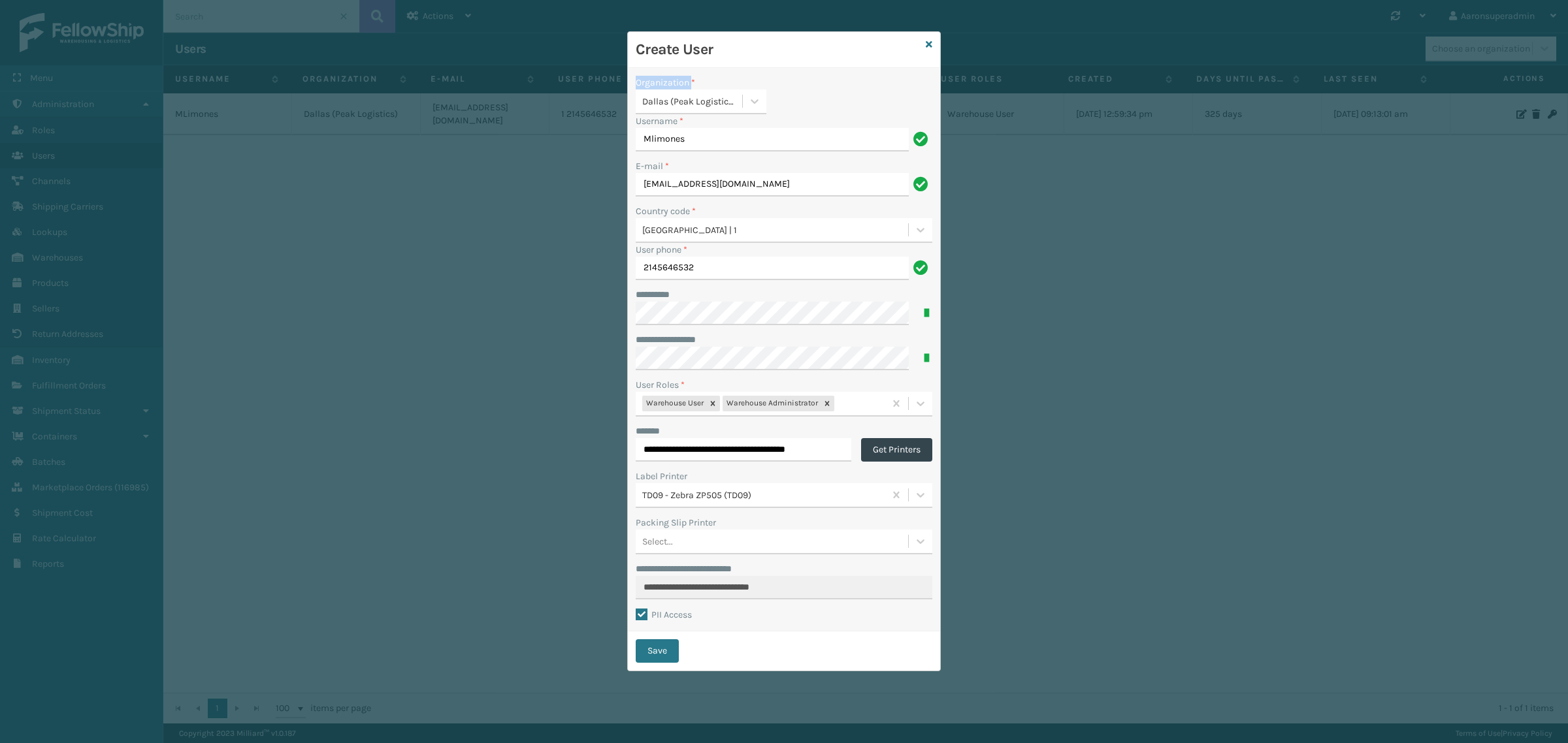
click at [330, 100] on div "**********" at bounding box center [784, 371] width 1568 height 743
click at [665, 122] on label "Username *" at bounding box center [659, 120] width 47 height 14
click at [665, 128] on input "Mlimones" at bounding box center [772, 139] width 273 height 23
click at [665, 122] on label "Username *" at bounding box center [659, 120] width 47 height 14
click at [665, 128] on input "Mlimones" at bounding box center [772, 139] width 273 height 23
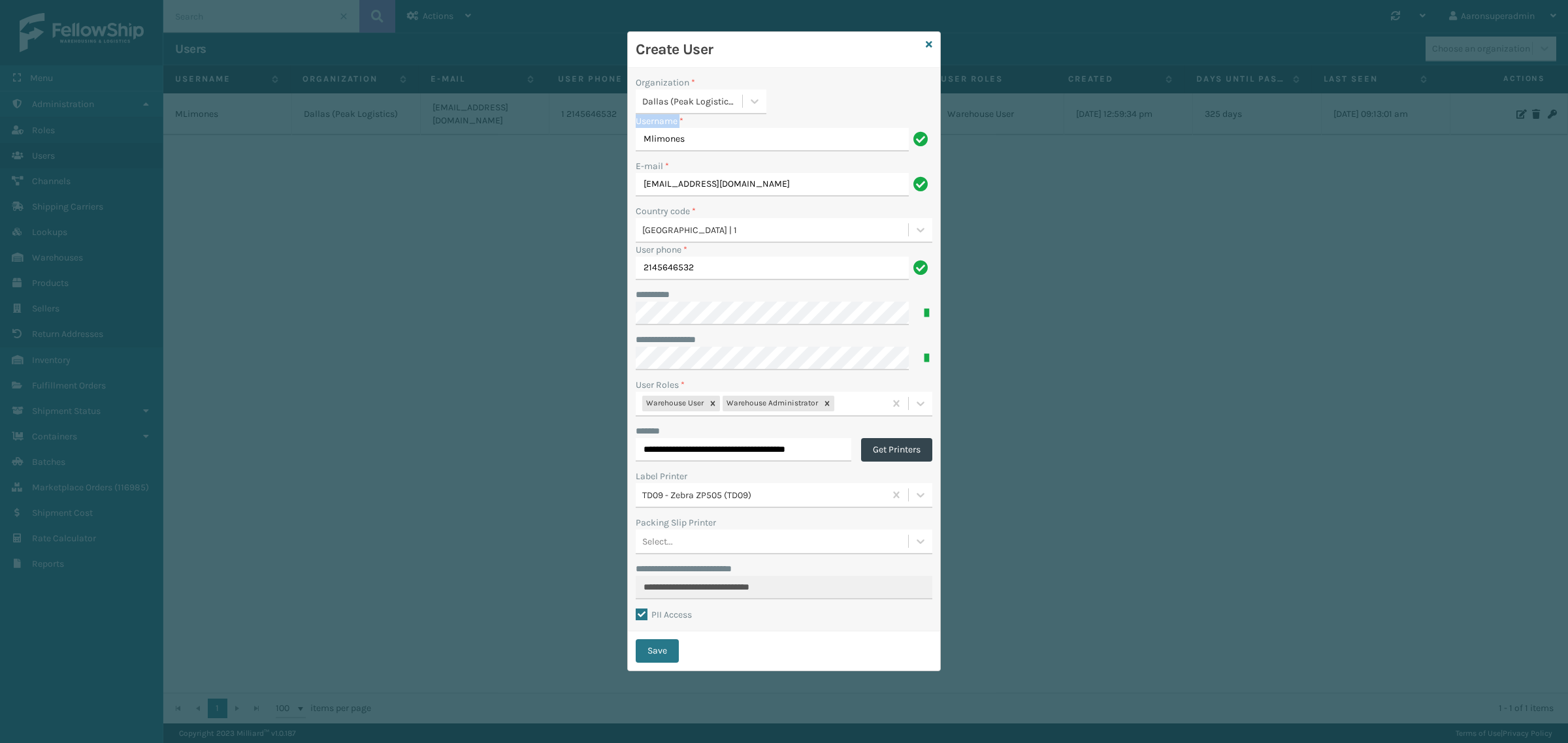
copy label "Username"
click at [700, 148] on input "Mlimones" at bounding box center [772, 139] width 273 height 23
click at [651, 298] on label "******** *" at bounding box center [658, 294] width 46 height 14
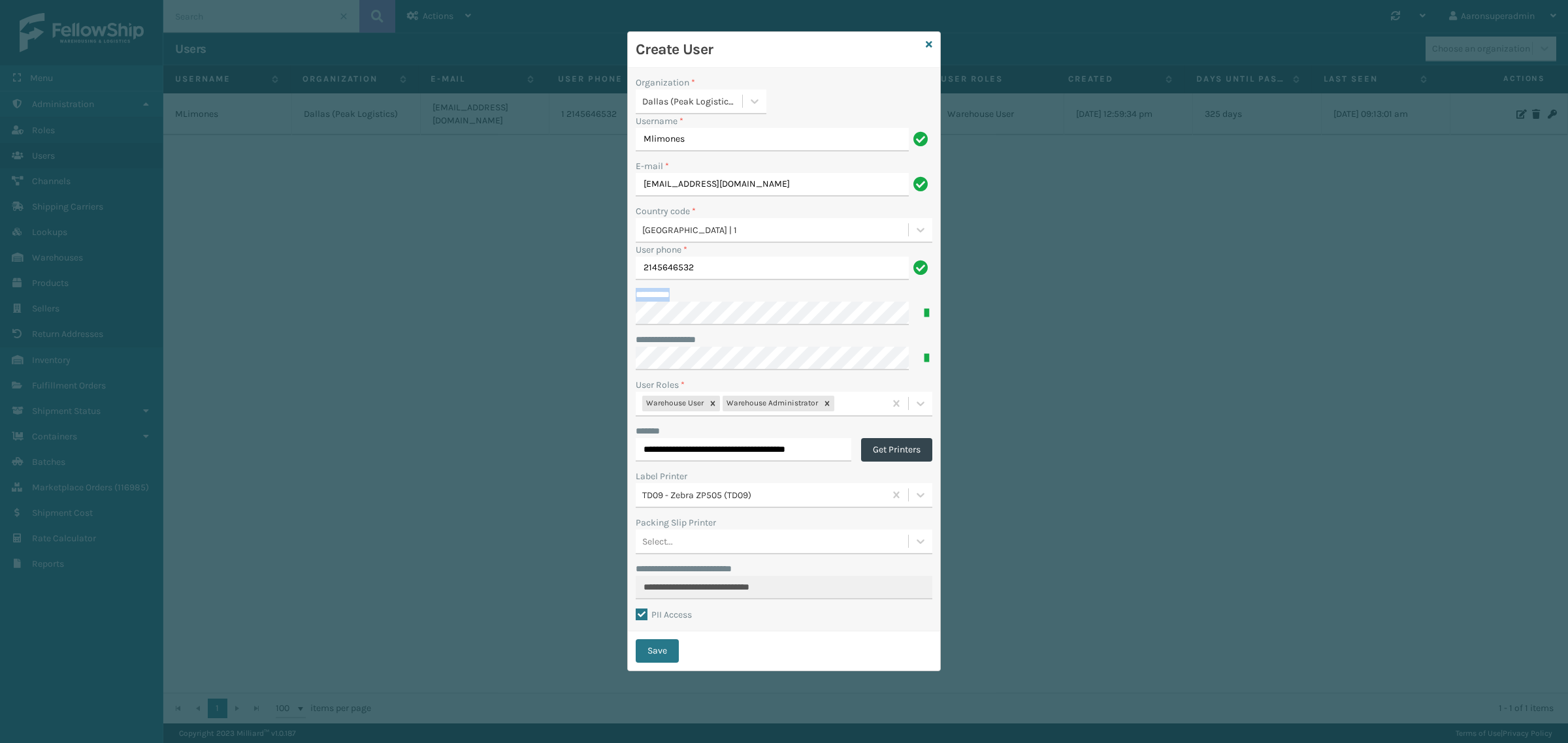
copy label "********"
click at [653, 651] on button "Save" at bounding box center [657, 651] width 43 height 23
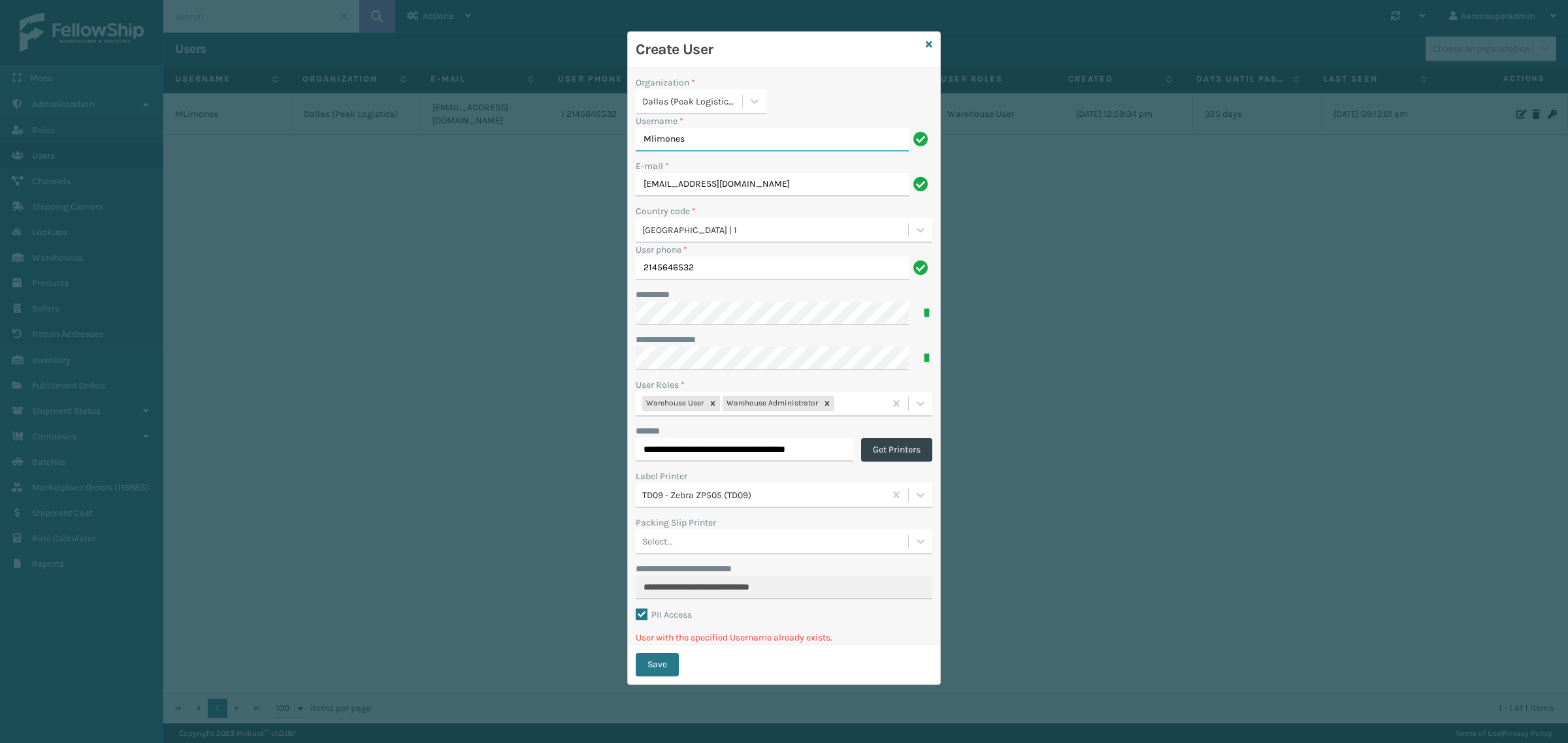
click at [651, 142] on input "Mlimones" at bounding box center [772, 139] width 273 height 23
click at [658, 144] on input "Limones" at bounding box center [772, 139] width 273 height 23
type input "Limones"
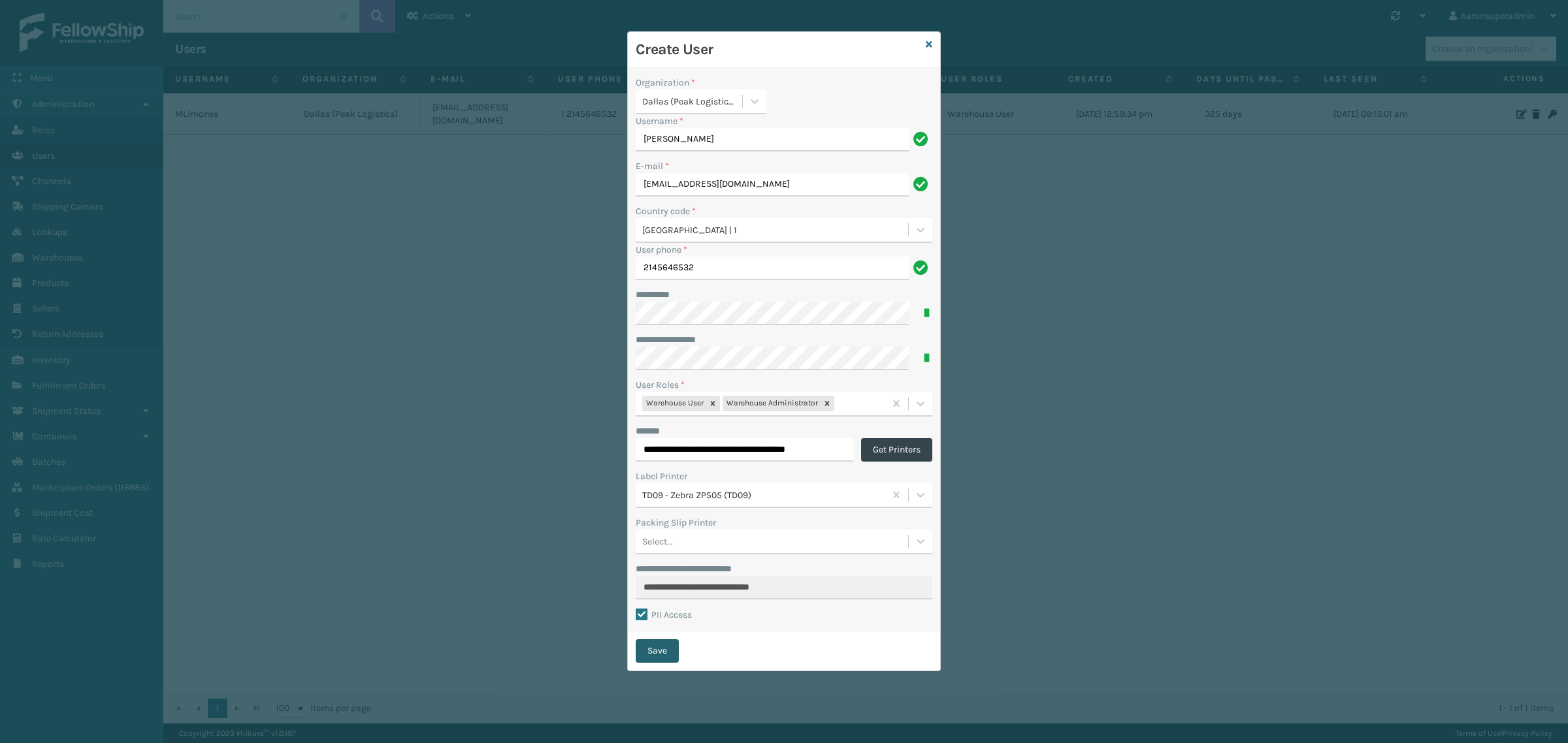
click at [658, 645] on button "Save" at bounding box center [657, 651] width 43 height 23
click at [673, 134] on input "Limones" at bounding box center [772, 139] width 273 height 23
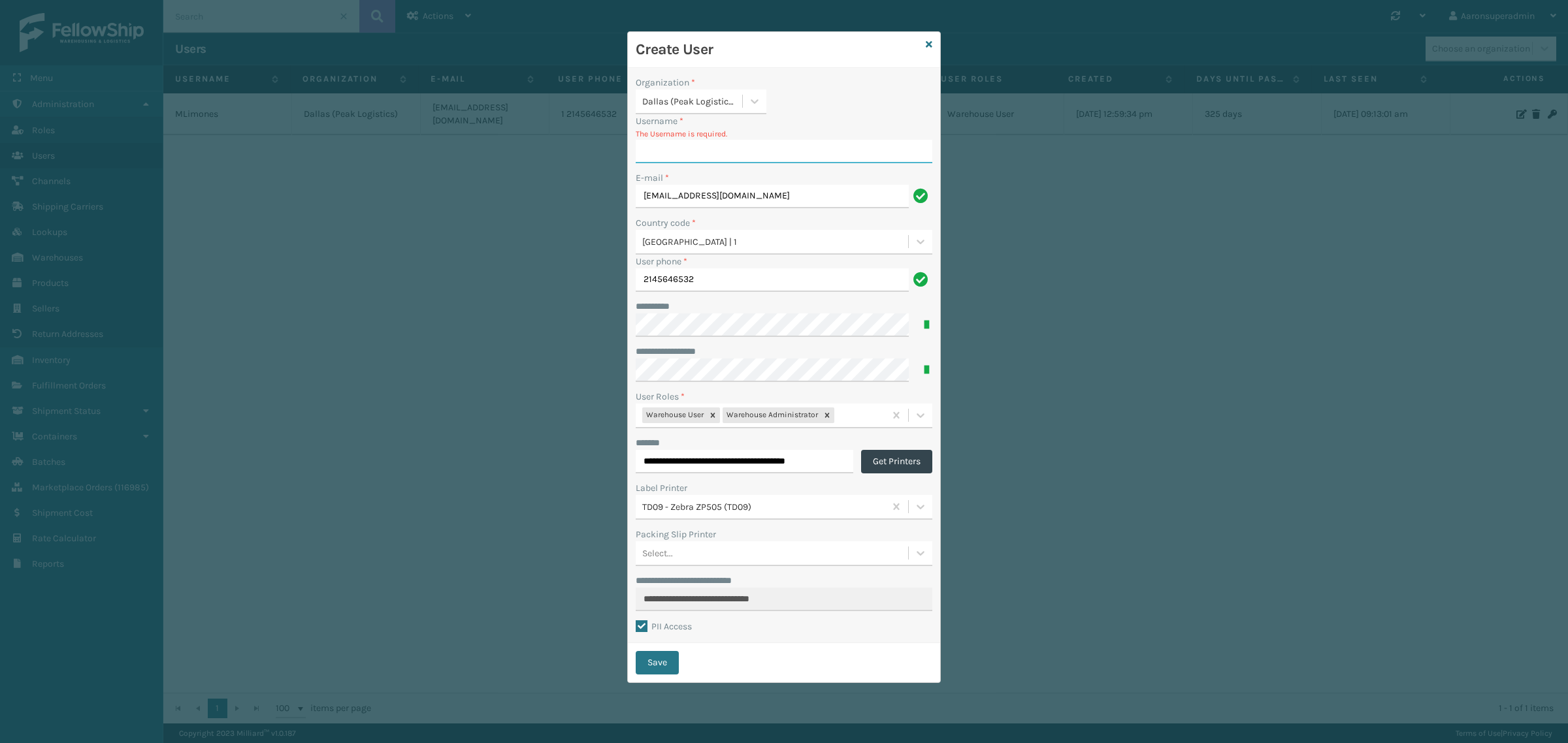
click at [670, 158] on input "Username *" at bounding box center [784, 151] width 297 height 23
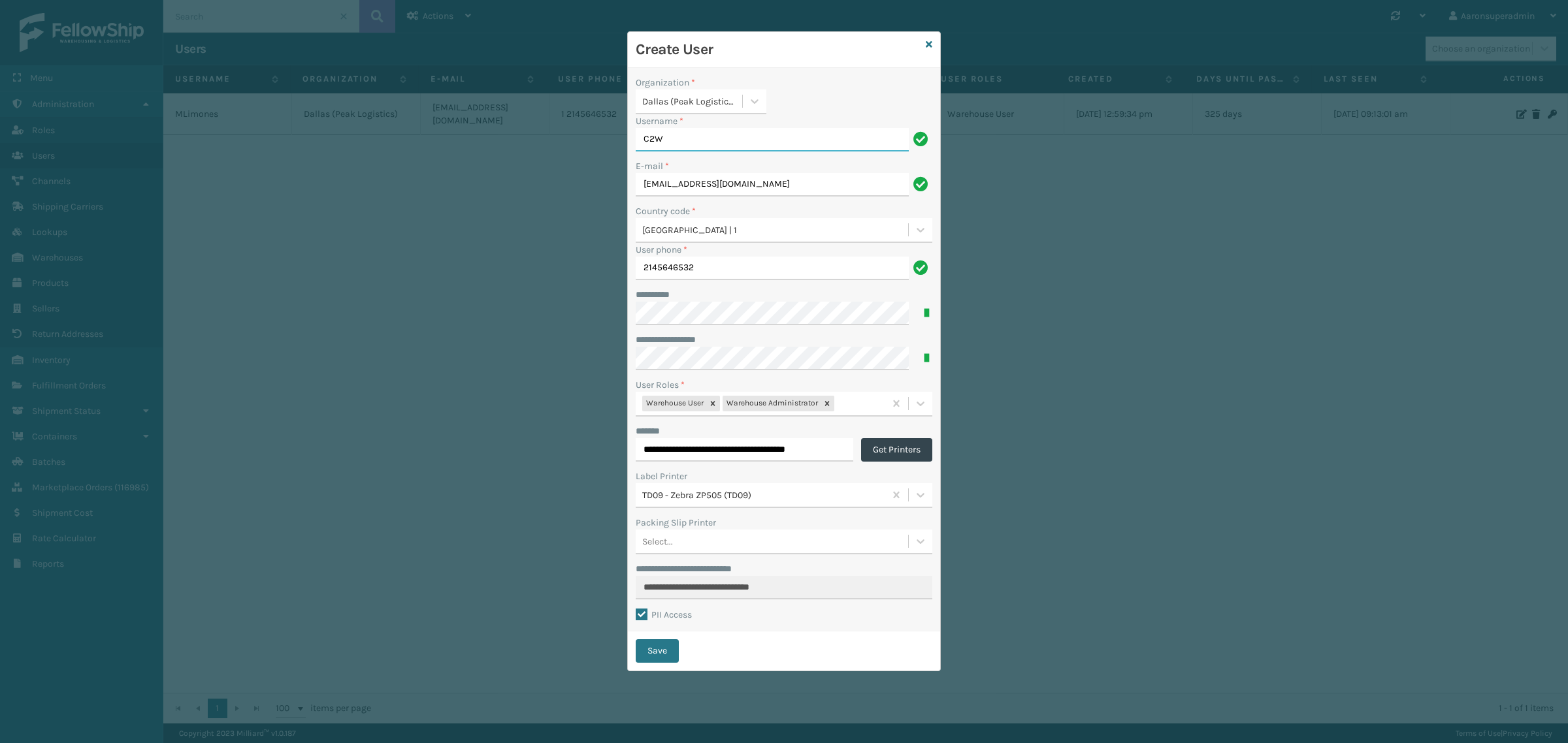
click at [655, 142] on input "C2W" at bounding box center [772, 139] width 273 height 23
type input "C2W"
click at [655, 651] on button "Save" at bounding box center [657, 651] width 43 height 23
click at [678, 145] on input "C2W" at bounding box center [772, 139] width 273 height 23
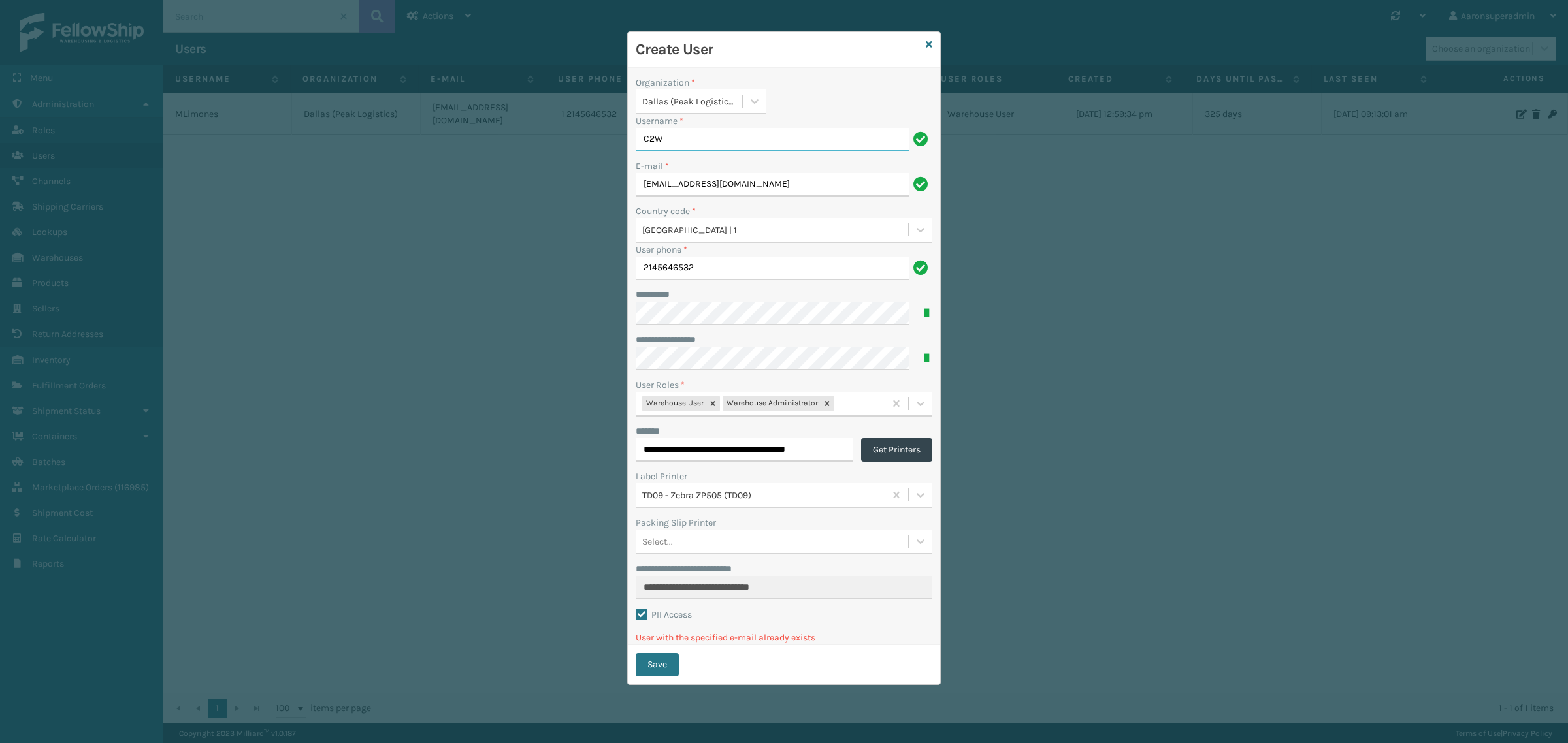
click at [678, 145] on input "C2W" at bounding box center [772, 139] width 273 height 23
paste input "Mlimones"
type input "Mlimones"
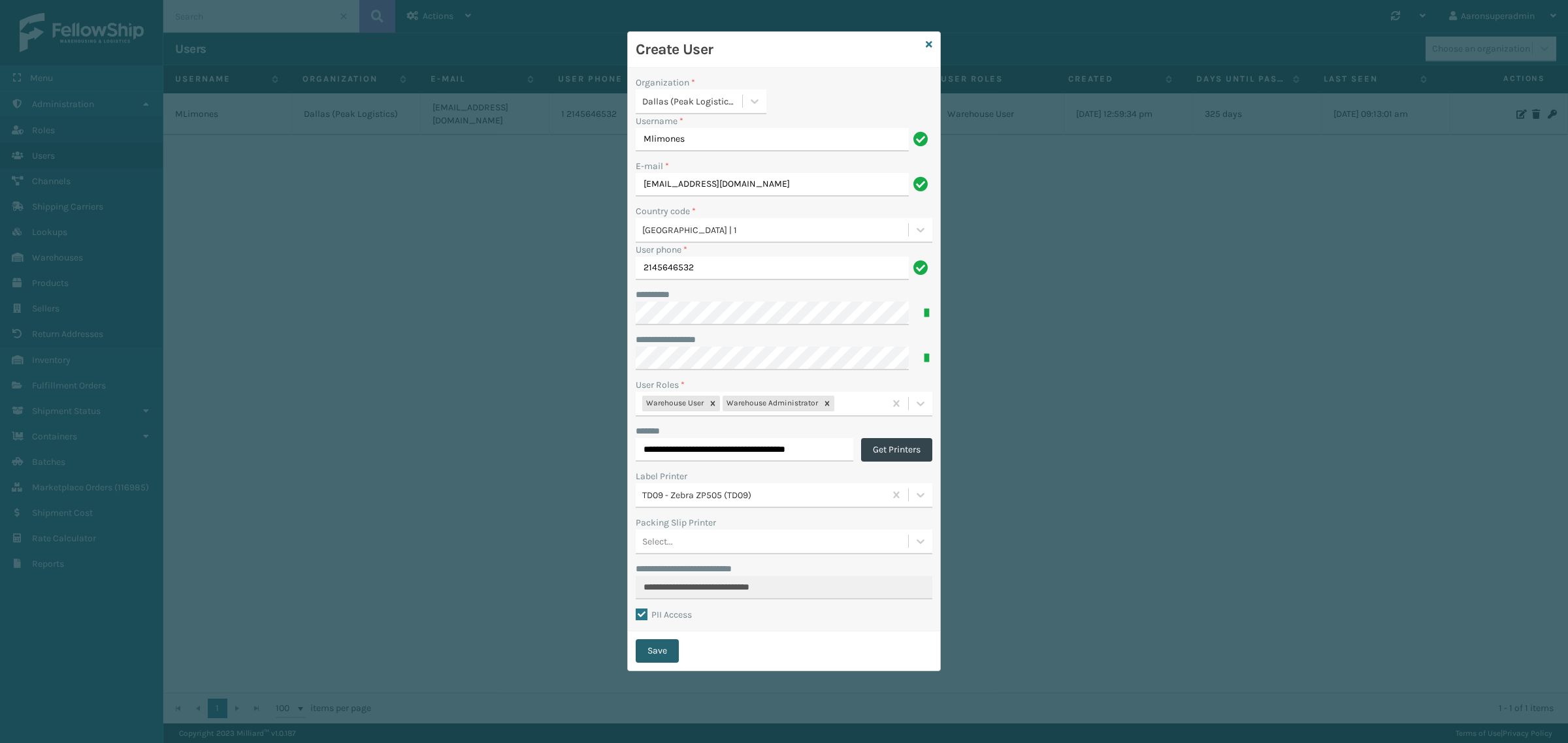
click at [663, 655] on button "Save" at bounding box center [657, 651] width 43 height 23
click at [655, 661] on button "Save" at bounding box center [657, 664] width 43 height 23
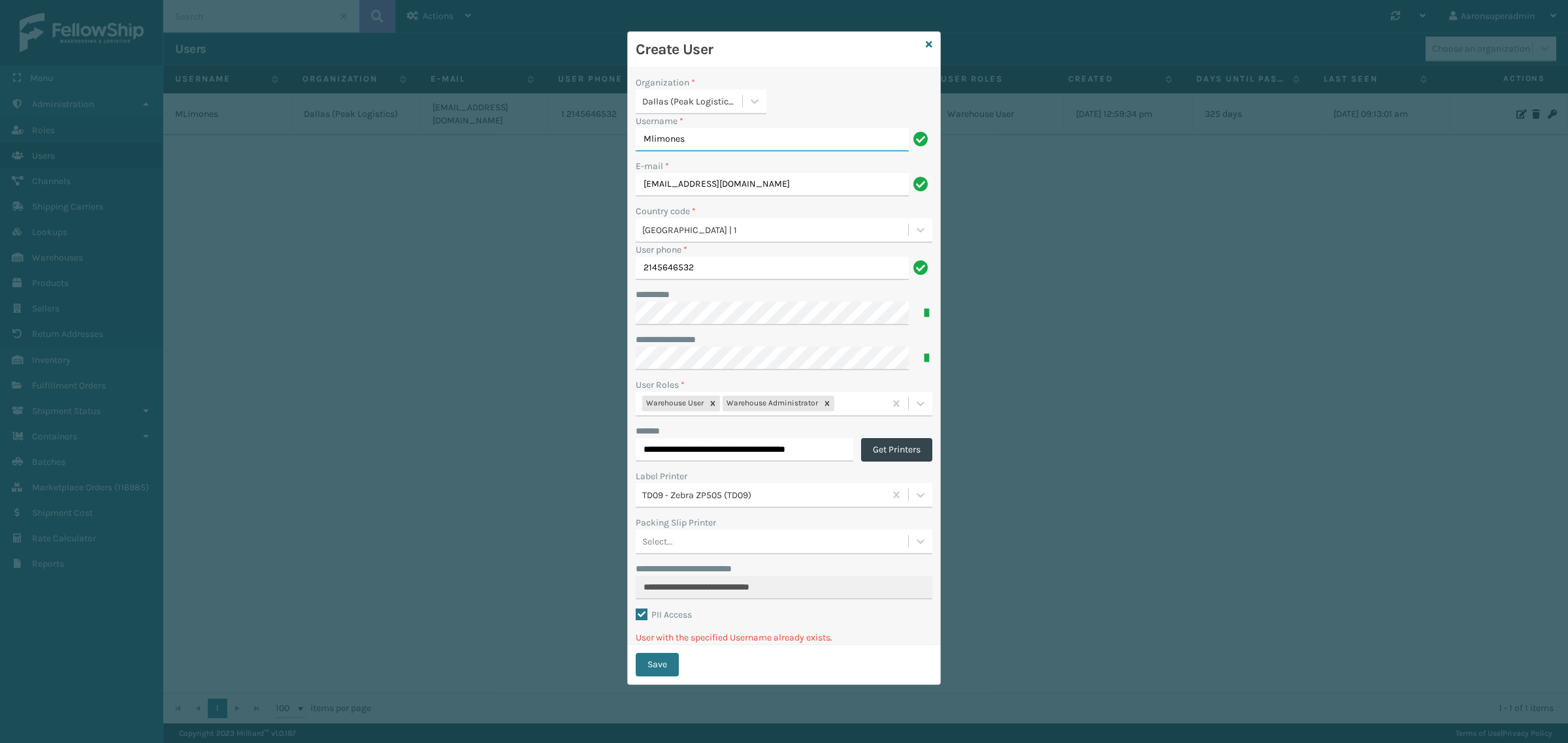
click at [674, 141] on input "Mlimones" at bounding box center [772, 139] width 273 height 23
click at [743, 188] on input "mlimones@peaklogistics.com" at bounding box center [772, 184] width 273 height 23
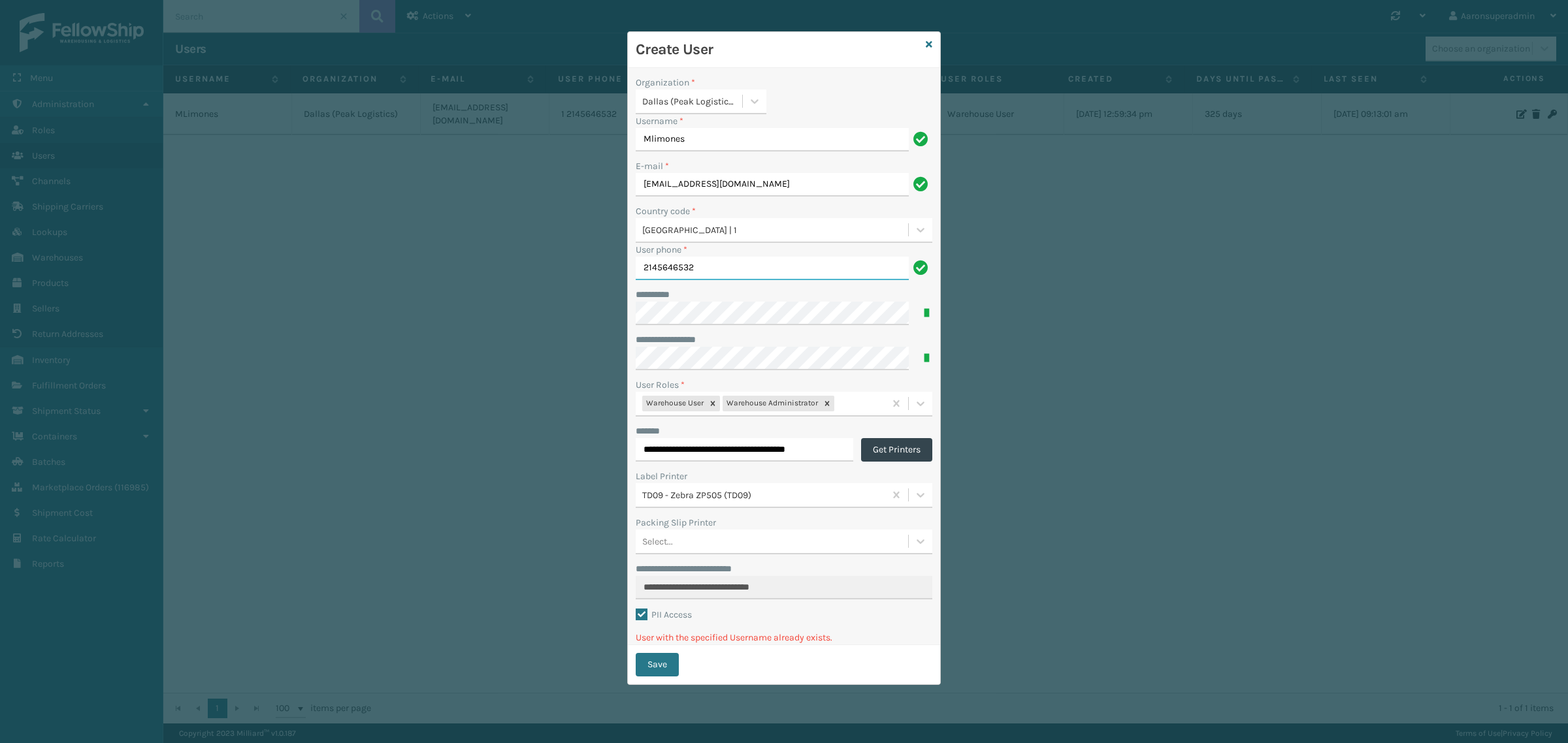
click at [661, 268] on input "2145646532" at bounding box center [772, 267] width 273 height 23
click at [714, 452] on input "**********" at bounding box center [744, 449] width 218 height 23
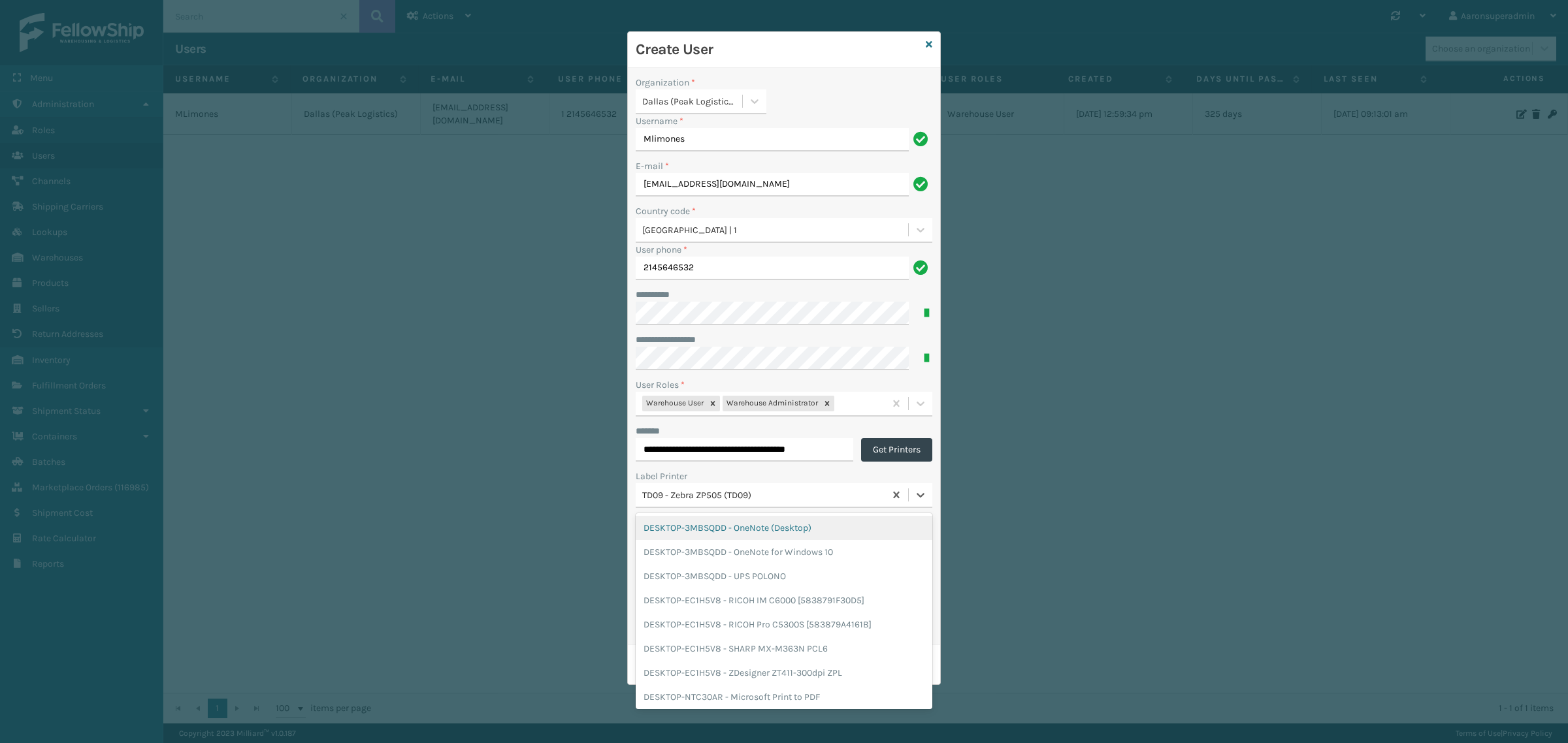
drag, startPoint x: 766, startPoint y: 498, endPoint x: 626, endPoint y: 495, distance: 140.0
click at [626, 495] on div "**********" at bounding box center [784, 371] width 1568 height 743
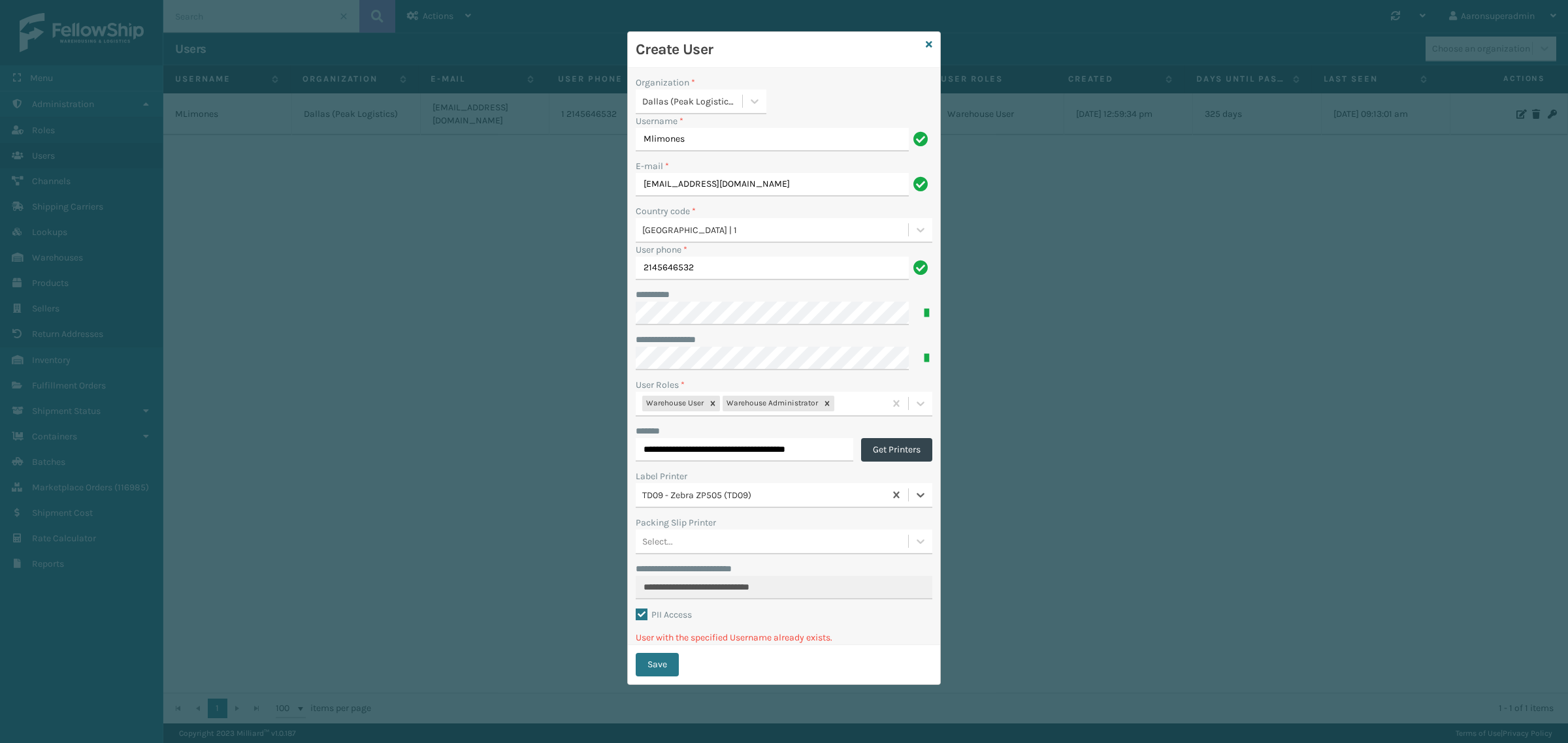
drag, startPoint x: 655, startPoint y: 497, endPoint x: 731, endPoint y: 497, distance: 76.0
click at [709, 500] on div "TD09 - Zebra ZP505 (TD09)" at bounding box center [764, 494] width 244 height 14
click at [629, 643] on div "**********" at bounding box center [784, 357] width 313 height 578
click at [645, 661] on button "Save" at bounding box center [657, 664] width 43 height 23
click at [702, 141] on input "Mlimones" at bounding box center [772, 139] width 273 height 23
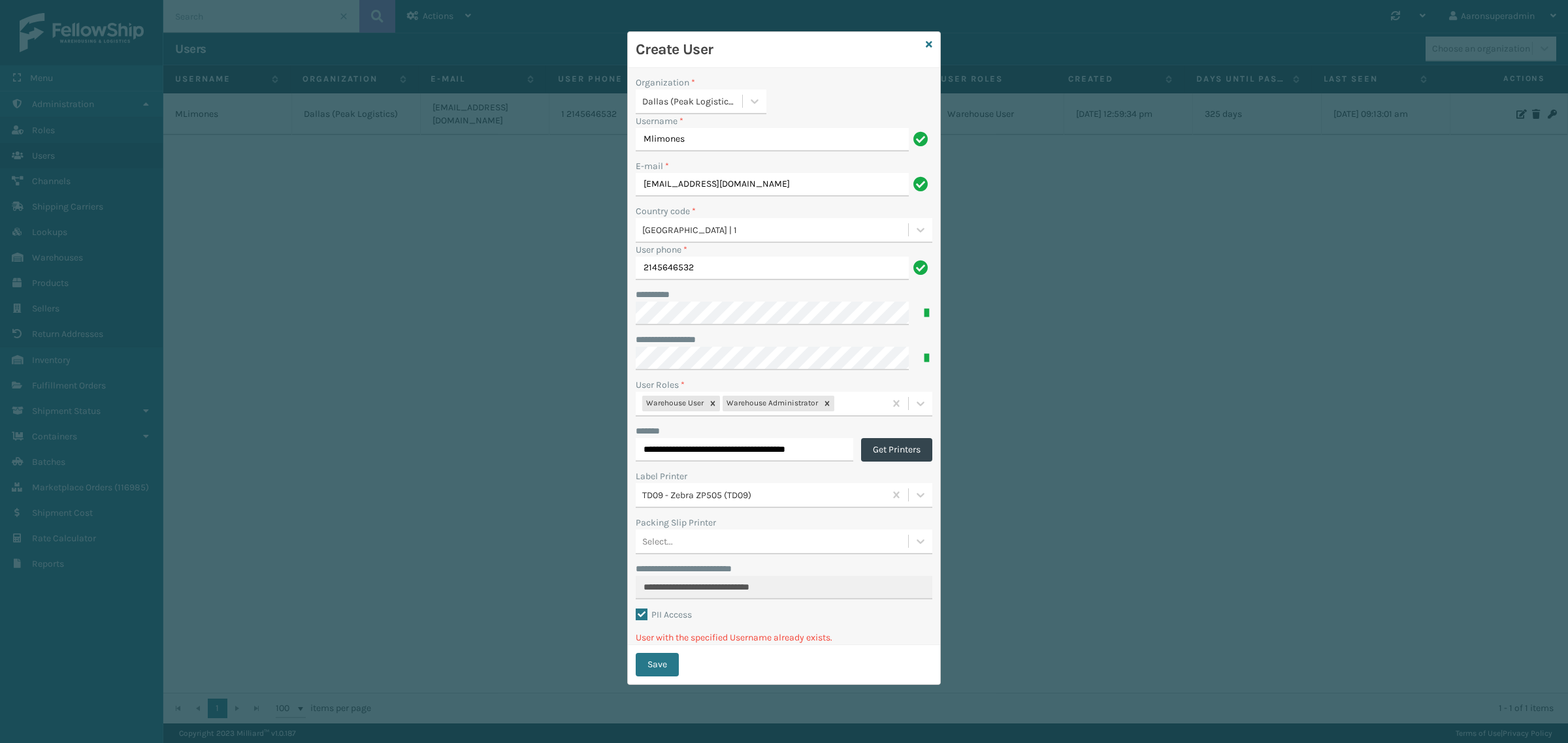
click at [702, 141] on input "Mlimones" at bounding box center [772, 139] width 273 height 23
type input "C2W"
click at [663, 651] on button "Save" at bounding box center [657, 651] width 43 height 23
click at [1346, 386] on div "**********" at bounding box center [784, 371] width 1568 height 743
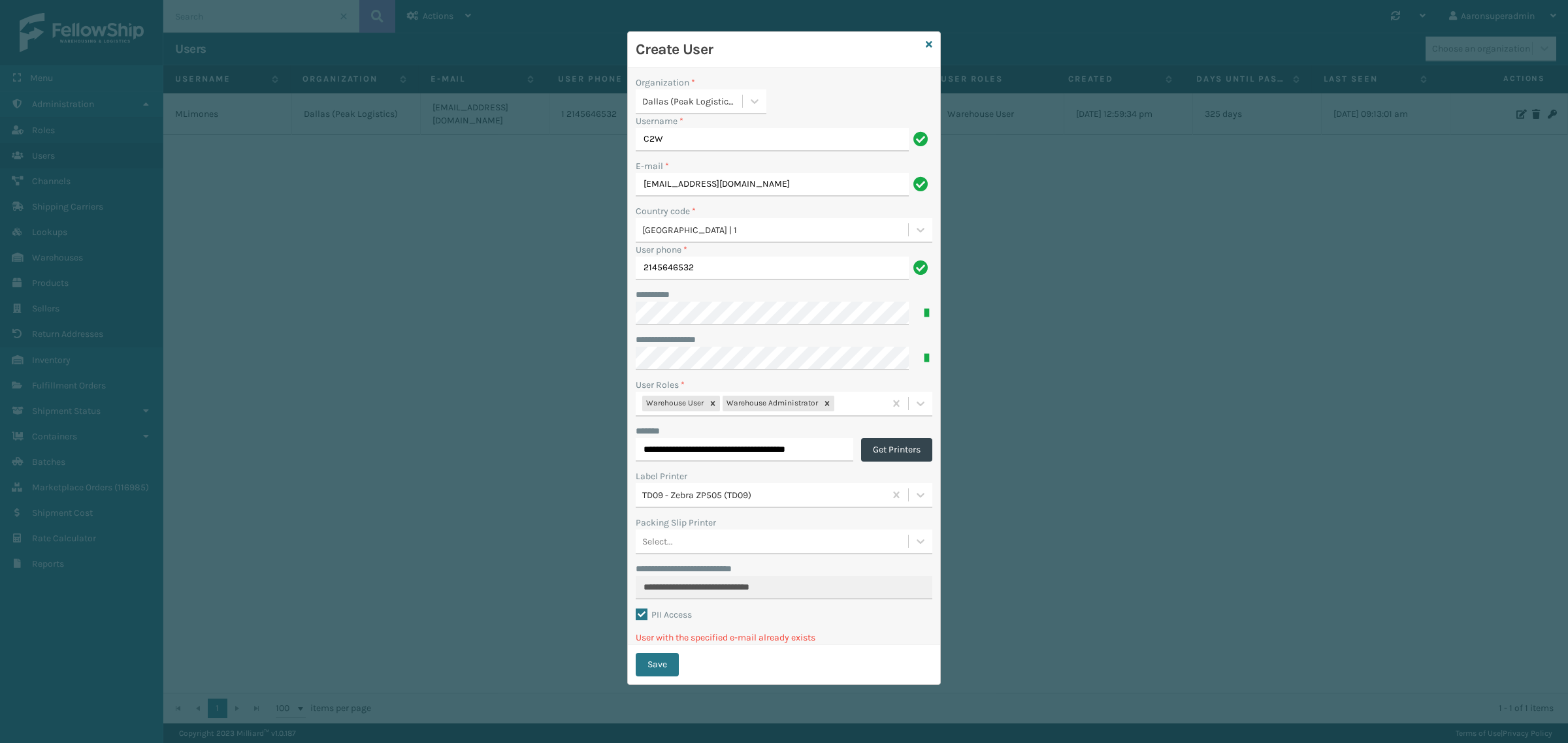
click at [1090, 383] on div "**********" at bounding box center [784, 371] width 1568 height 743
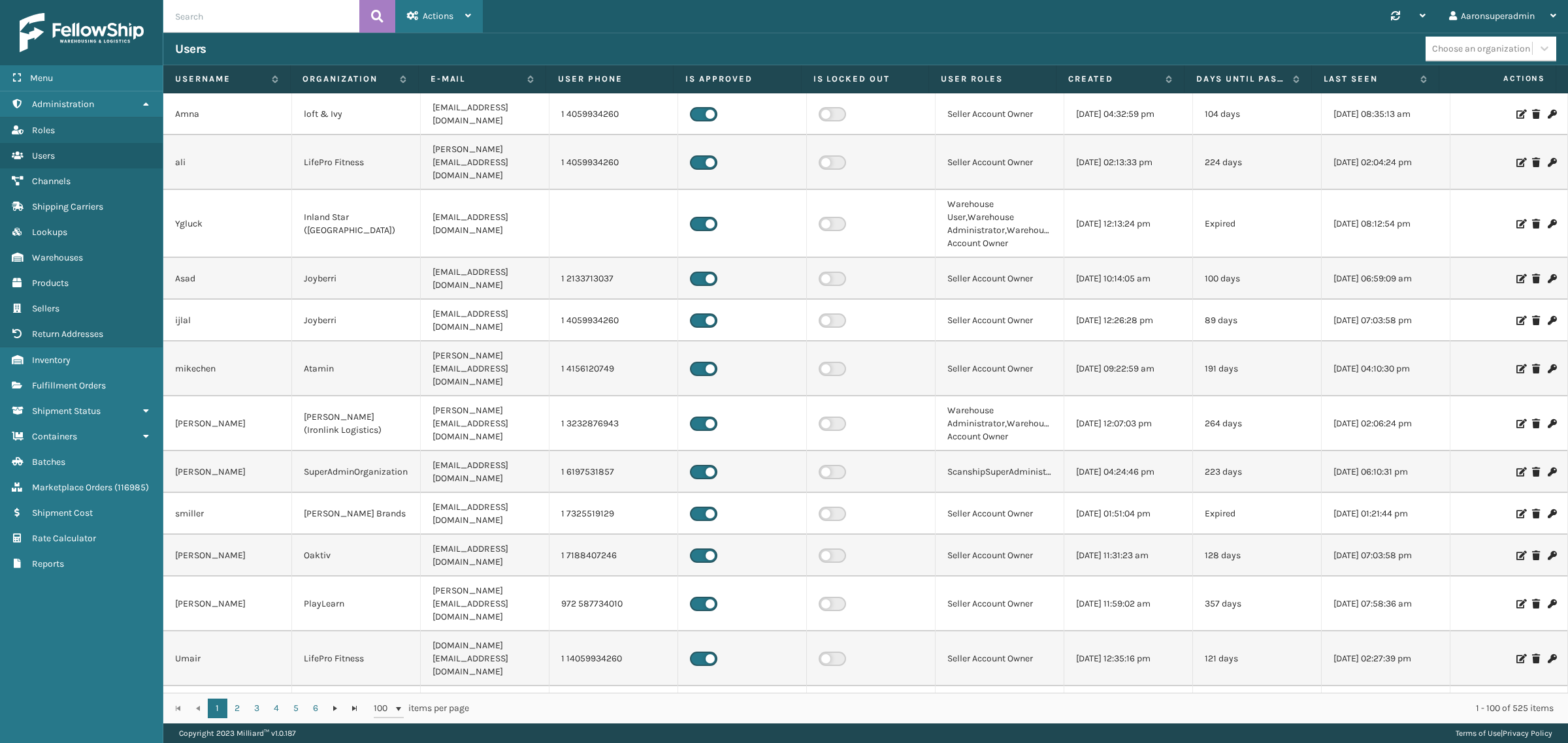
click at [416, 19] on icon at bounding box center [412, 15] width 12 height 9
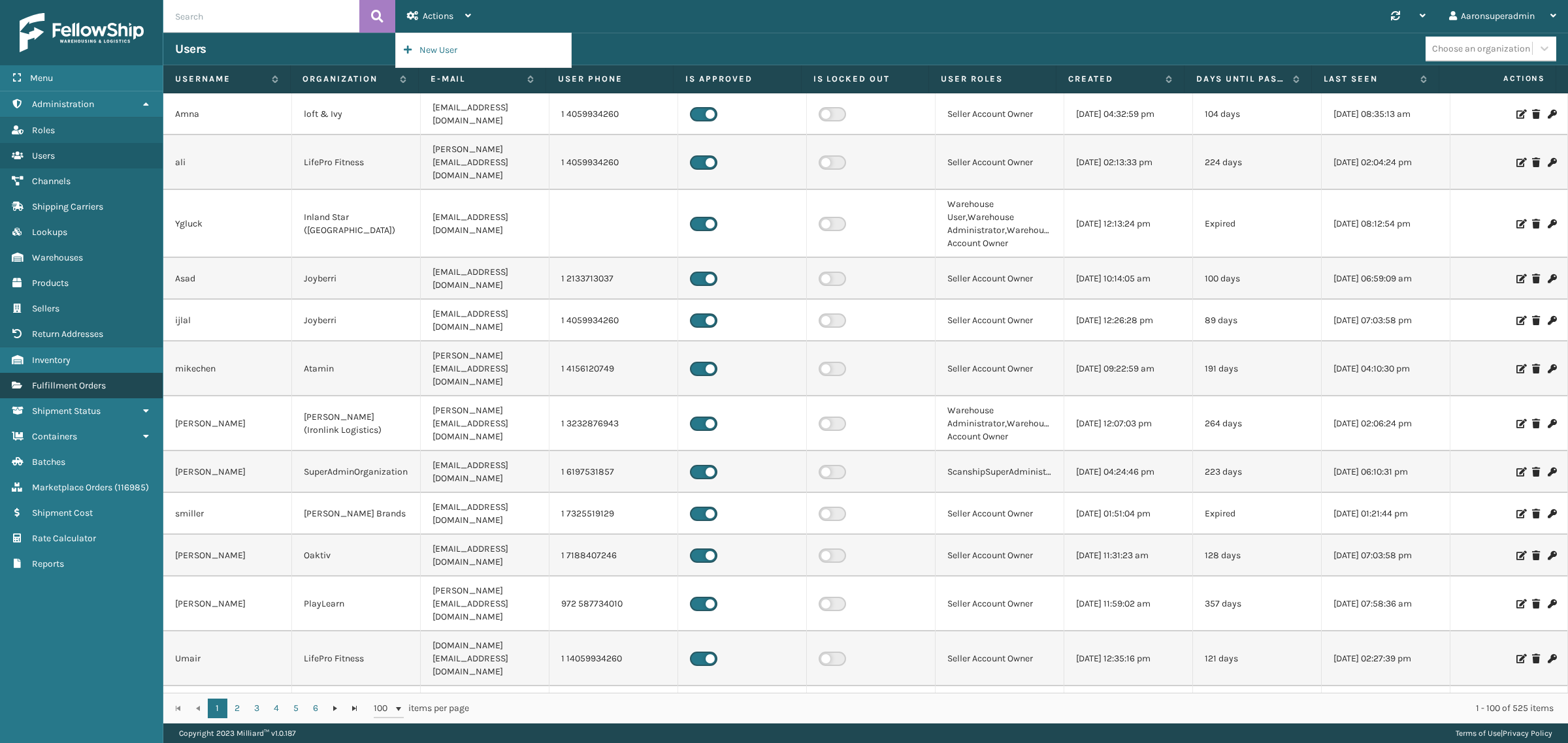
click at [72, 373] on link "Fulfillment Orders" at bounding box center [81, 386] width 162 height 26
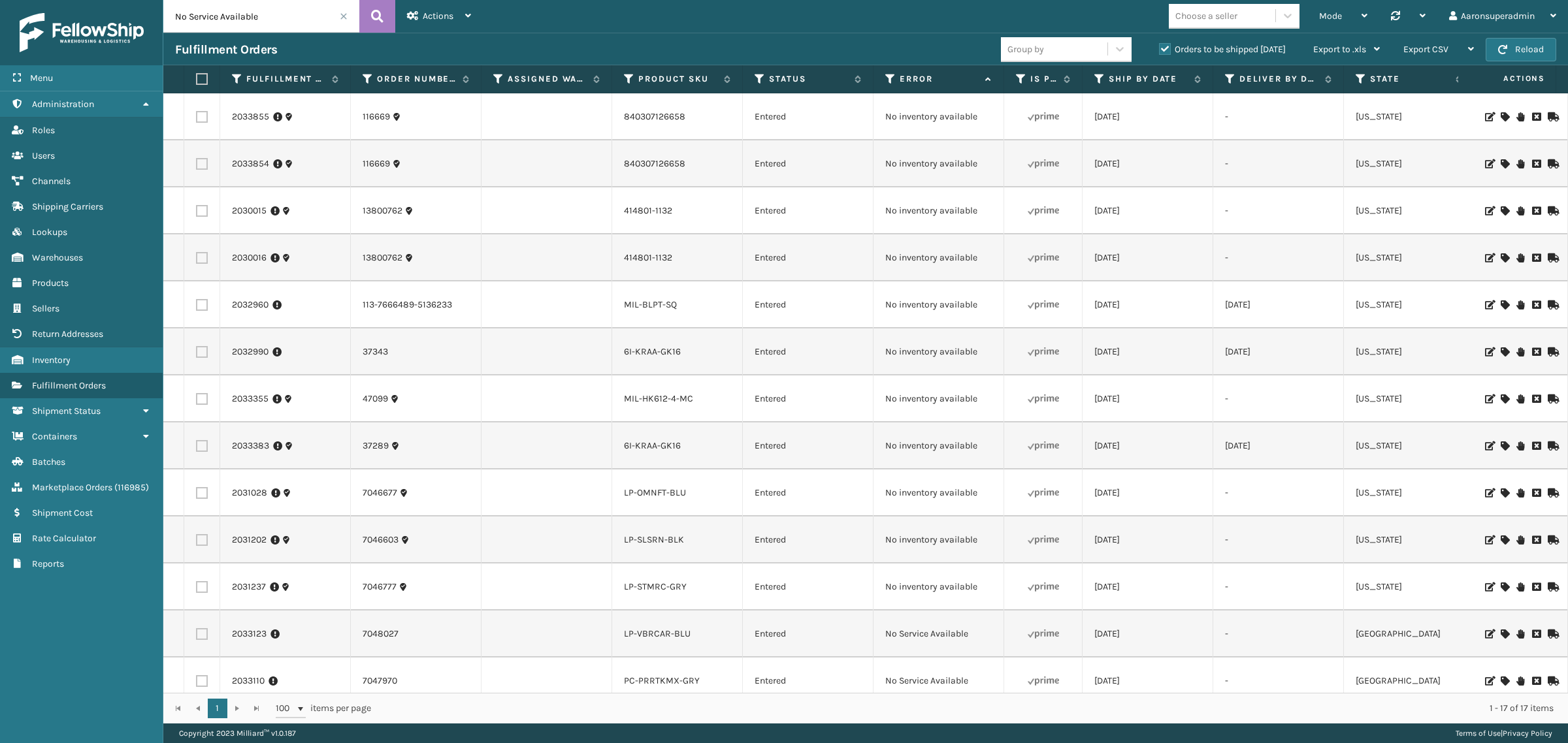
click at [344, 16] on span at bounding box center [344, 16] width 8 height 8
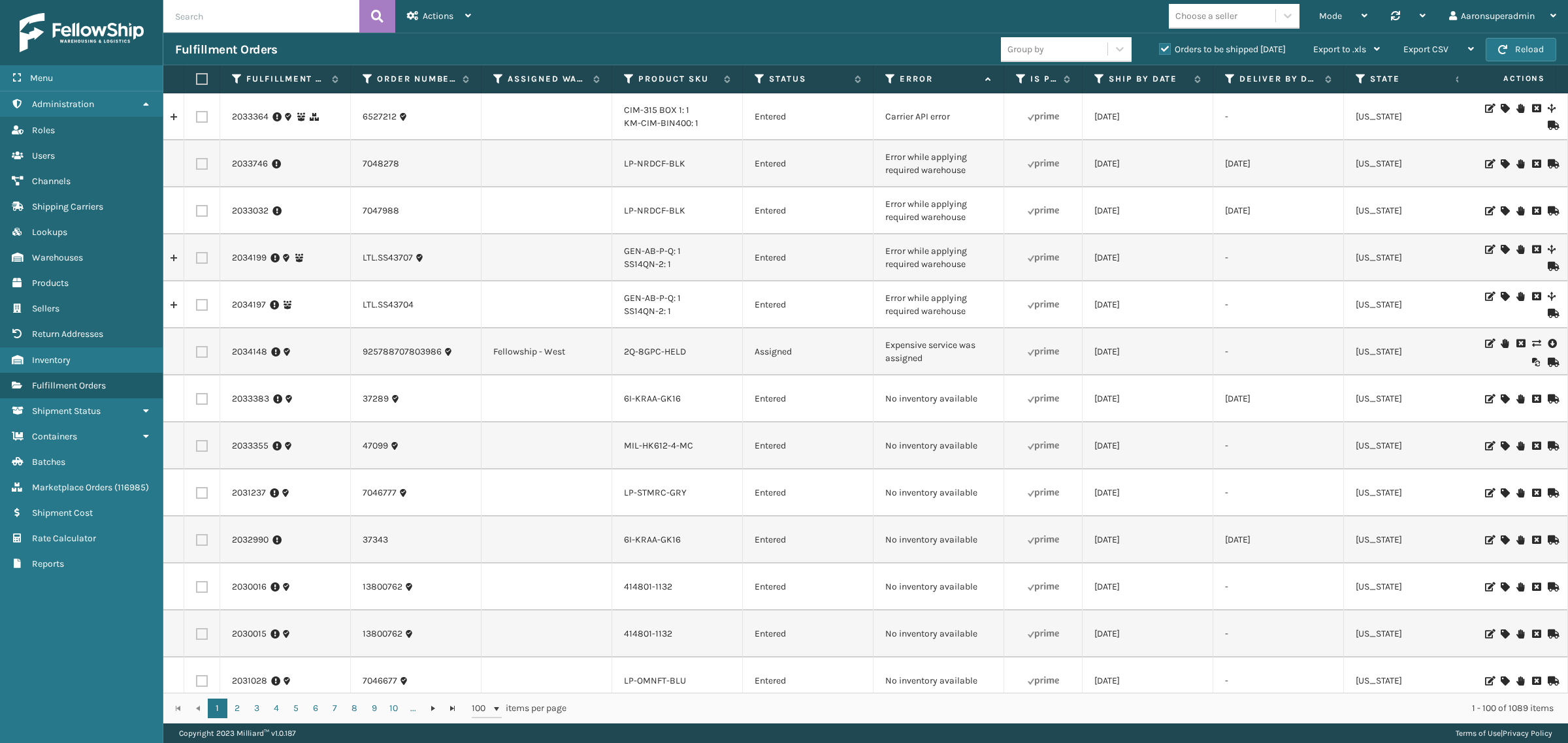
click at [209, 20] on input "text" at bounding box center [261, 16] width 196 height 33
paste input "6526574"
type input "6526574"
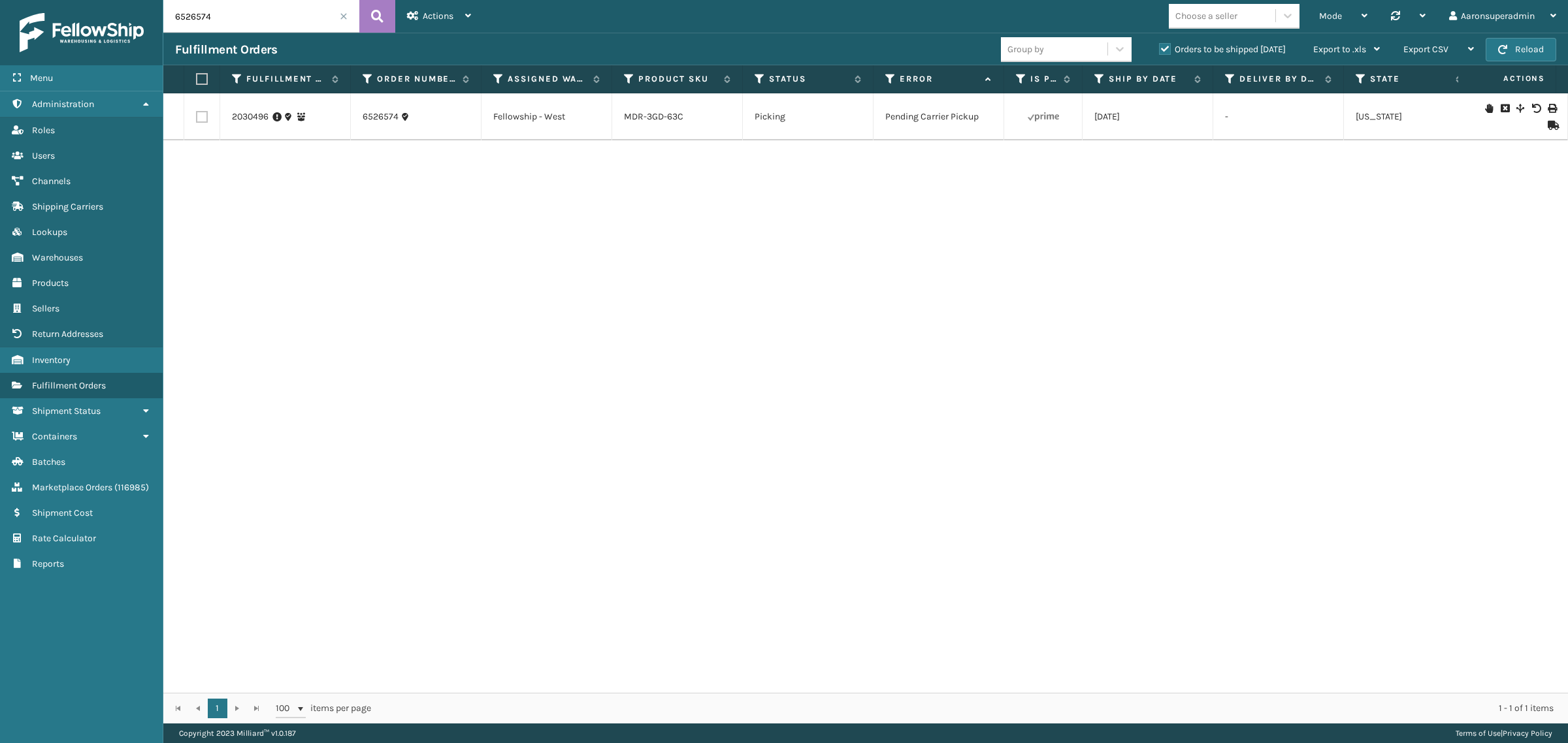
click at [344, 16] on span at bounding box center [344, 16] width 8 height 8
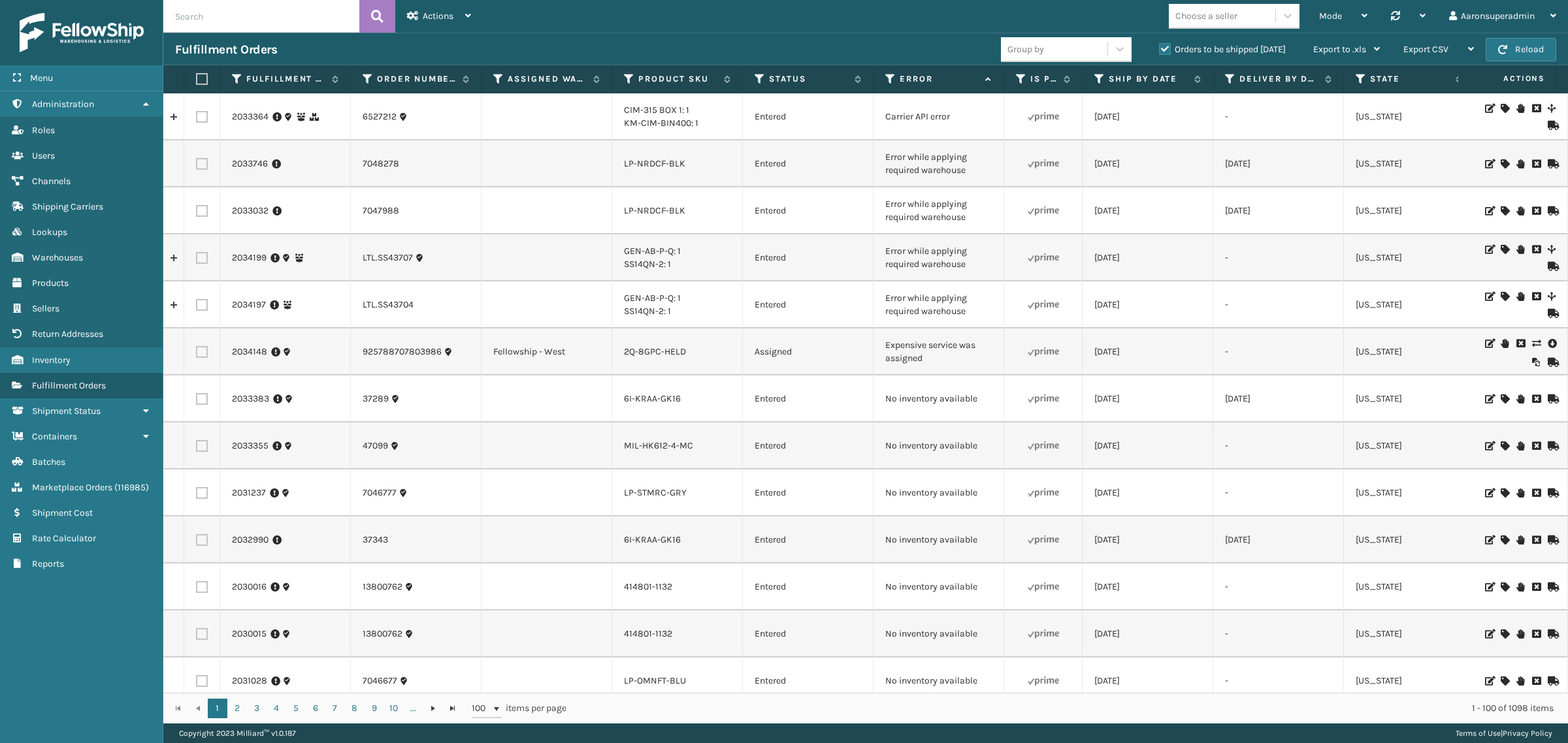
click at [1532, 343] on icon at bounding box center [1536, 343] width 8 height 9
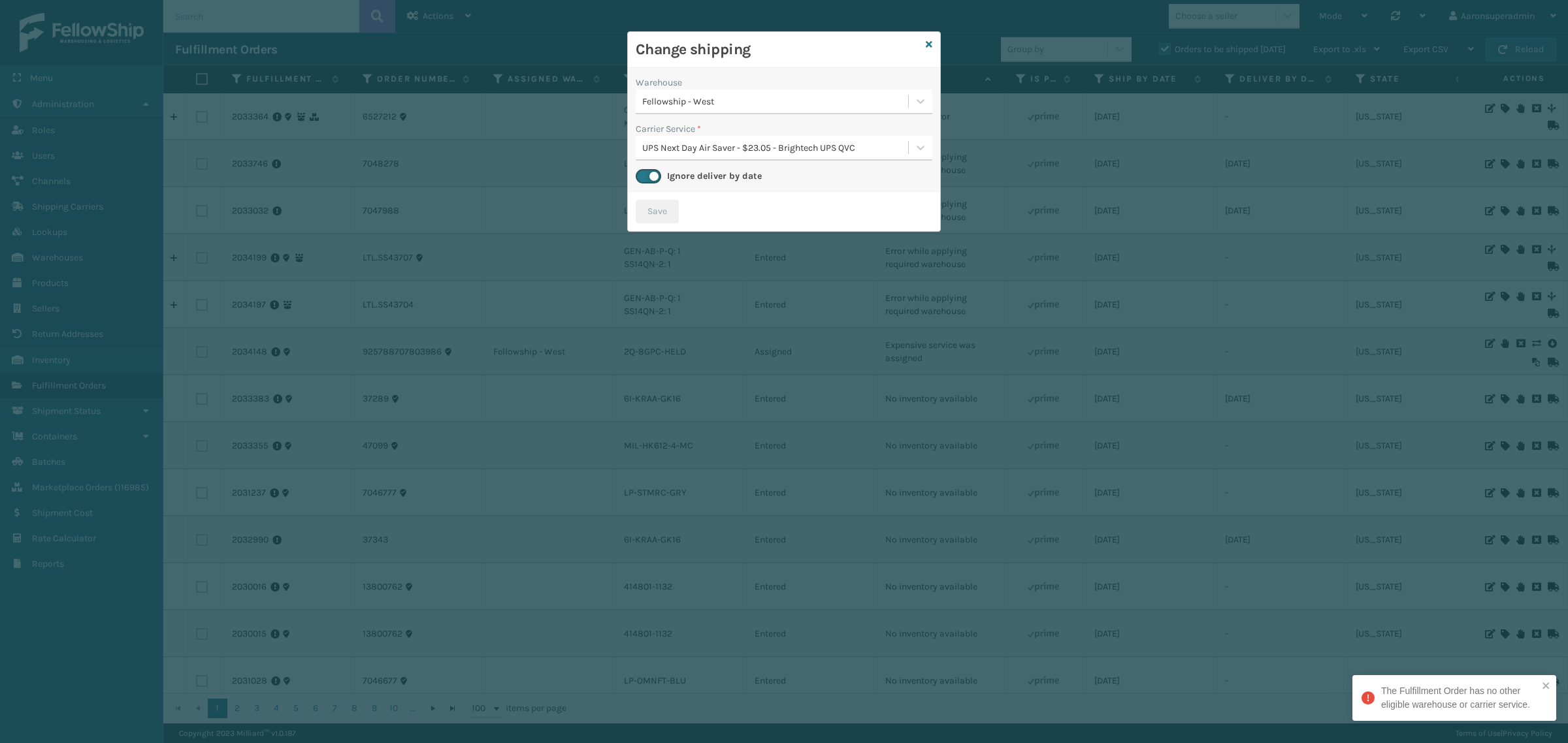
click at [740, 154] on div "UPS Next Day Air Saver - $23.05 - Brightech UPS QVC" at bounding box center [776, 148] width 267 height 14
click at [931, 47] on icon at bounding box center [929, 44] width 6 height 9
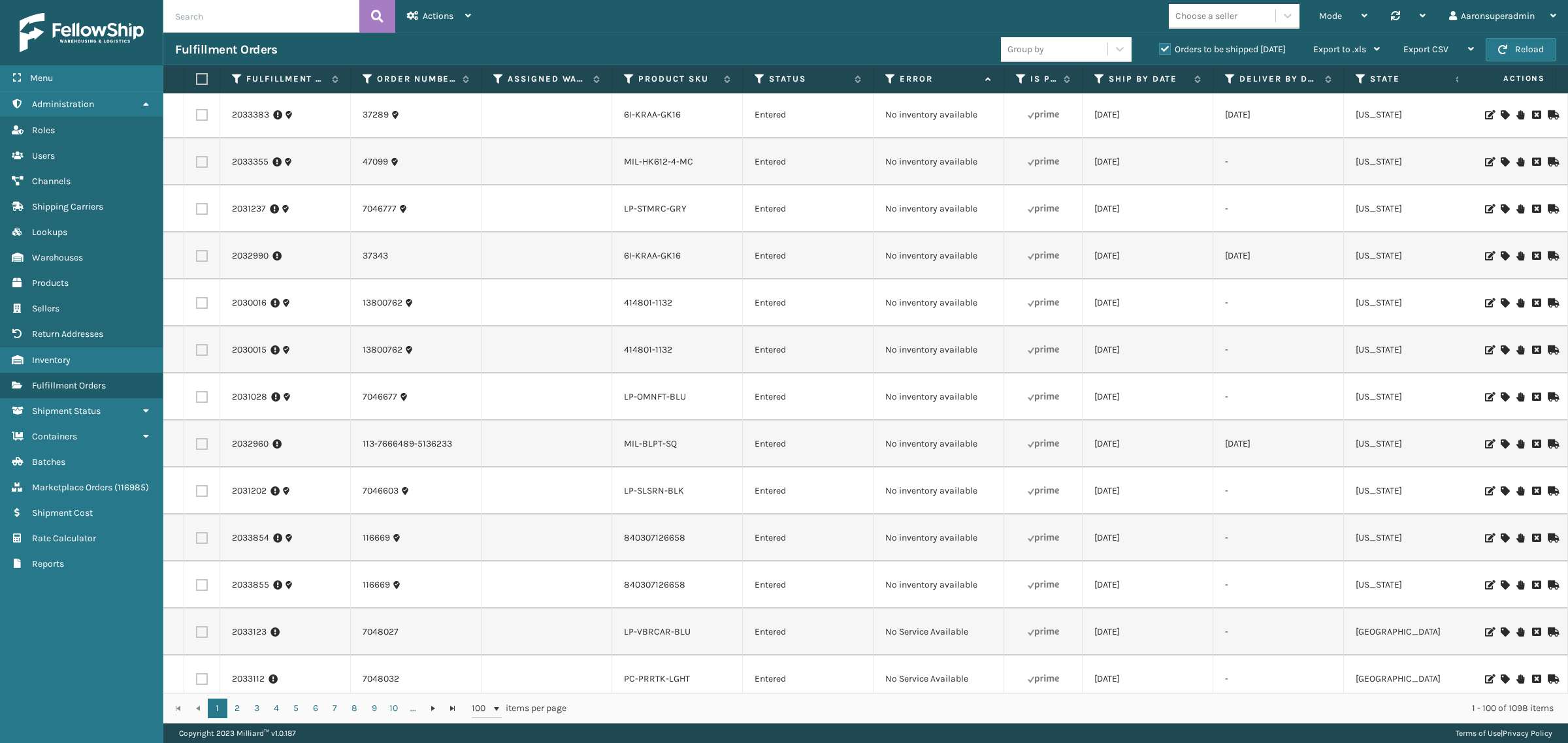
scroll to position [191, 0]
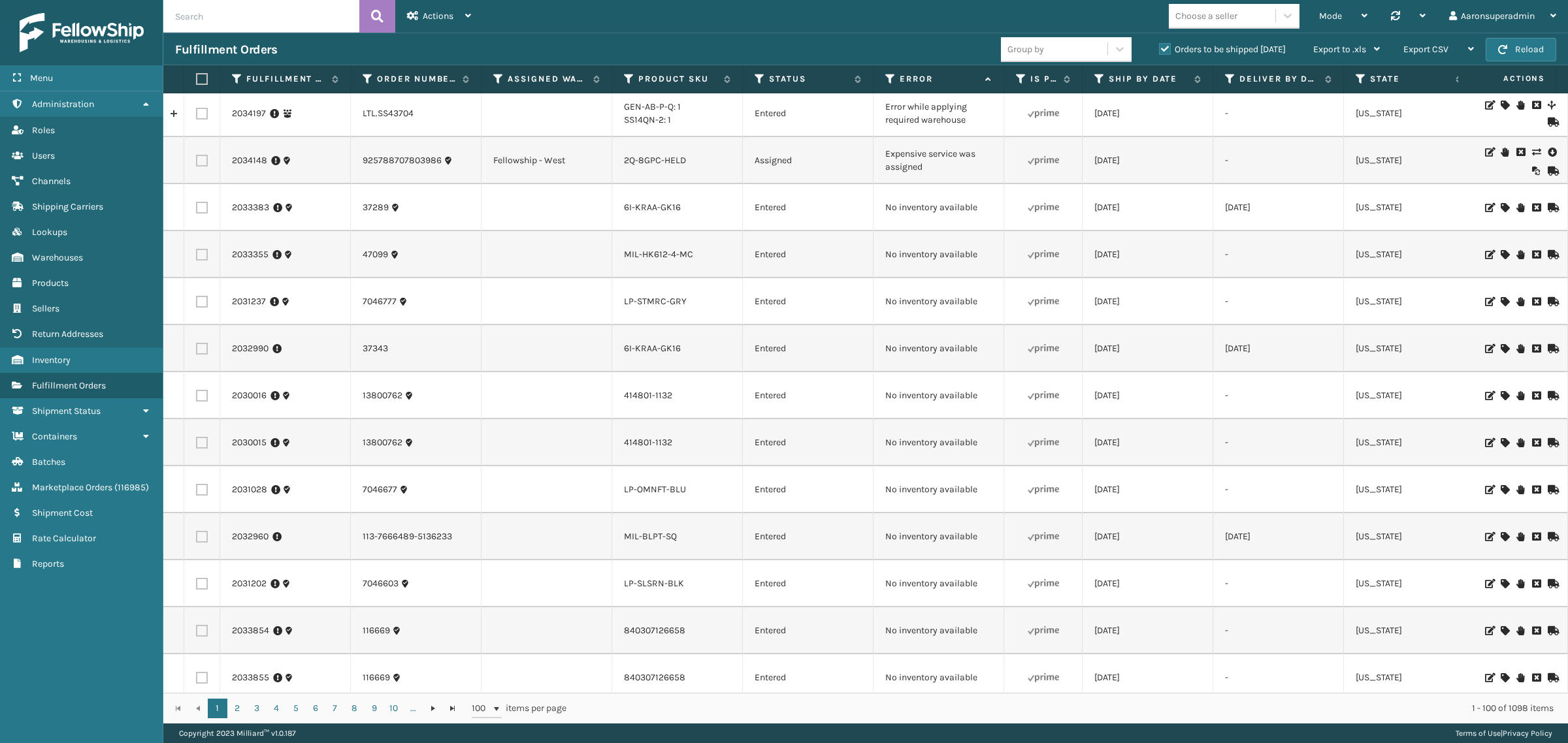
click at [1500, 393] on icon at bounding box center [1505, 395] width 8 height 9
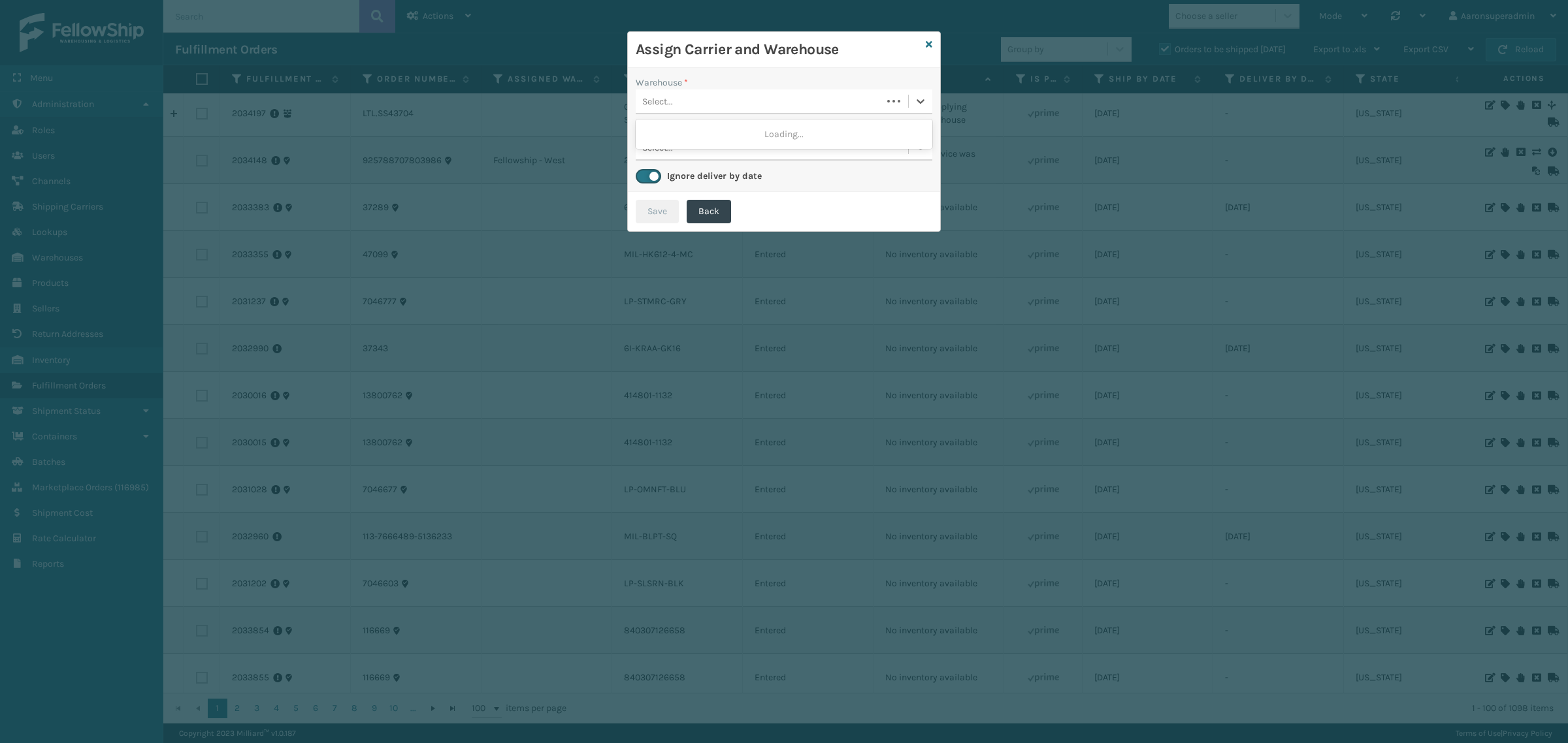
click at [665, 93] on div "Select..." at bounding box center [759, 101] width 246 height 22
click at [931, 47] on icon at bounding box center [929, 44] width 6 height 9
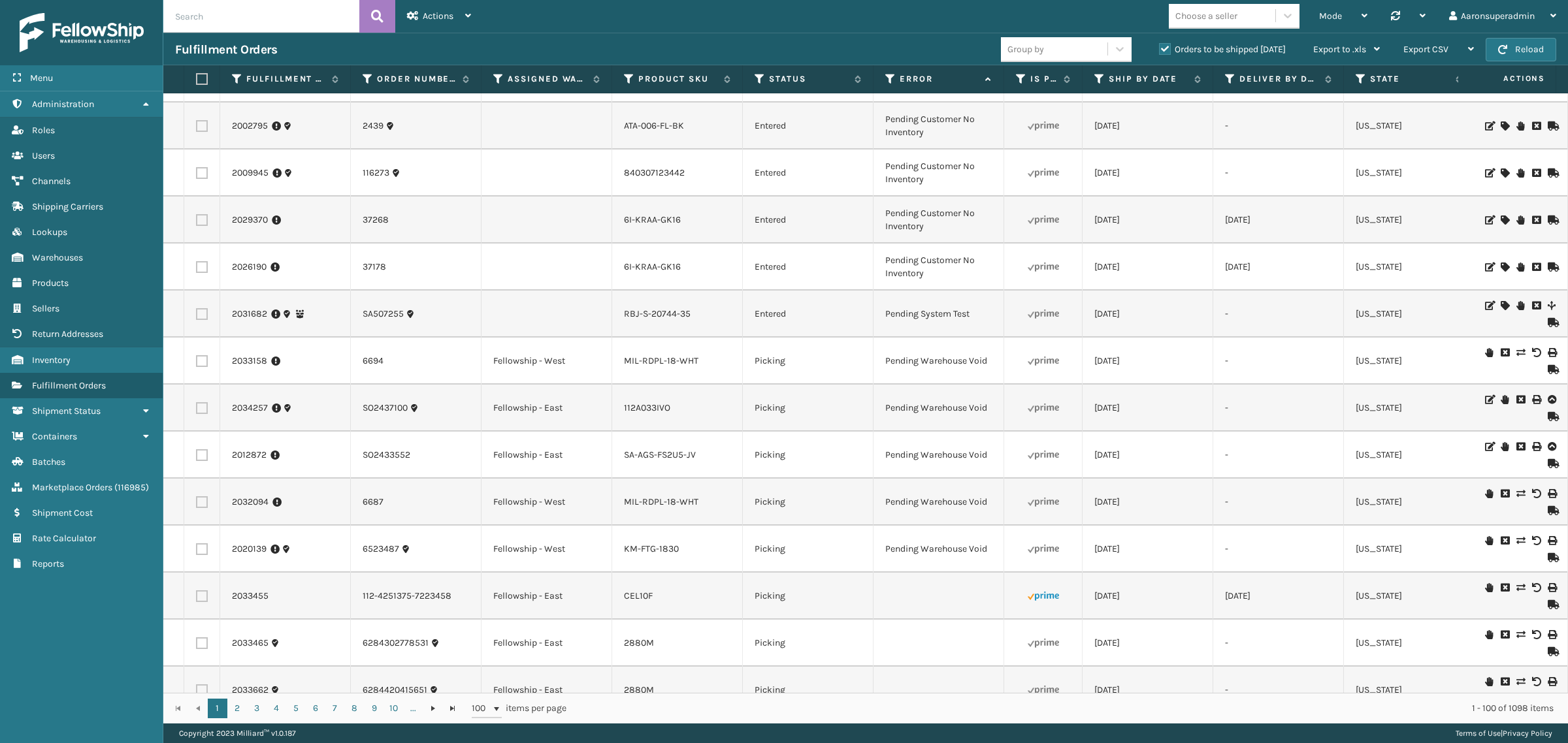
scroll to position [2096, 0]
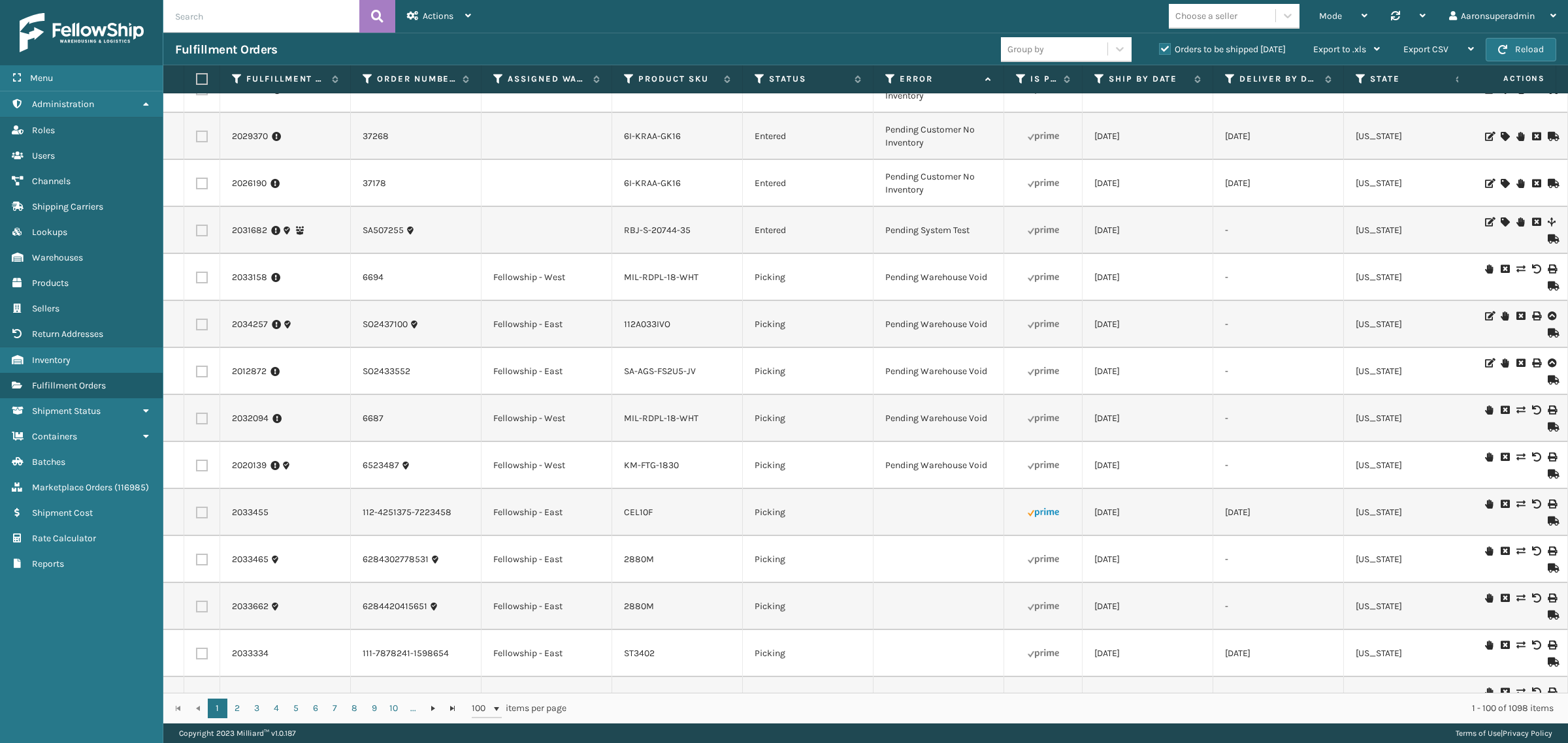
click at [1298, 489] on td "08/24/2025" at bounding box center [1279, 512] width 131 height 47
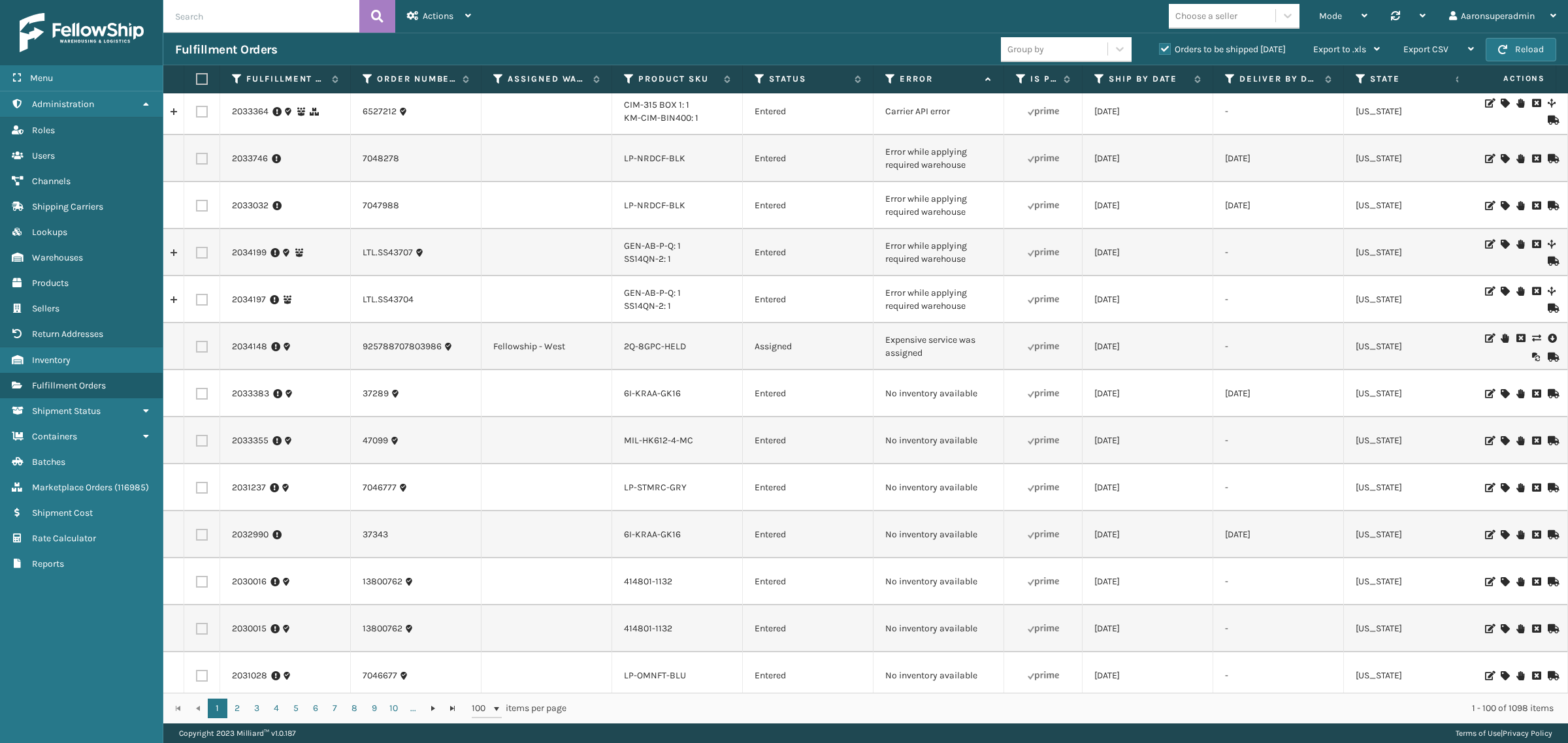
scroll to position [0, 0]
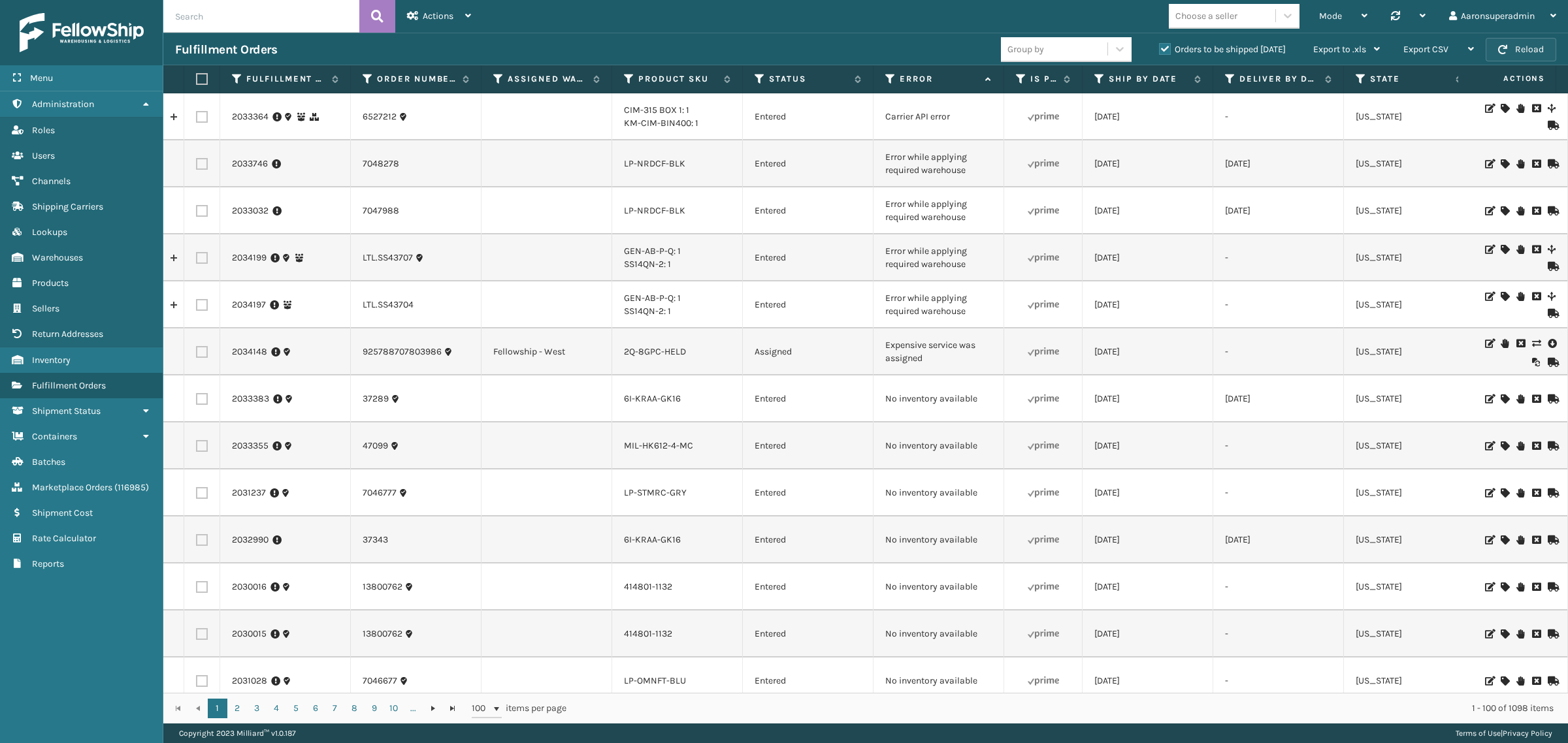
click at [1513, 43] on button "Reload" at bounding box center [1521, 49] width 71 height 23
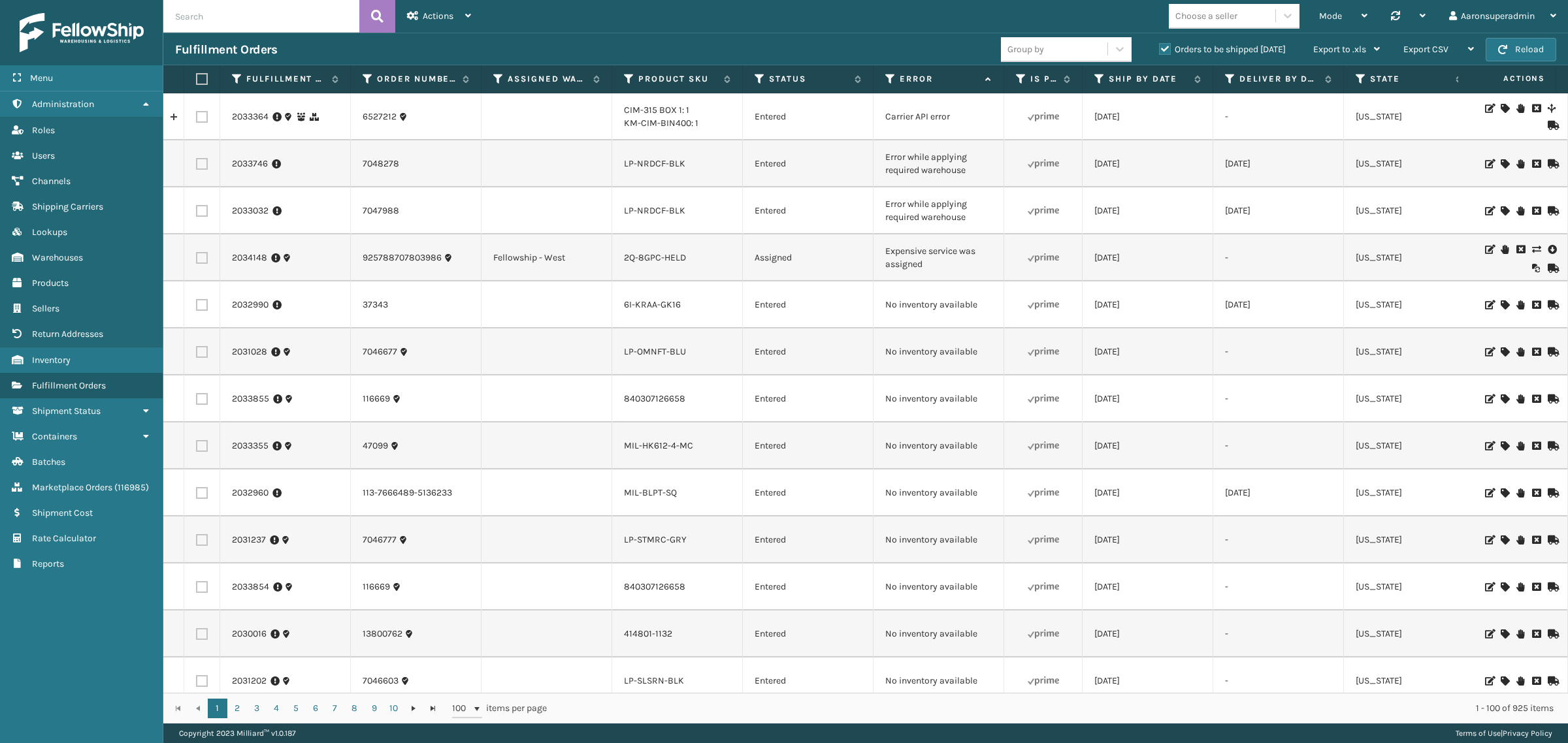
click at [1548, 247] on icon at bounding box center [1552, 249] width 8 height 13
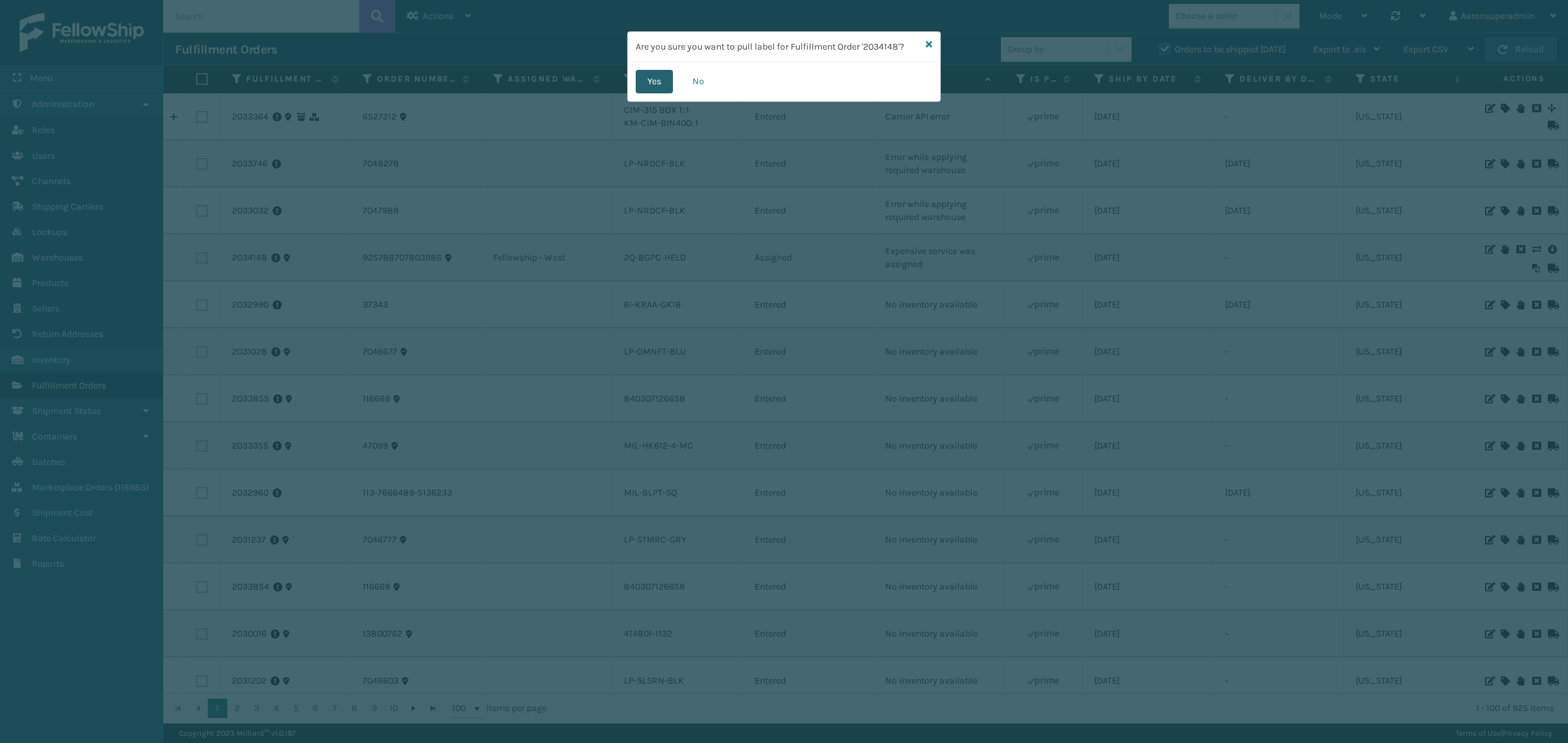
click at [668, 86] on button "Yes" at bounding box center [654, 81] width 37 height 23
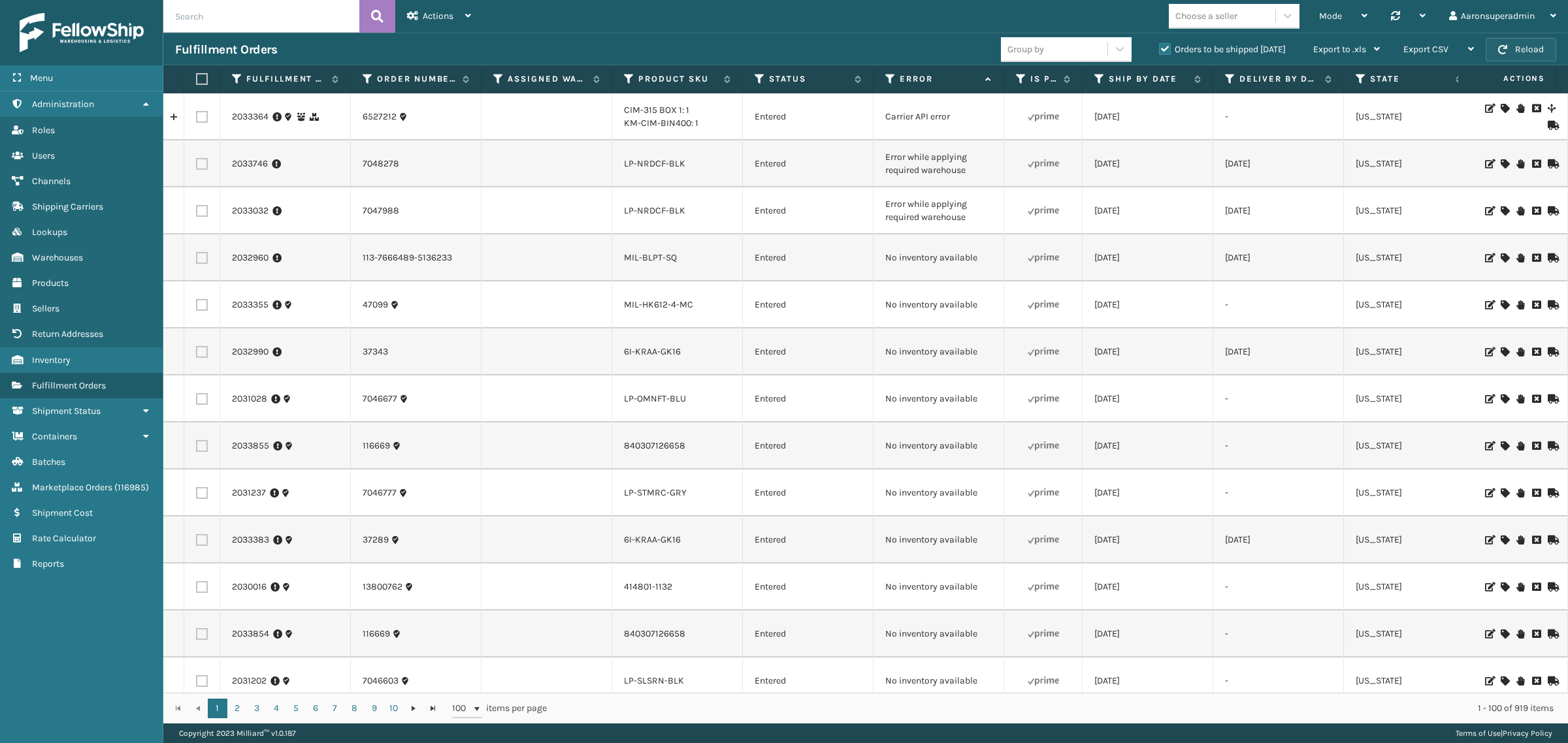
click at [1517, 52] on button "Reload" at bounding box center [1521, 49] width 71 height 23
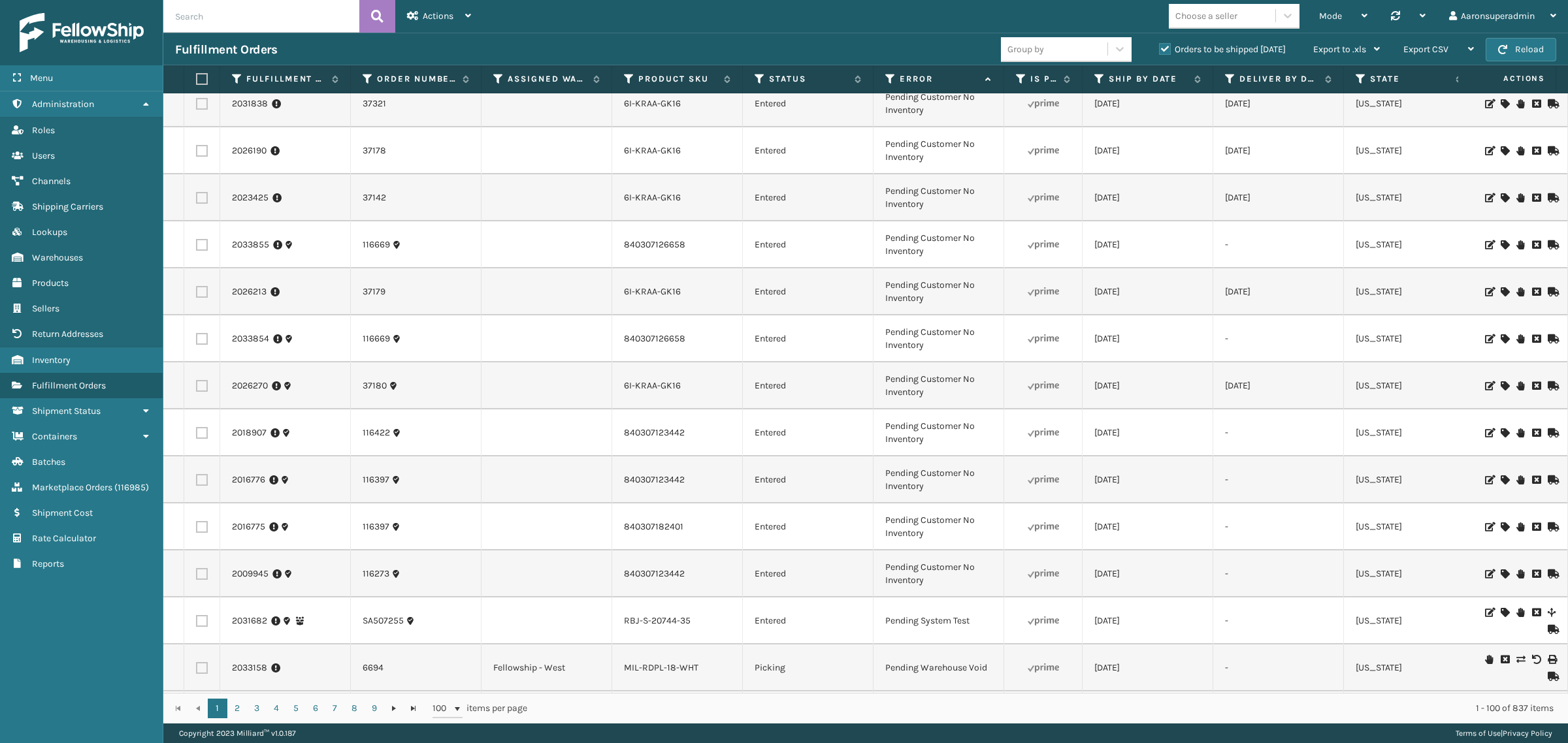
scroll to position [1006, 0]
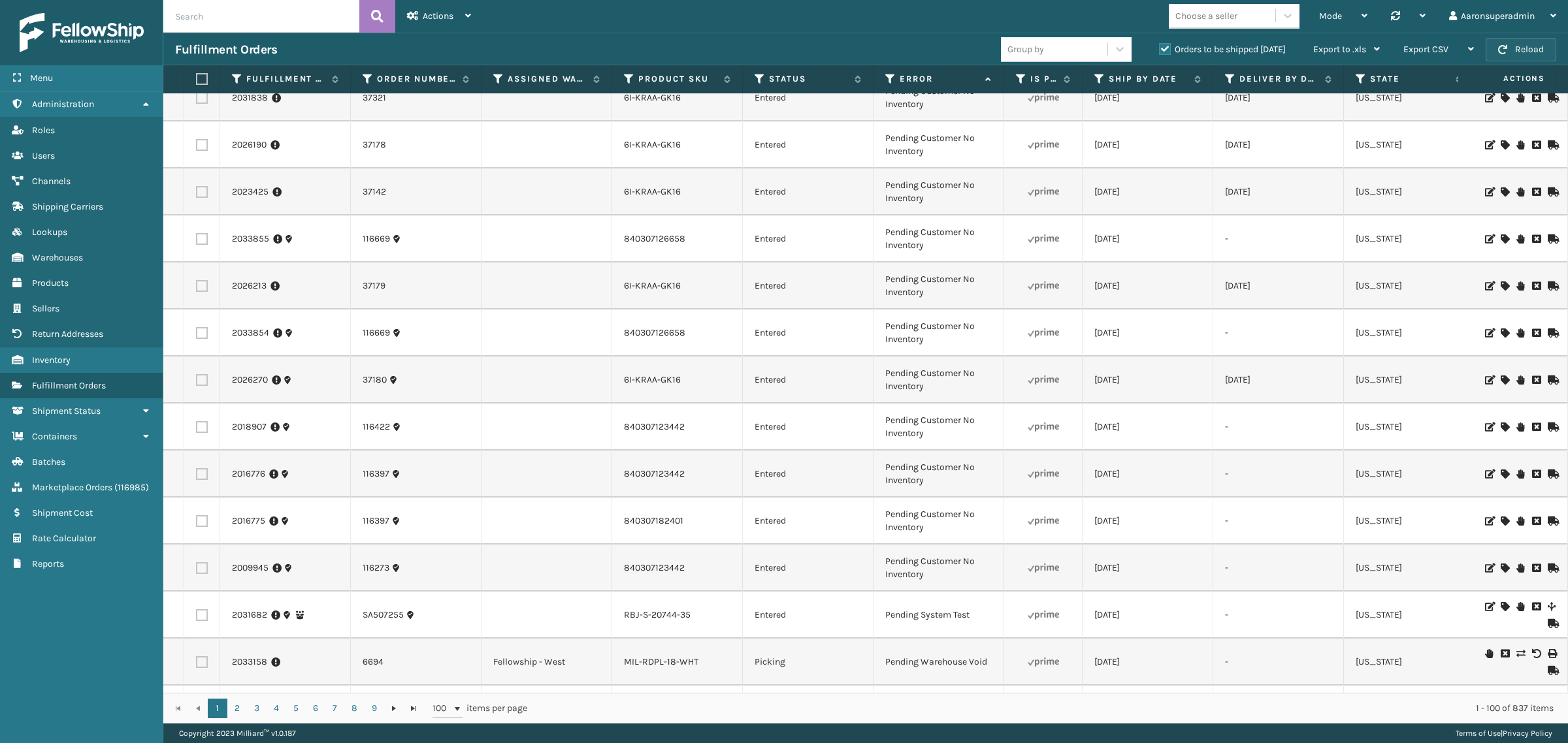
click at [1507, 55] on button "Reload" at bounding box center [1521, 49] width 71 height 23
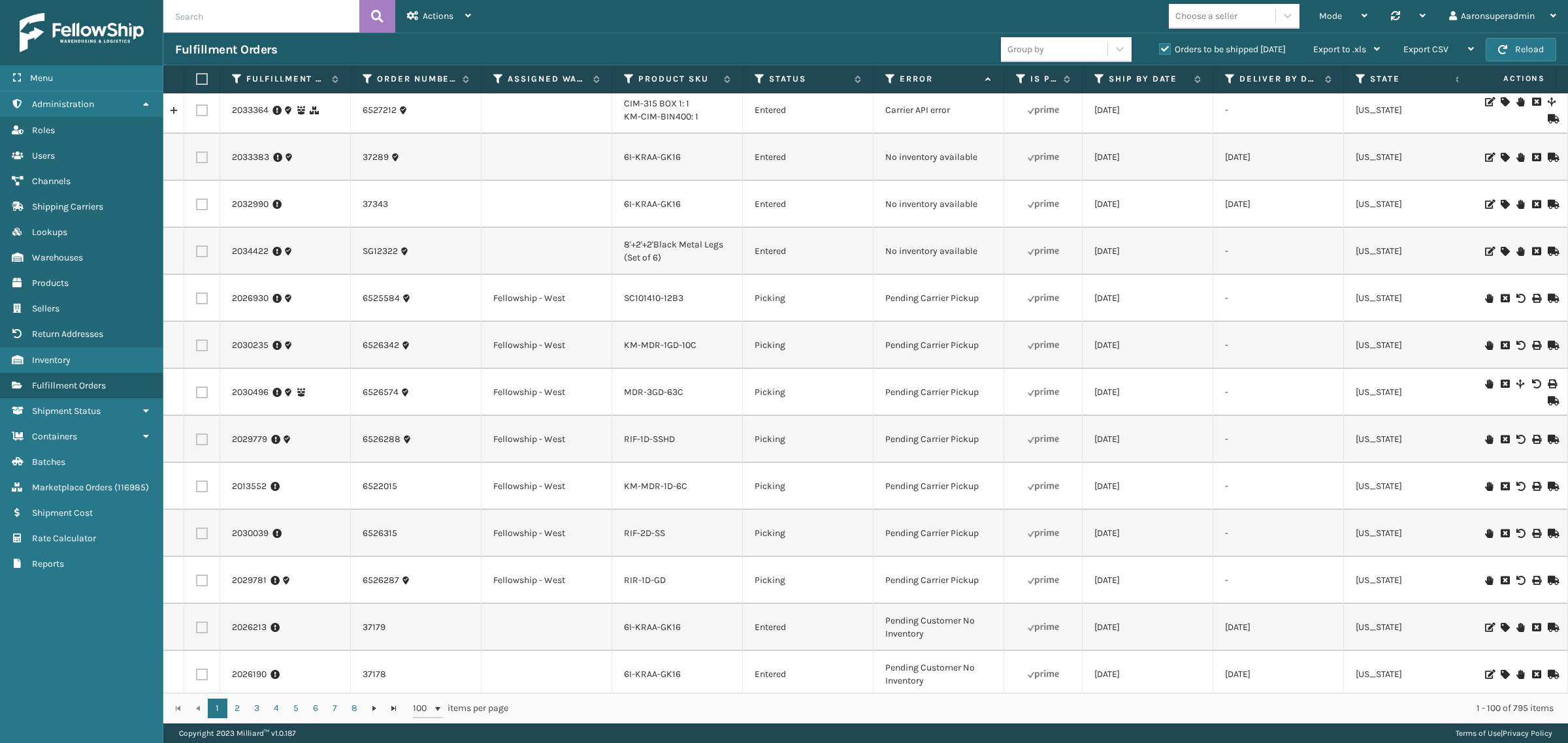
scroll to position [0, 0]
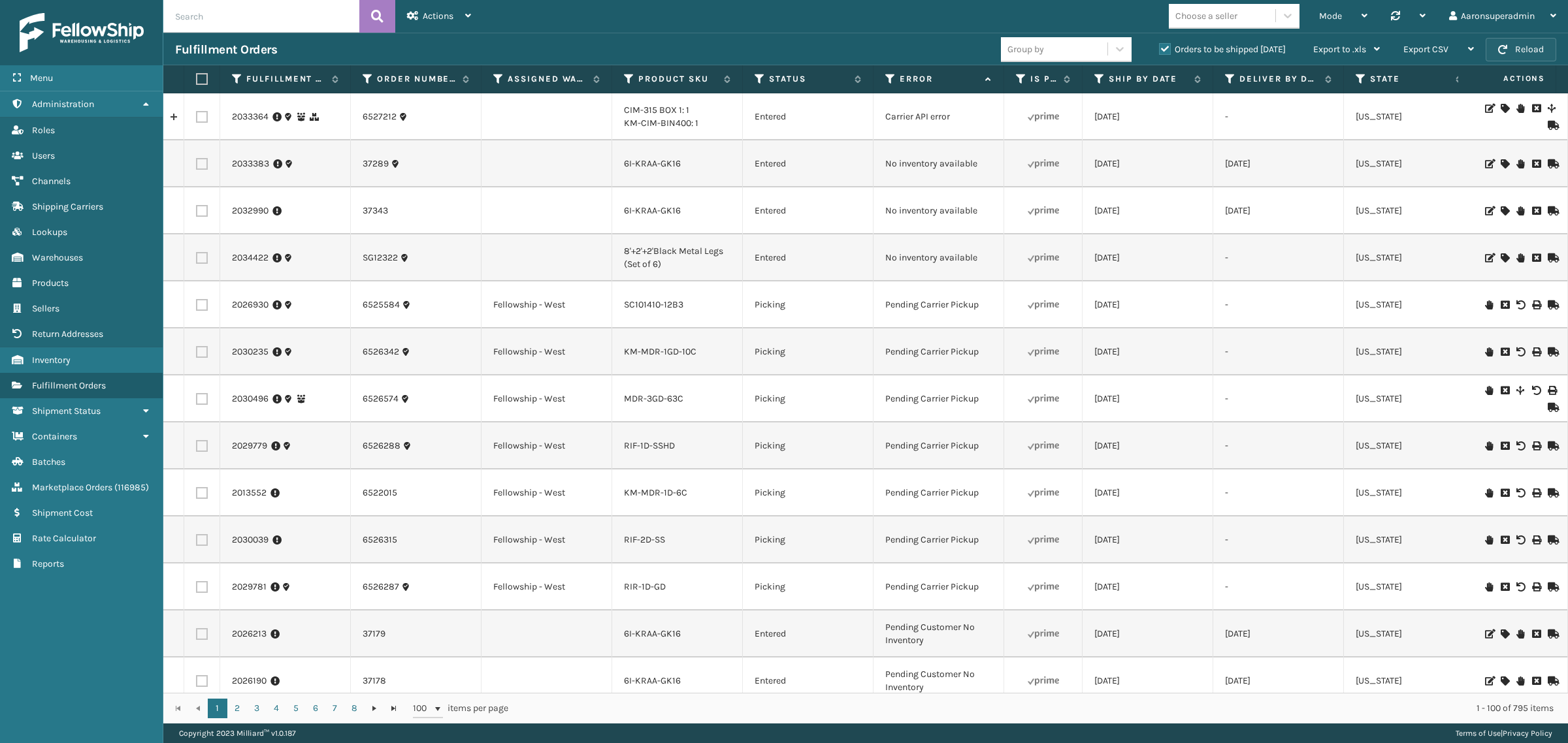
click at [1509, 43] on button "Reload" at bounding box center [1521, 49] width 71 height 23
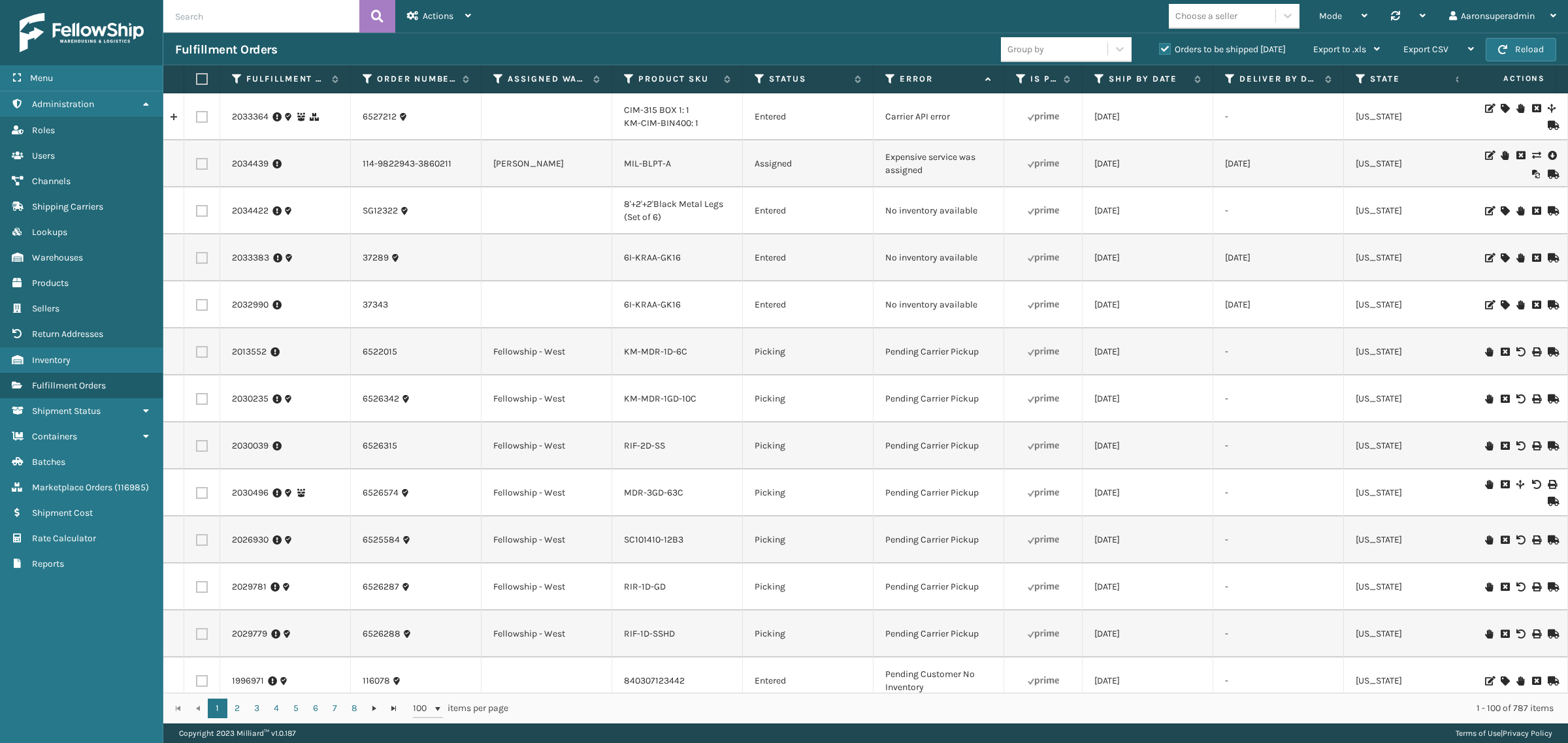
click at [1532, 155] on icon at bounding box center [1536, 155] width 8 height 9
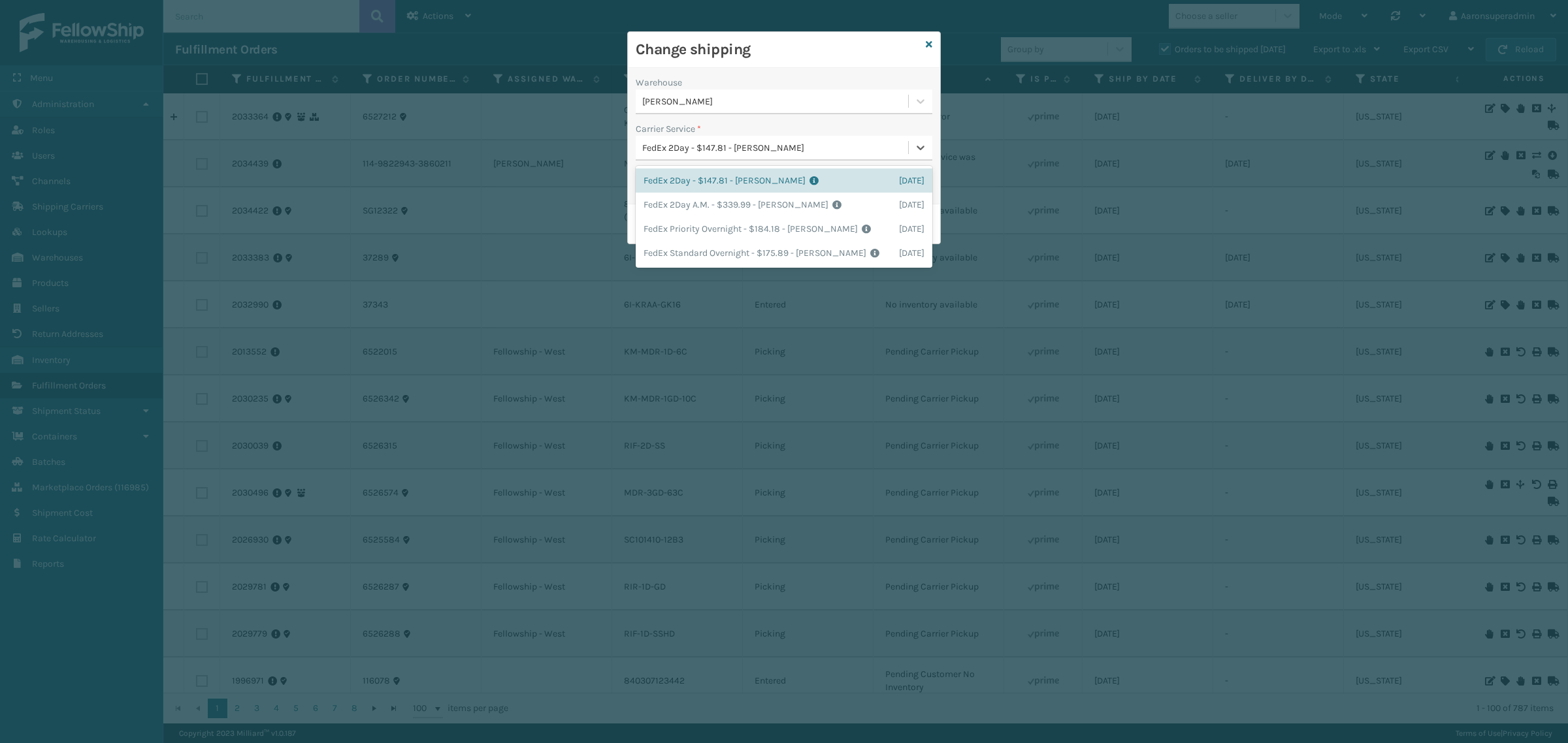
click at [682, 151] on div "FedEx 2Day - $147.81 - Milliard FedEx" at bounding box center [776, 148] width 267 height 14
click at [677, 144] on div "FedEx 2Day - $147.81 - Milliard FedEx" at bounding box center [776, 148] width 267 height 14
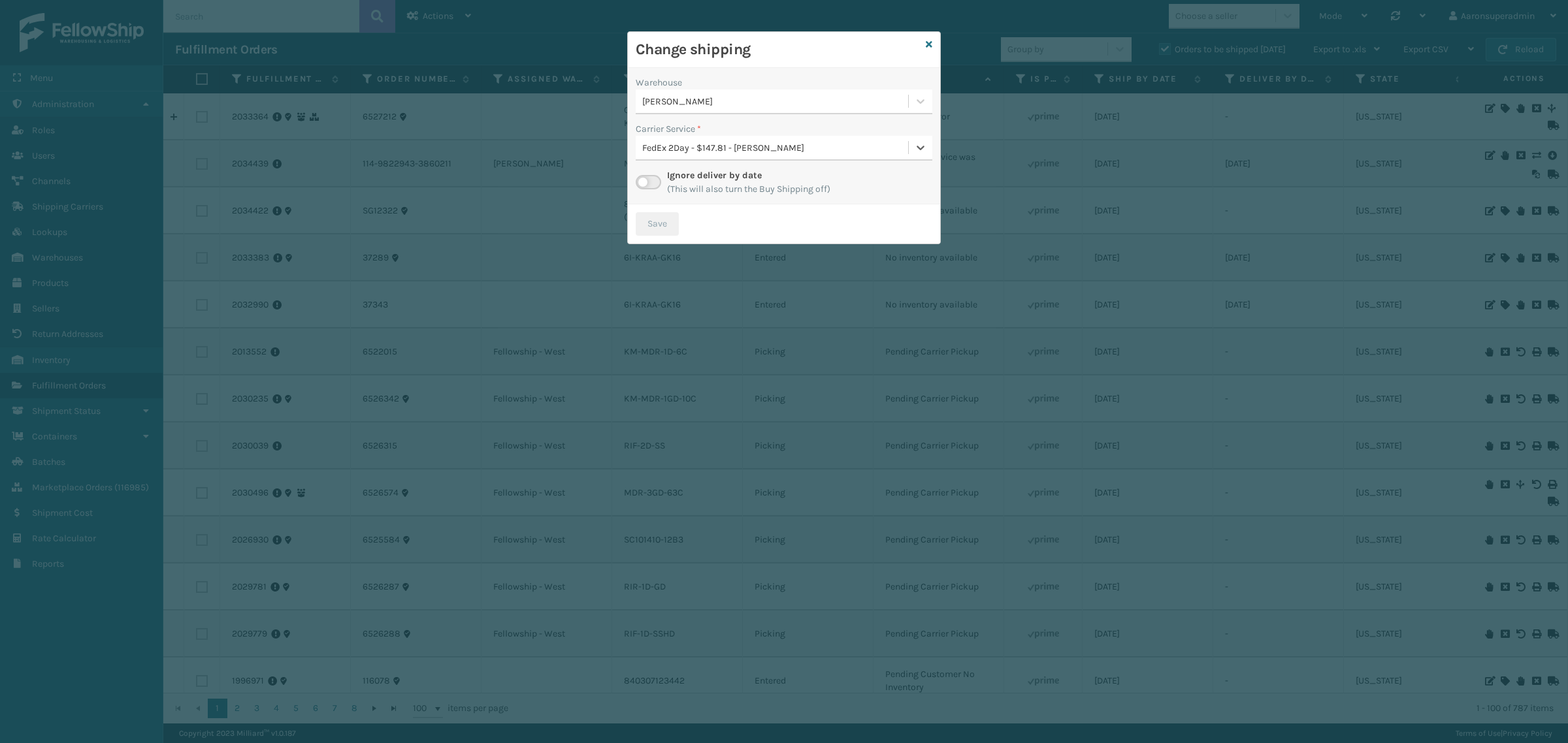
click at [648, 184] on label at bounding box center [649, 182] width 26 height 14
click at [645, 183] on input "checkbox" at bounding box center [640, 179] width 9 height 9
click at [657, 142] on div "Select..." at bounding box center [657, 148] width 31 height 14
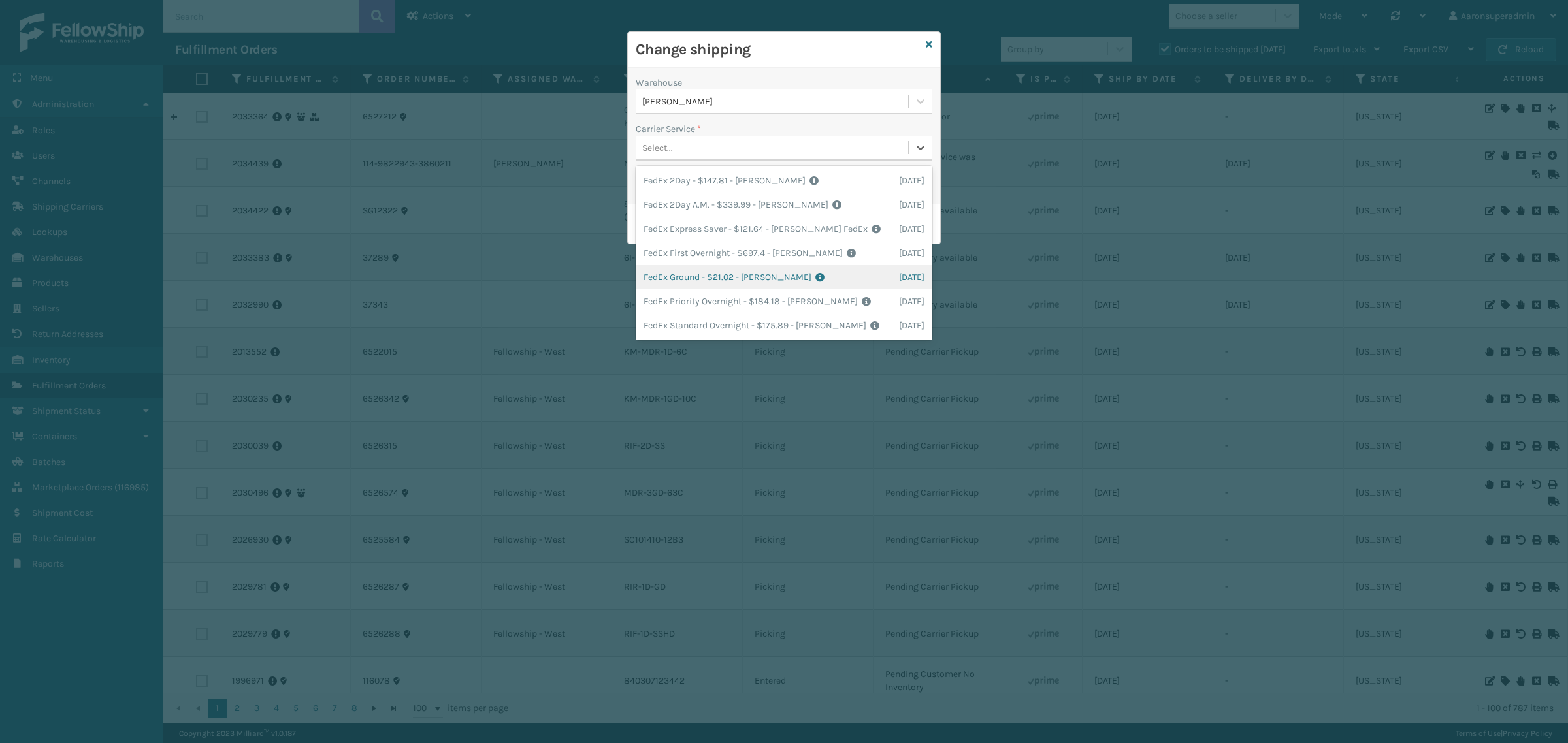
click at [720, 268] on div "FedEx Ground - $21.02 - Milliard FedEx Shipping Cost $18.44 Surplus Cost $2.581…" at bounding box center [784, 277] width 297 height 24
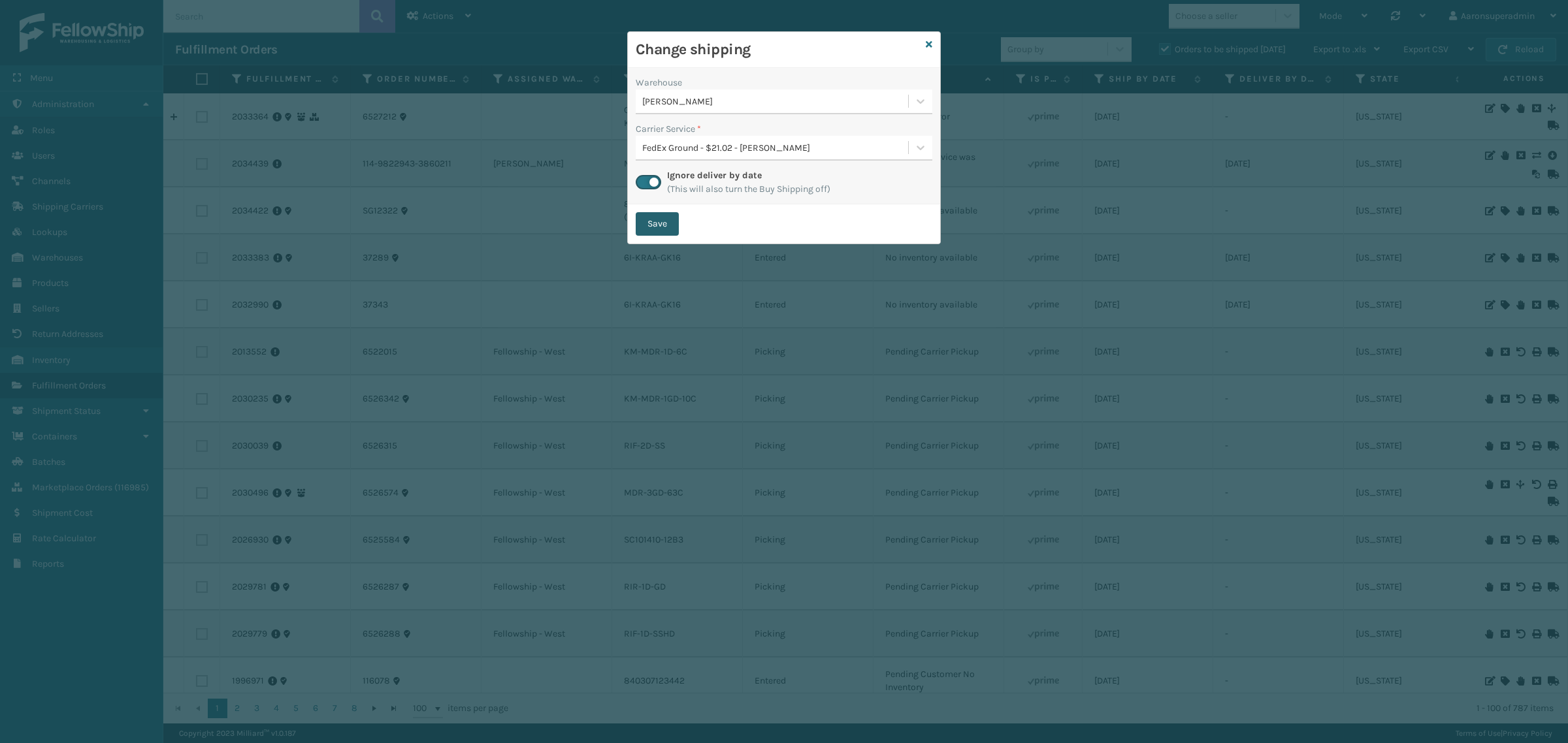
click at [655, 218] on button "Save" at bounding box center [657, 223] width 43 height 23
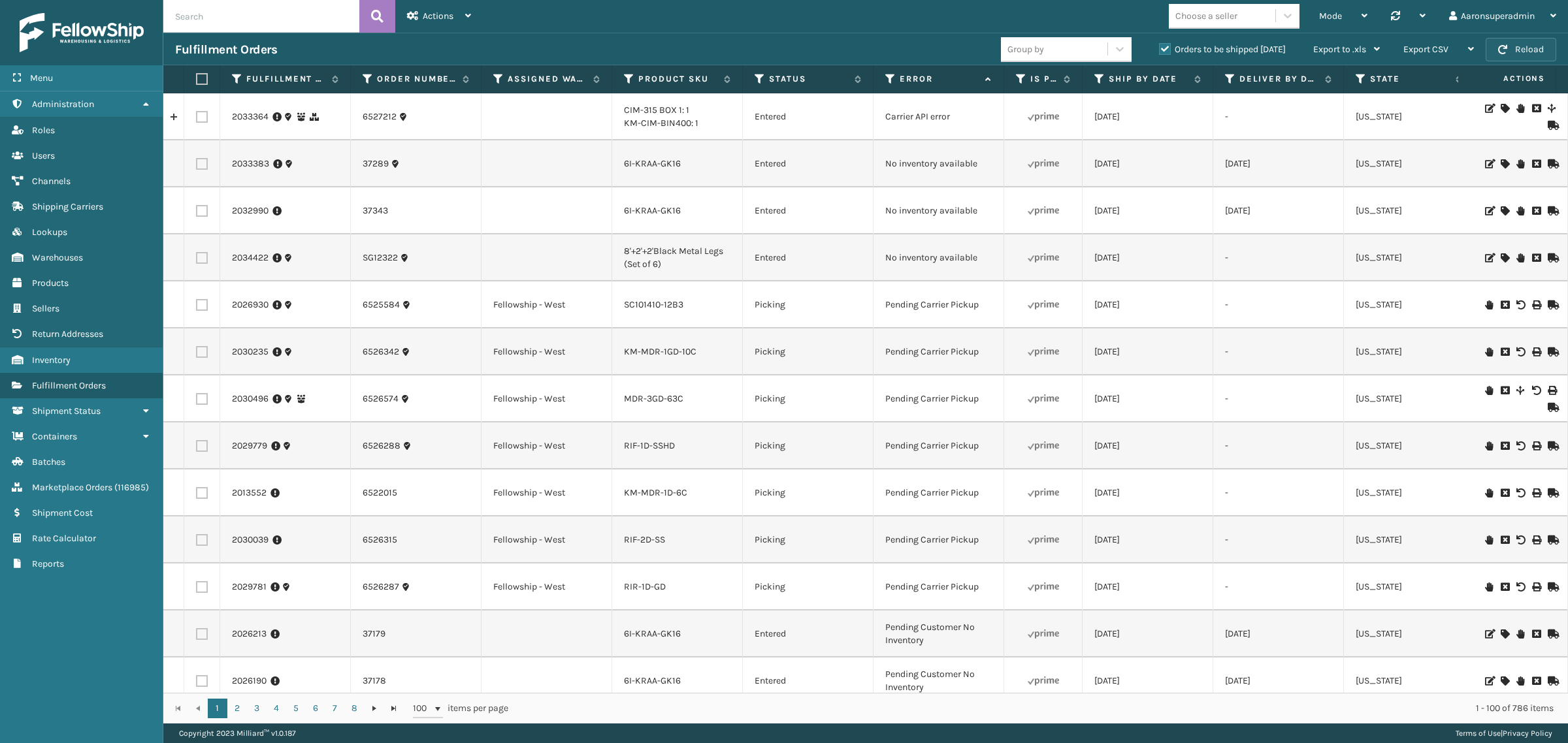
click at [1540, 49] on button "Reload" at bounding box center [1521, 49] width 71 height 23
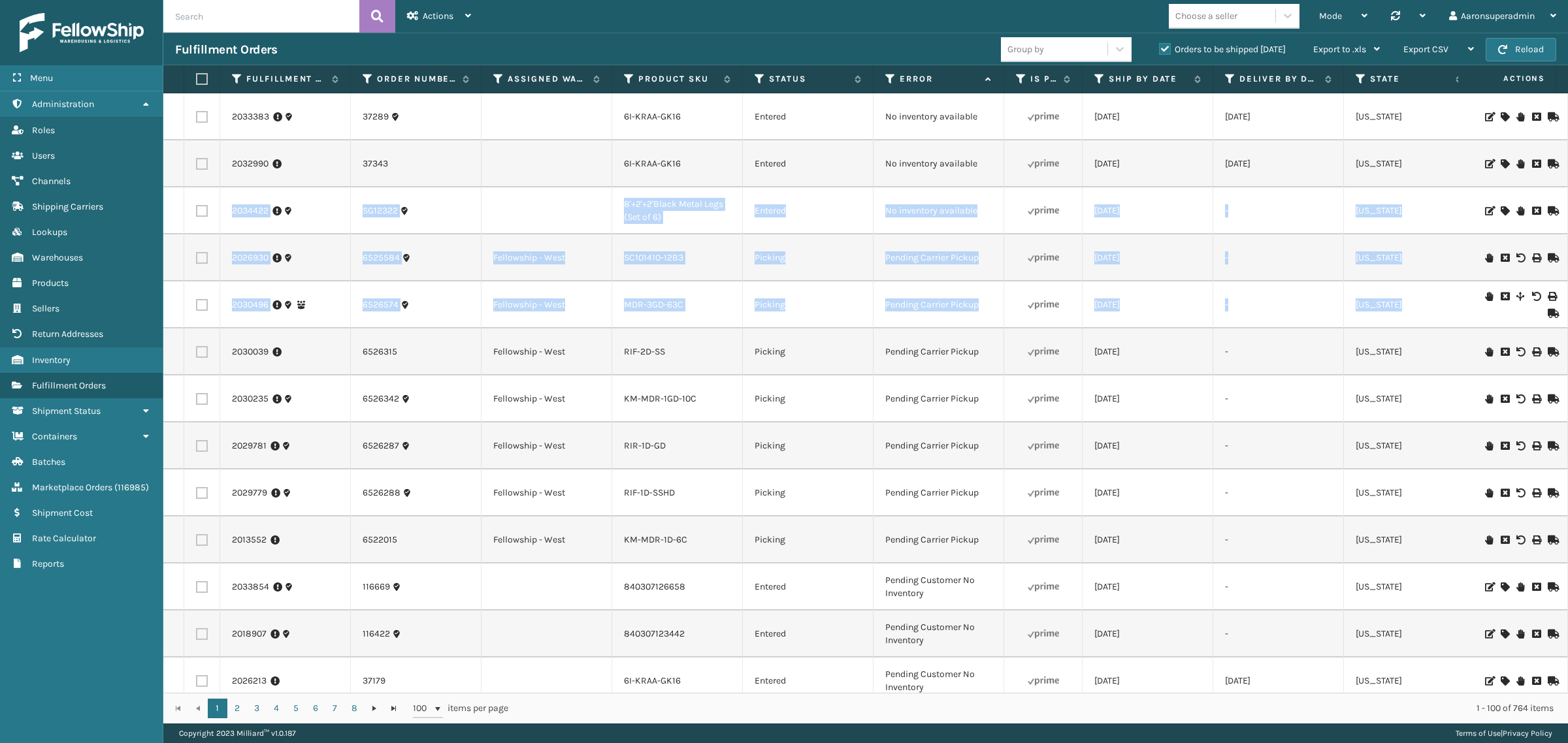
scroll to position [0, 138]
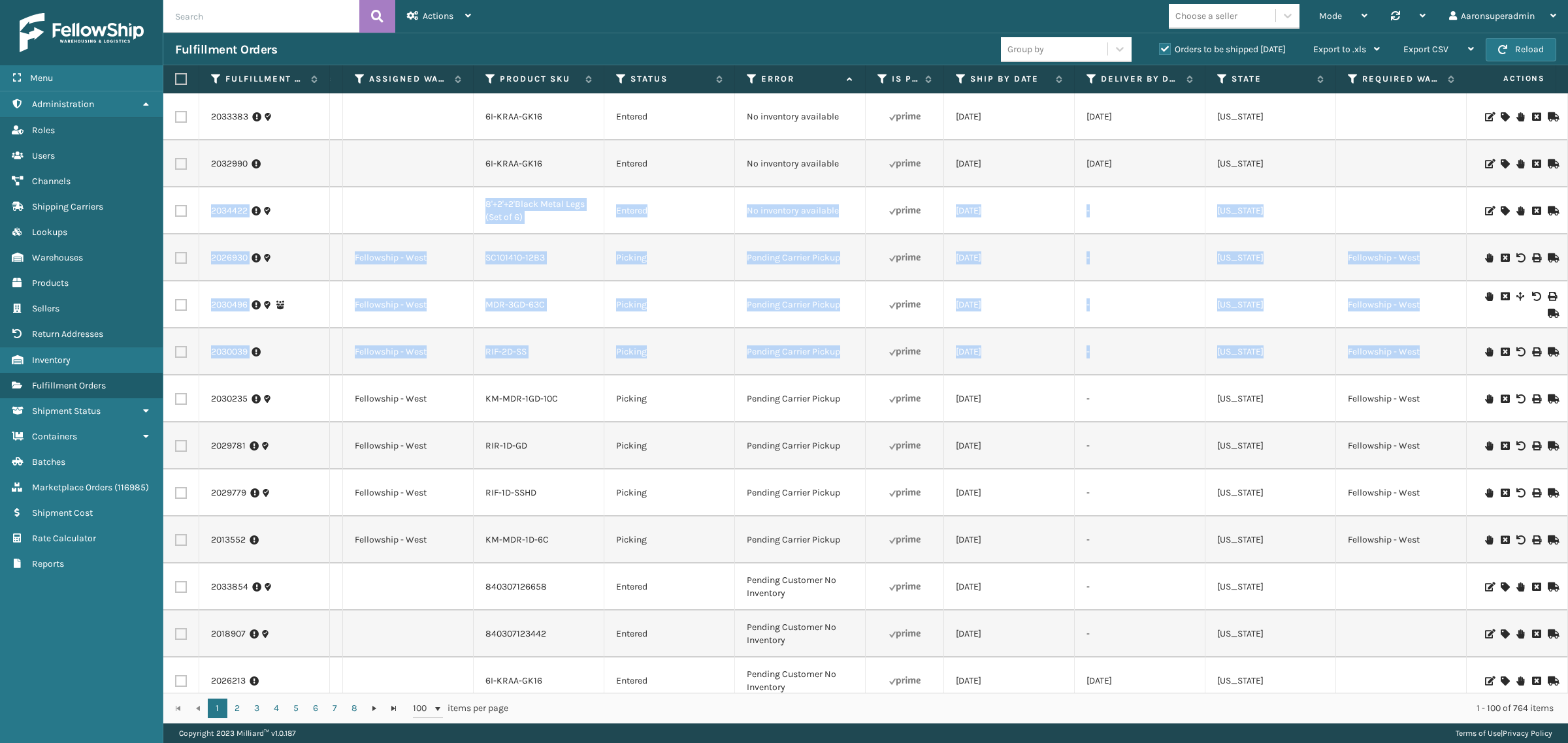
drag, startPoint x: 1555, startPoint y: 150, endPoint x: 1546, endPoint y: 304, distance: 154.3
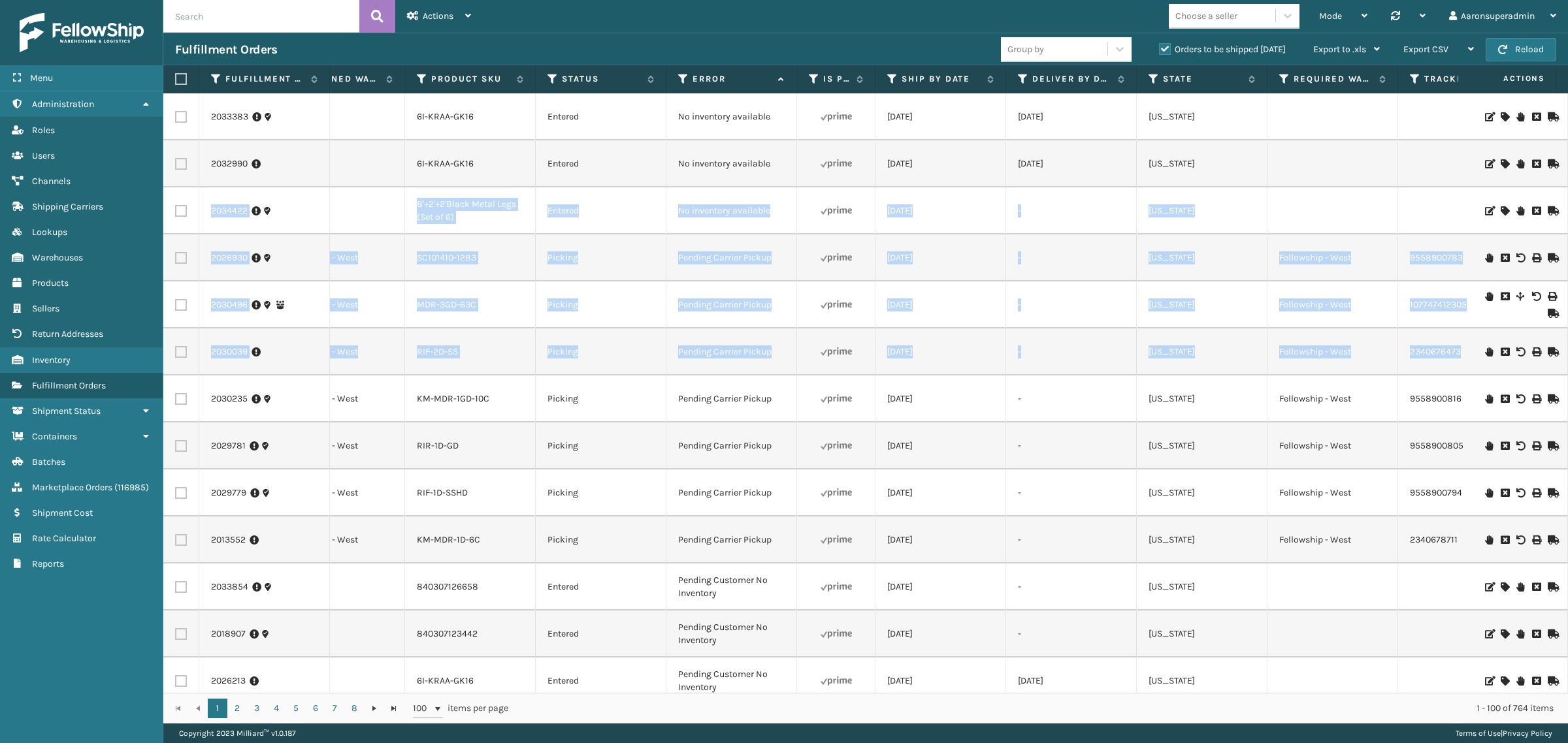
click at [1300, 206] on td at bounding box center [1333, 210] width 131 height 47
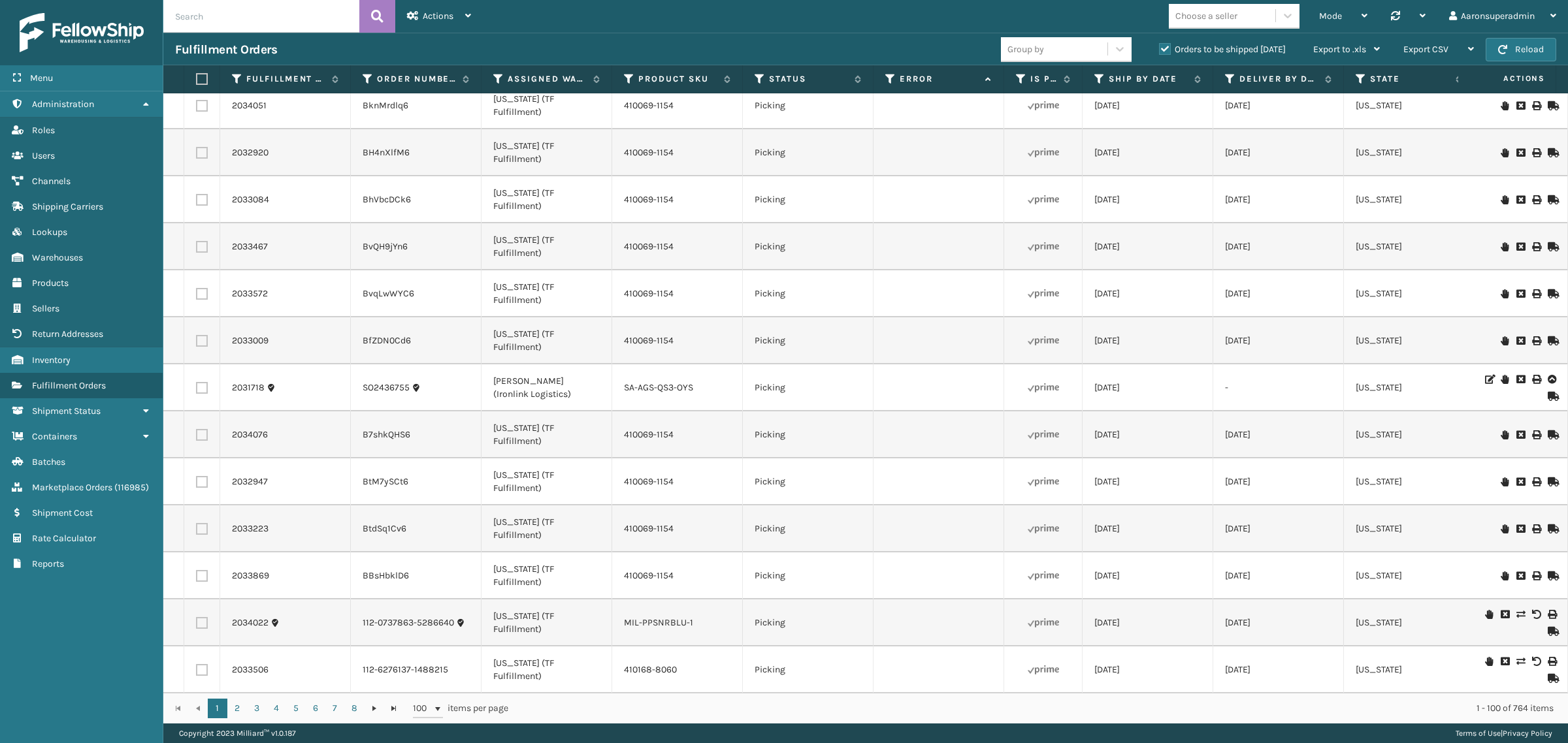
scroll to position [1396, 0]
